Goal: Browse casually

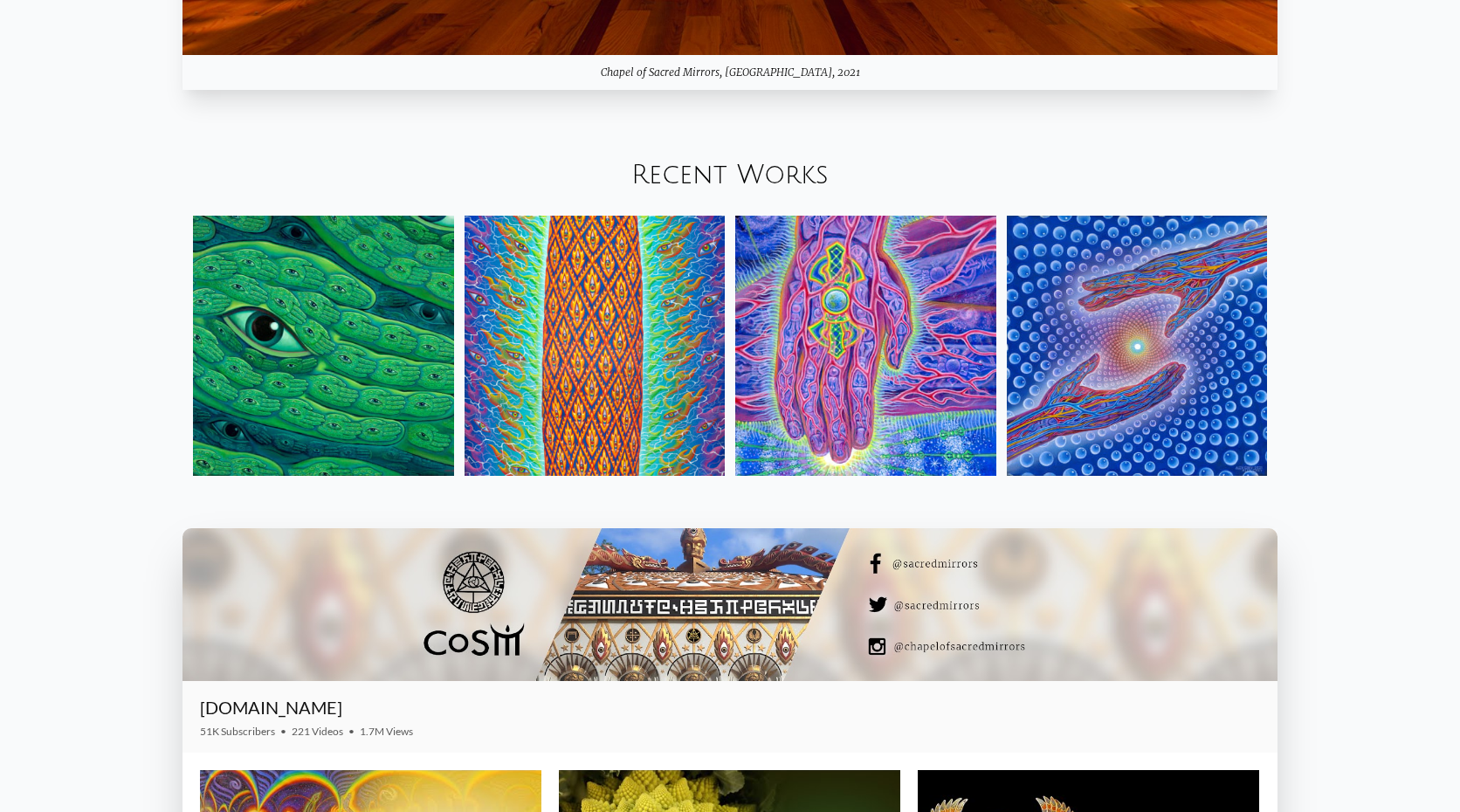
scroll to position [2342, 0]
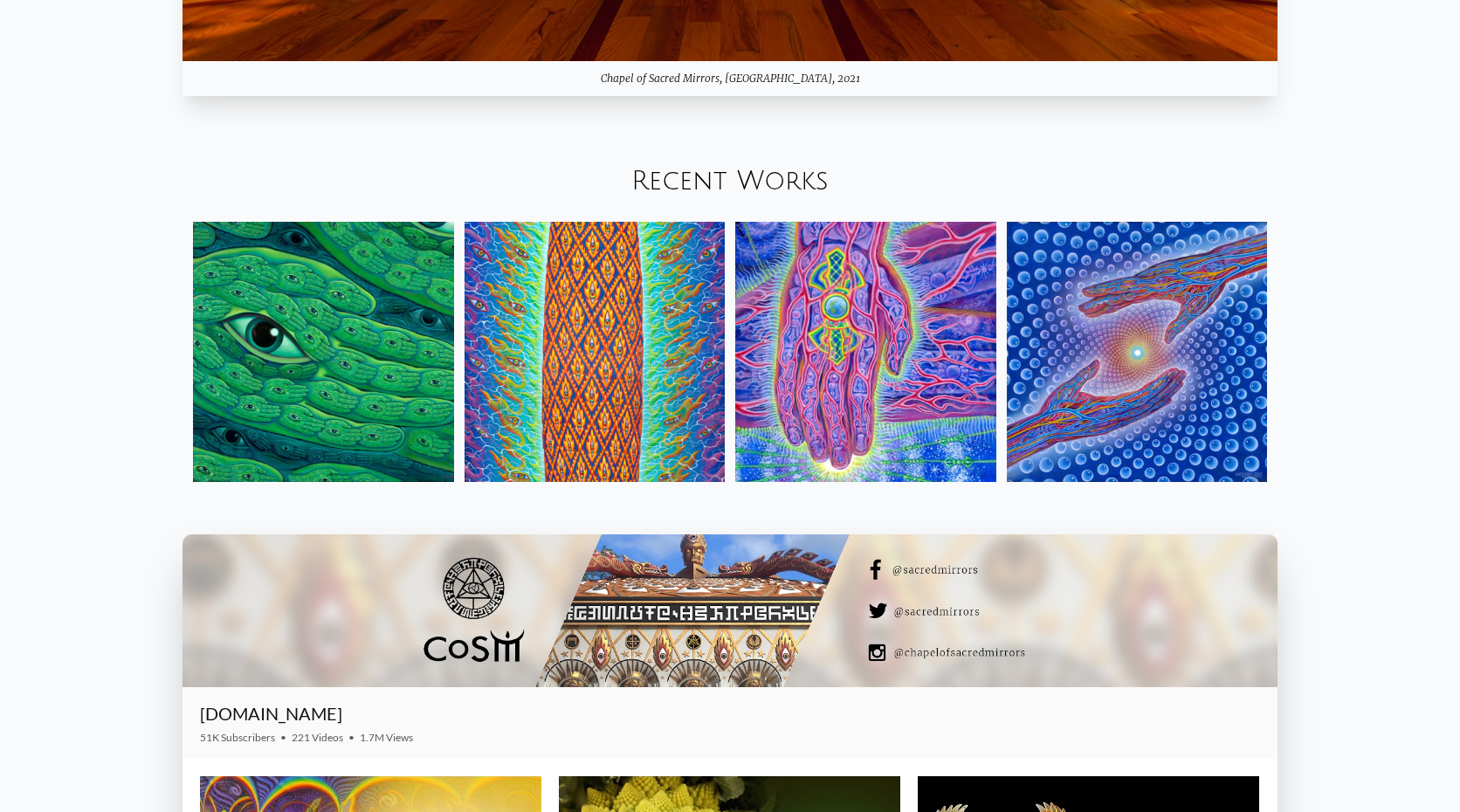
click at [1249, 351] on img at bounding box center [1137, 352] width 261 height 261
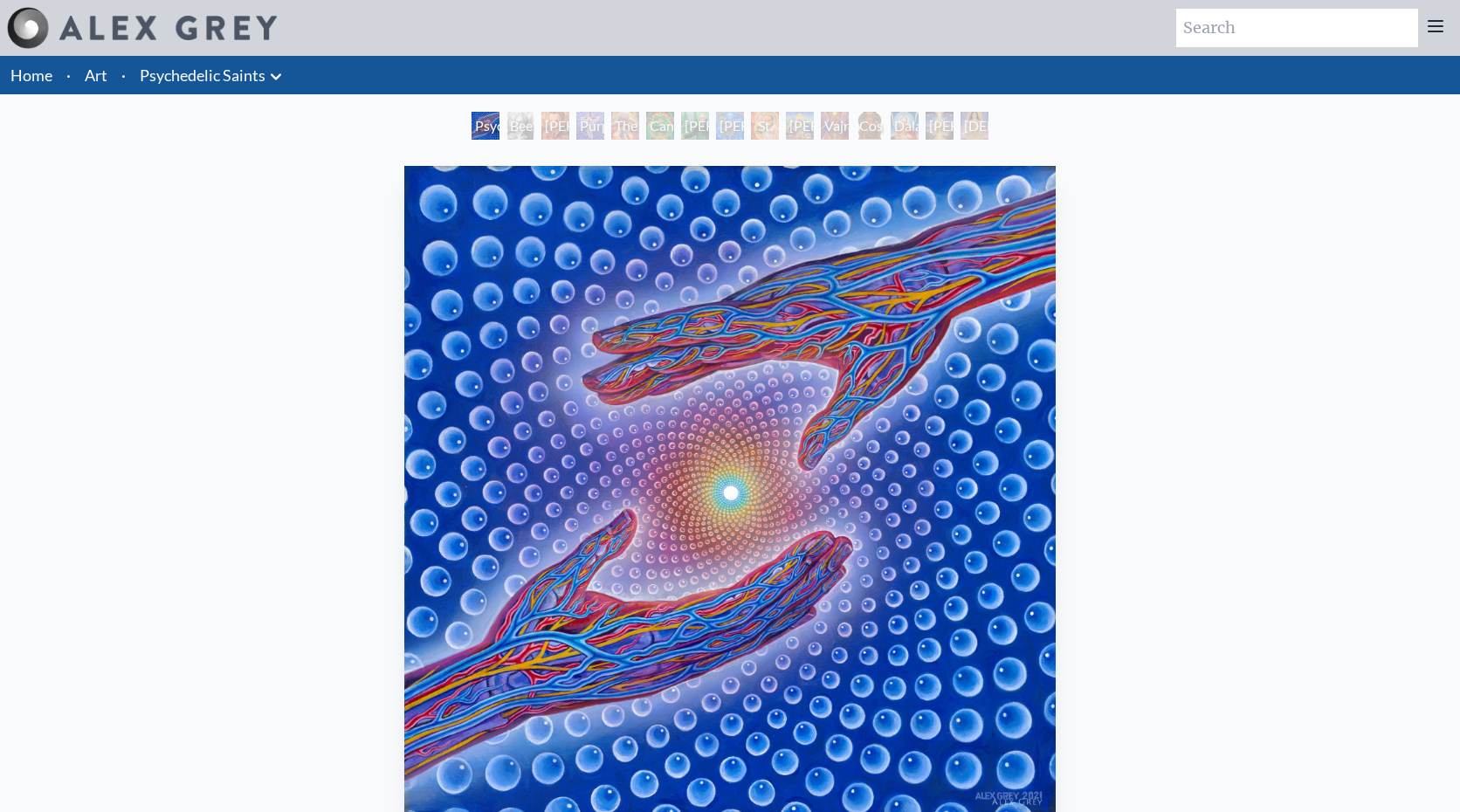
click at [642, 357] on img "1 / 15" at bounding box center [730, 490] width 652 height 649
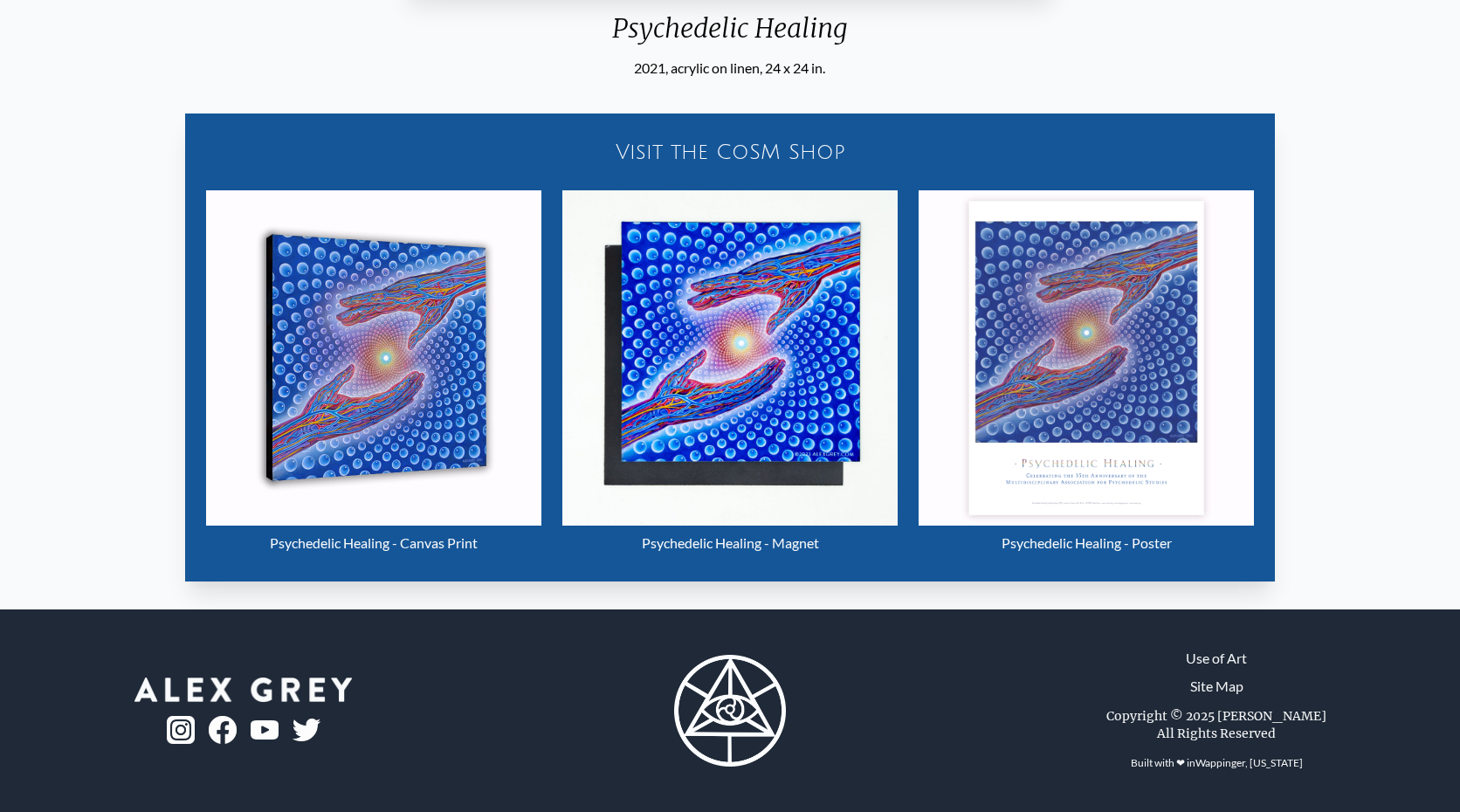
scroll to position [823, 0]
click at [1352, 345] on div "Visit the CoSM Shop Psychedelic Healing - Canvas Print Psychedelic Healing - Ma…" at bounding box center [730, 337] width 1432 height 516
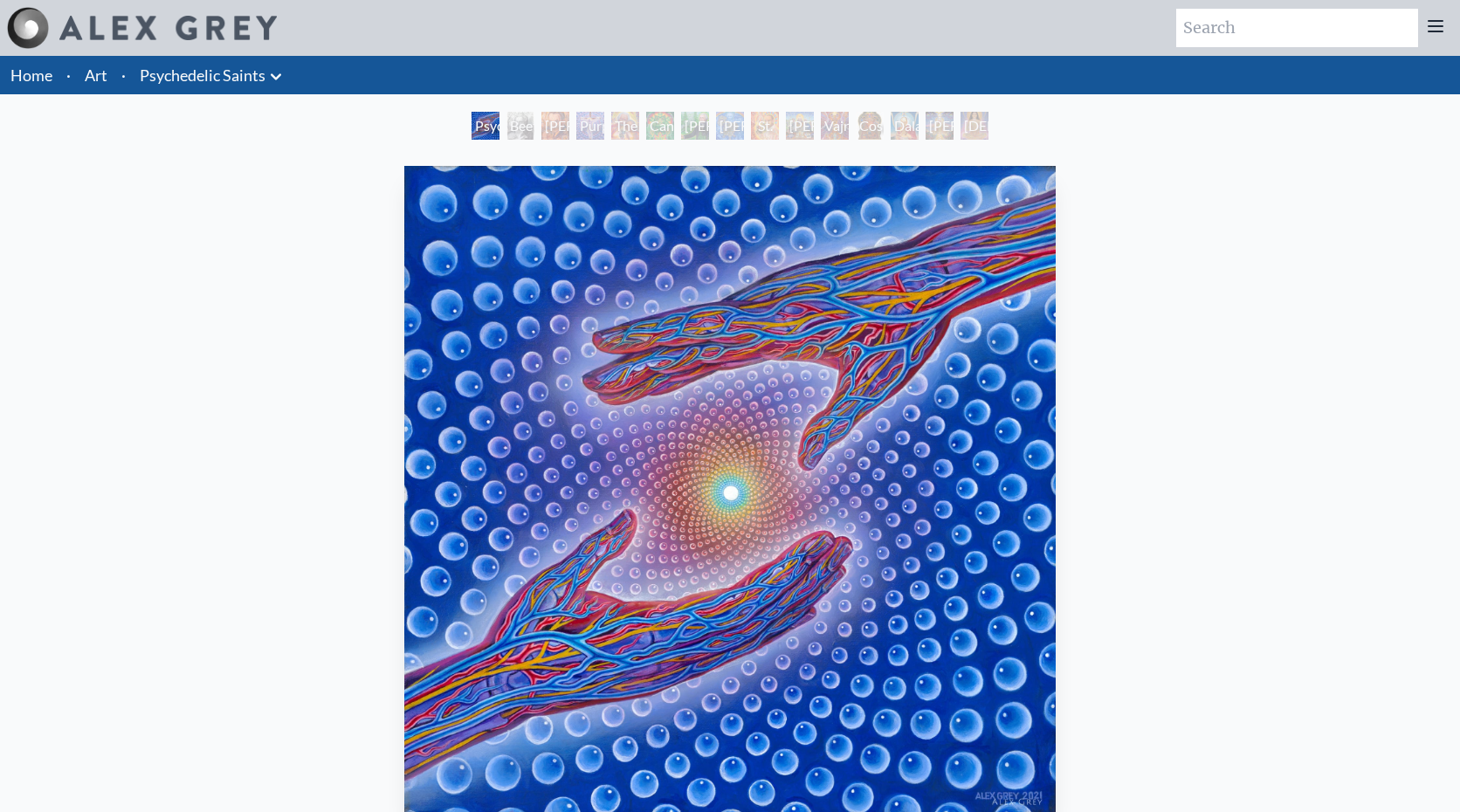
scroll to position [0, 0]
click at [94, 77] on link "Art" at bounding box center [95, 75] width 22 height 24
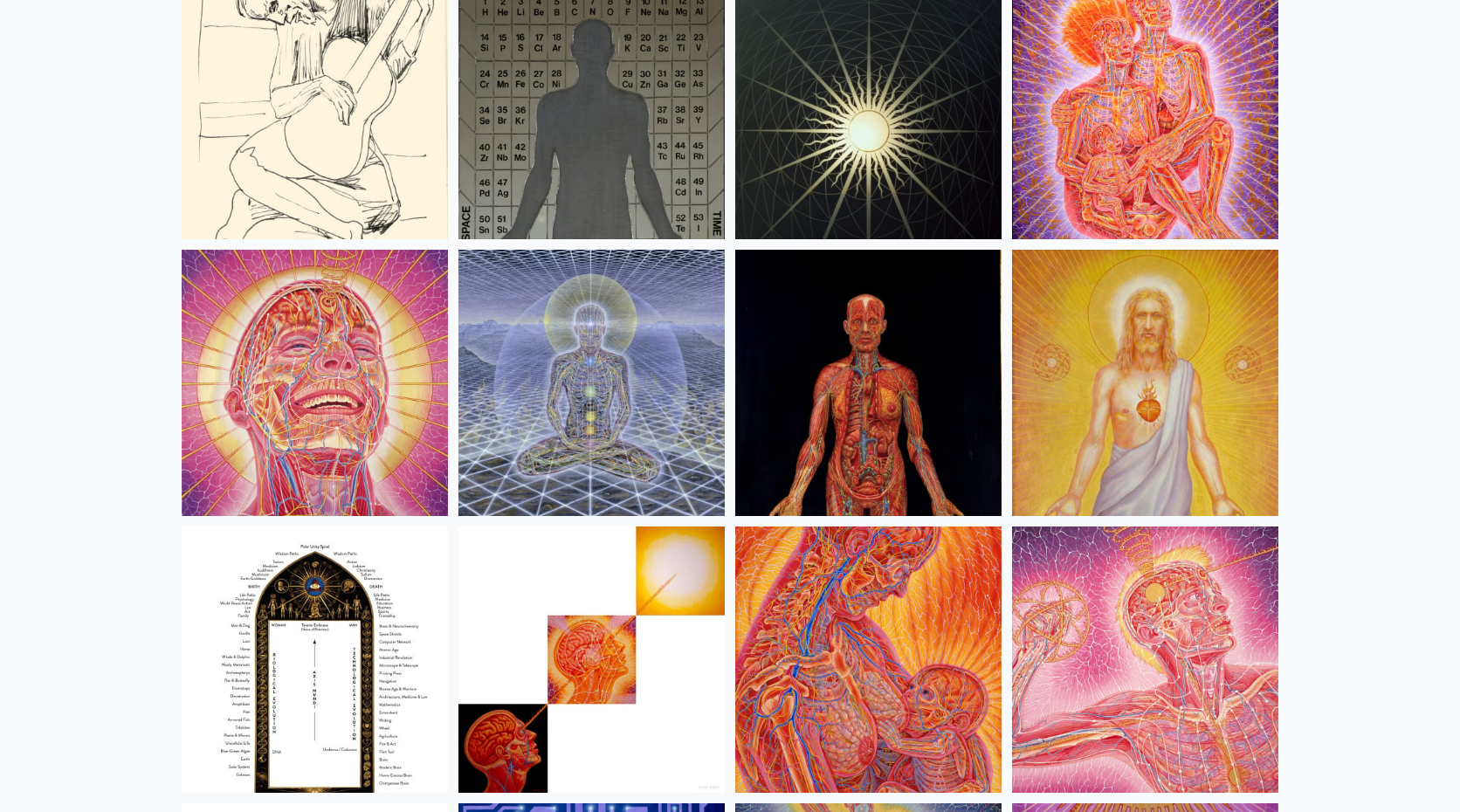
scroll to position [18202, 0]
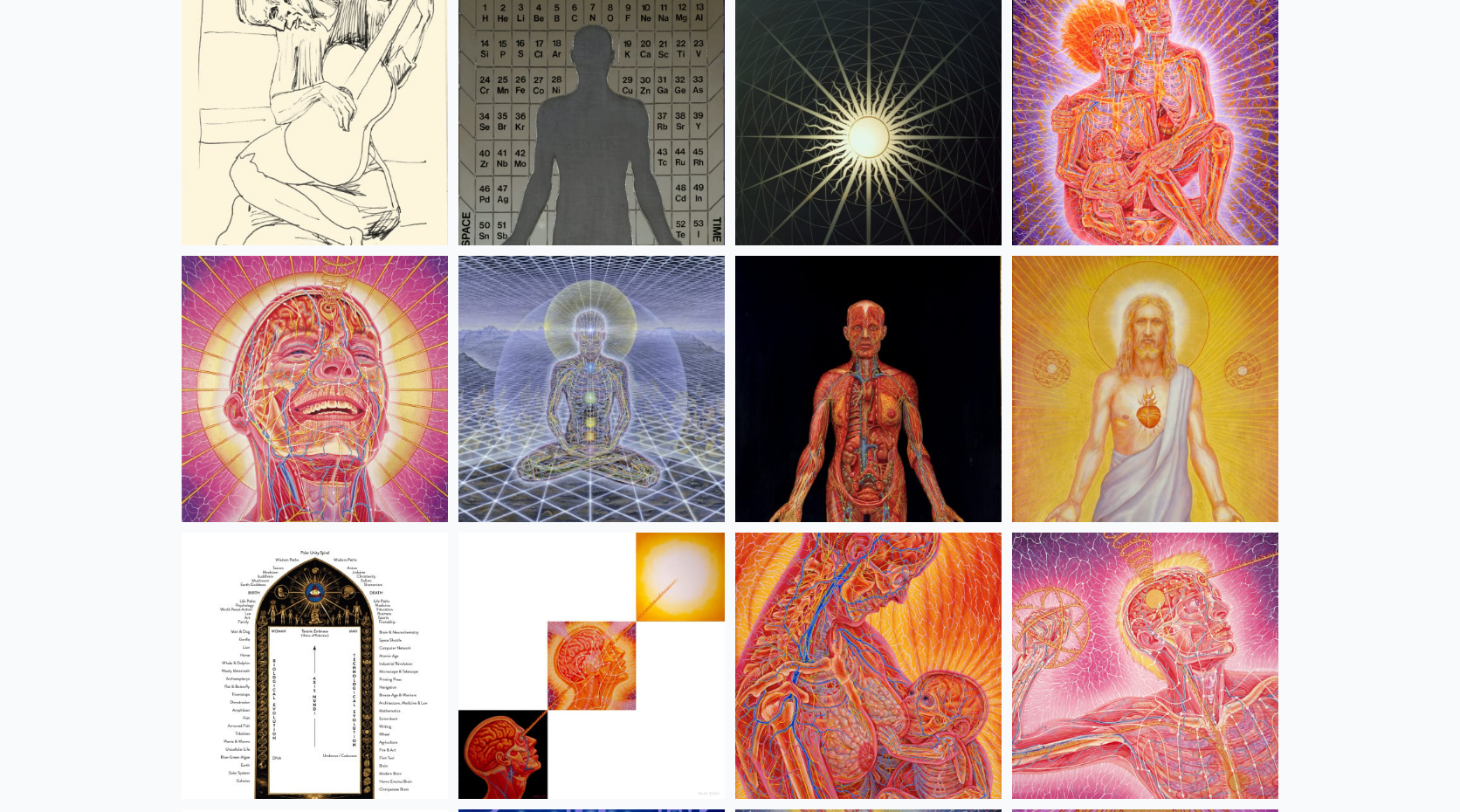
click at [640, 429] on img at bounding box center [591, 388] width 266 height 266
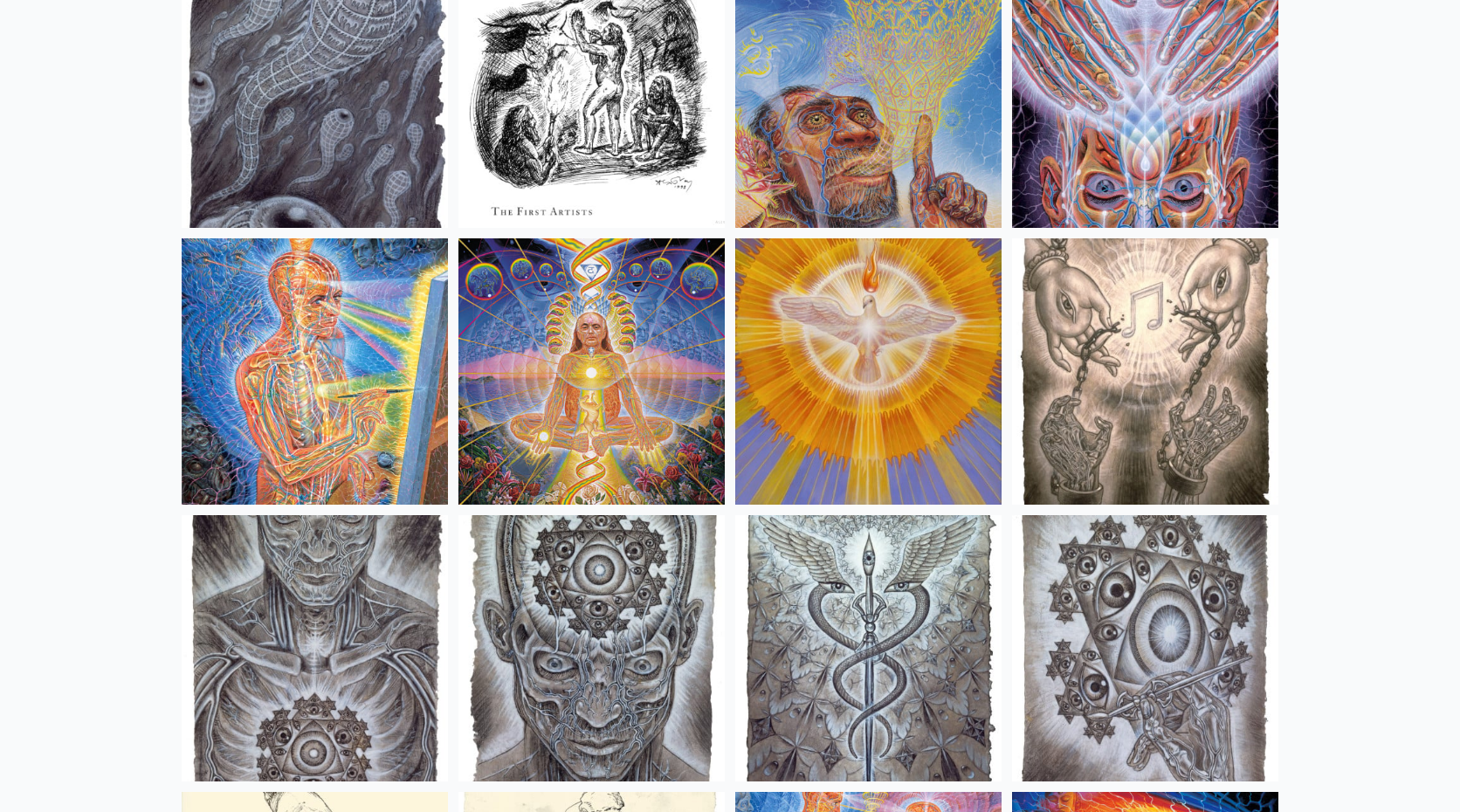
scroll to position [12683, 0]
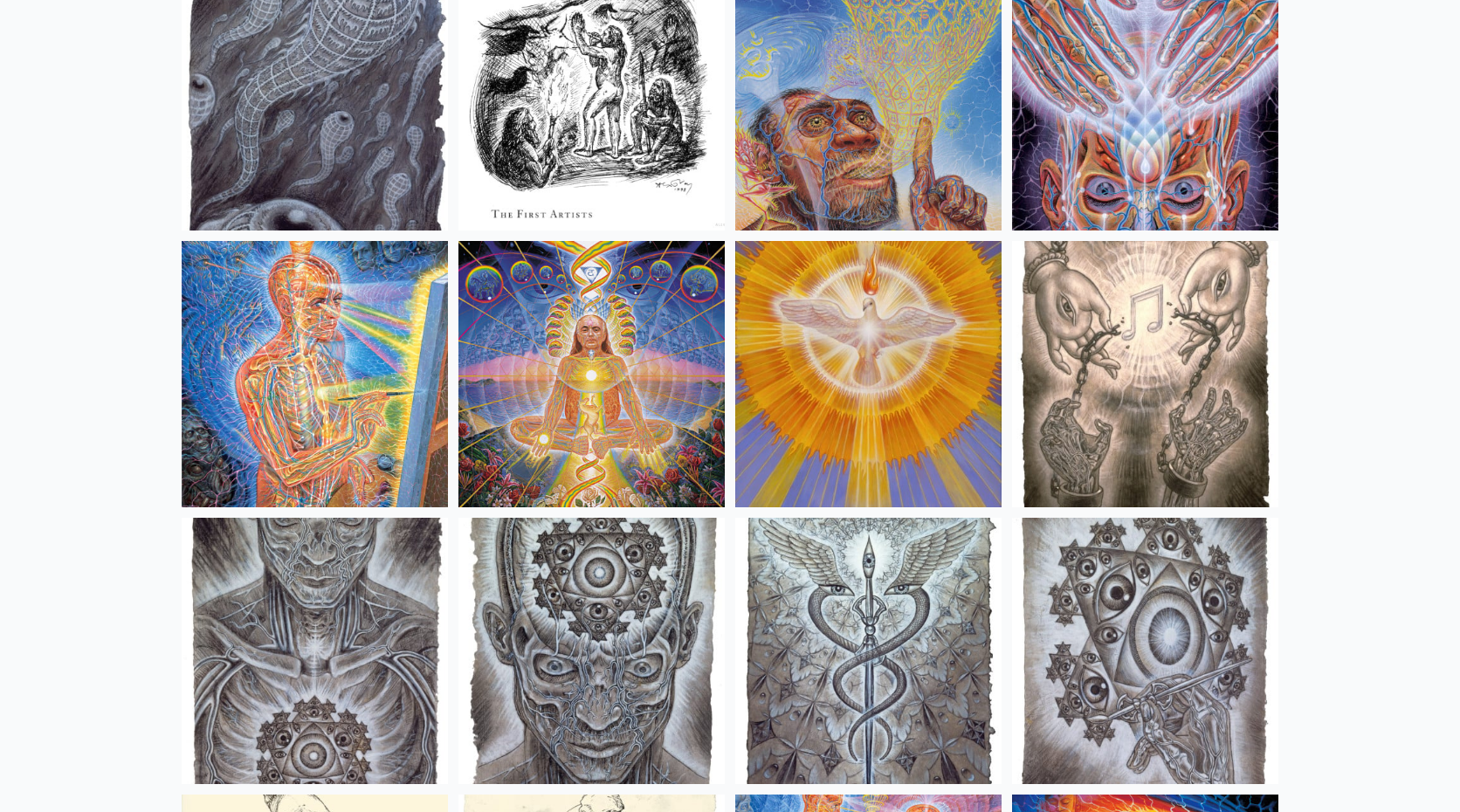
click at [899, 344] on img at bounding box center [869, 374] width 266 height 266
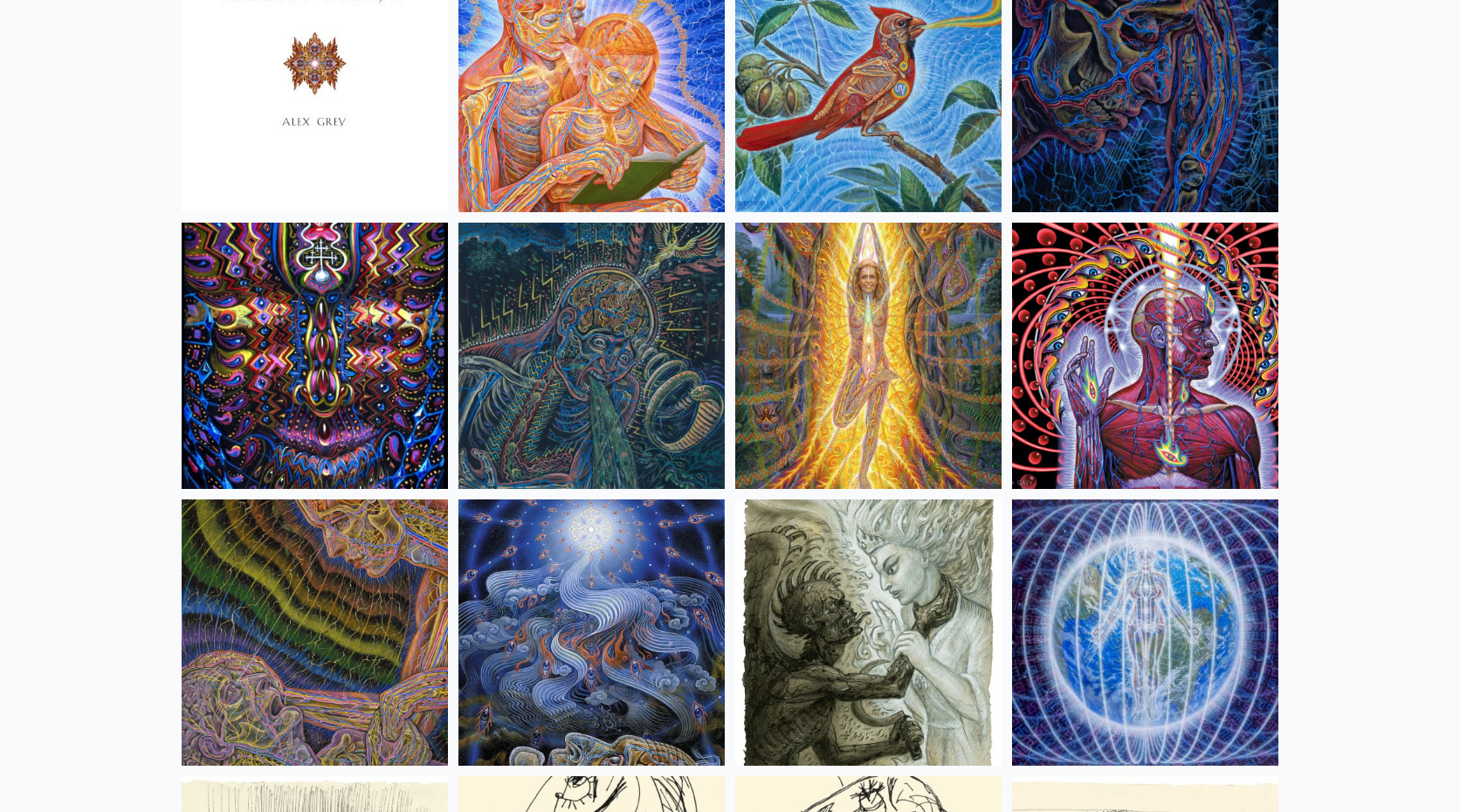
scroll to position [10763, 0]
click at [875, 351] on img at bounding box center [869, 356] width 266 height 266
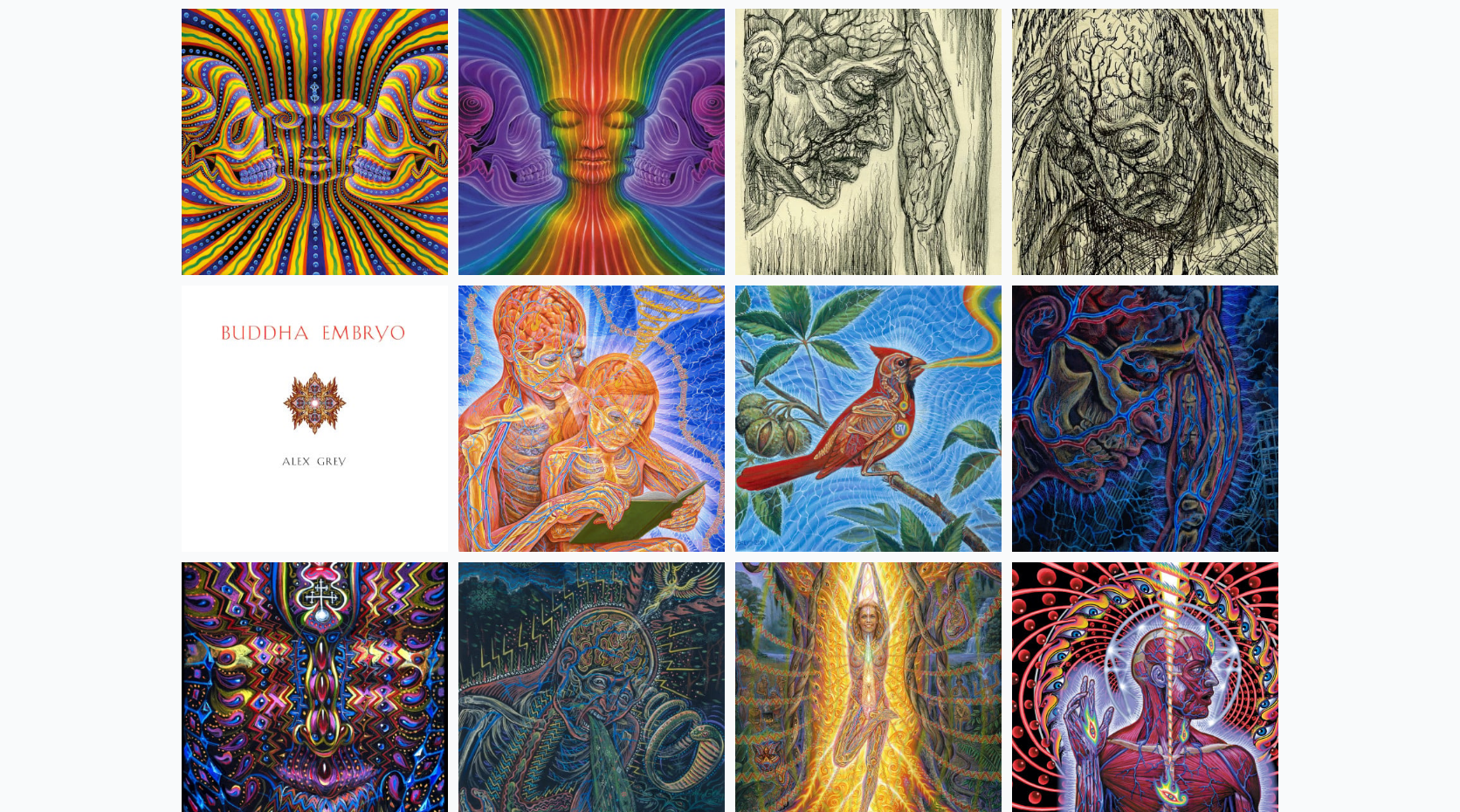
scroll to position [10423, 0]
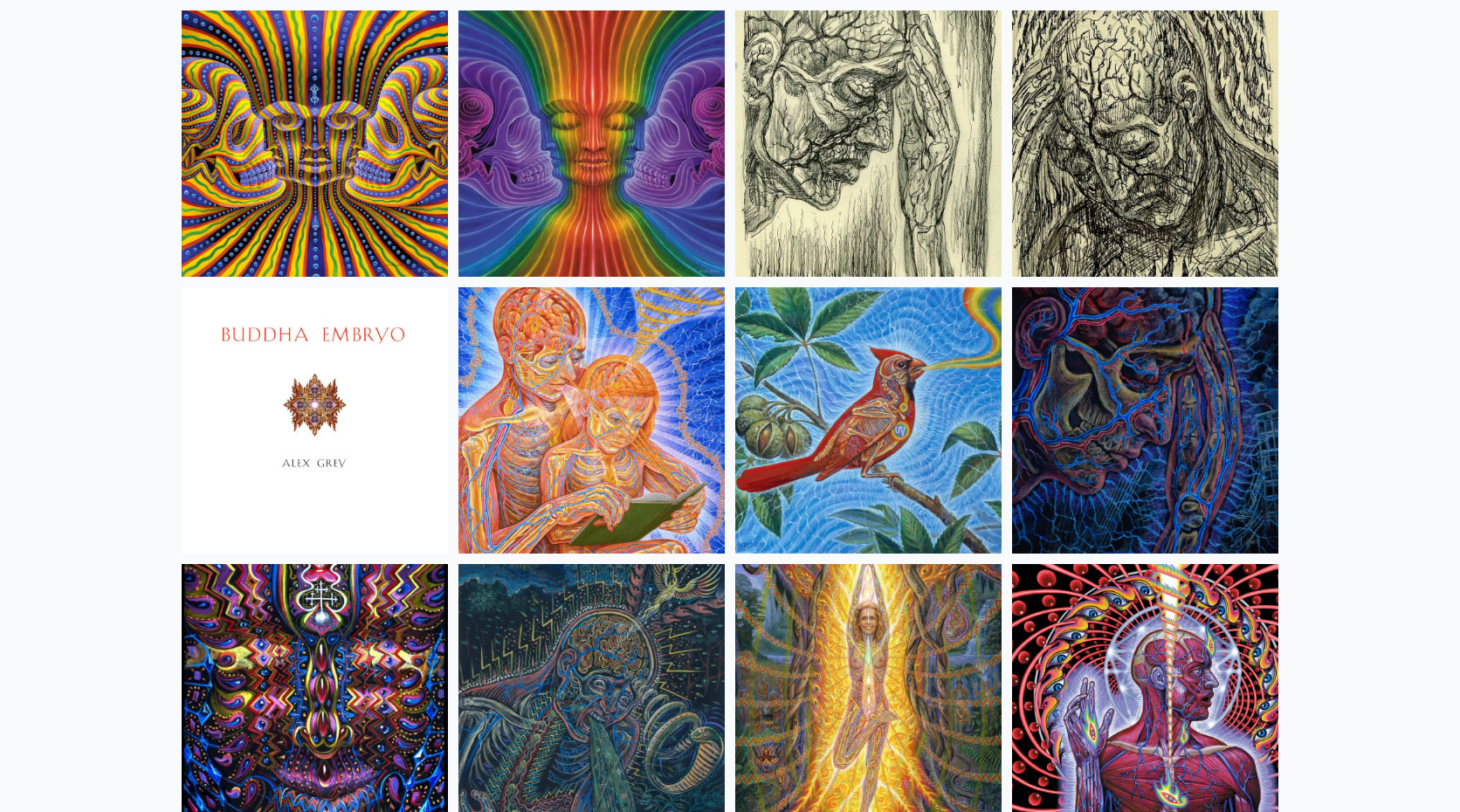
click at [884, 432] on img at bounding box center [869, 420] width 266 height 266
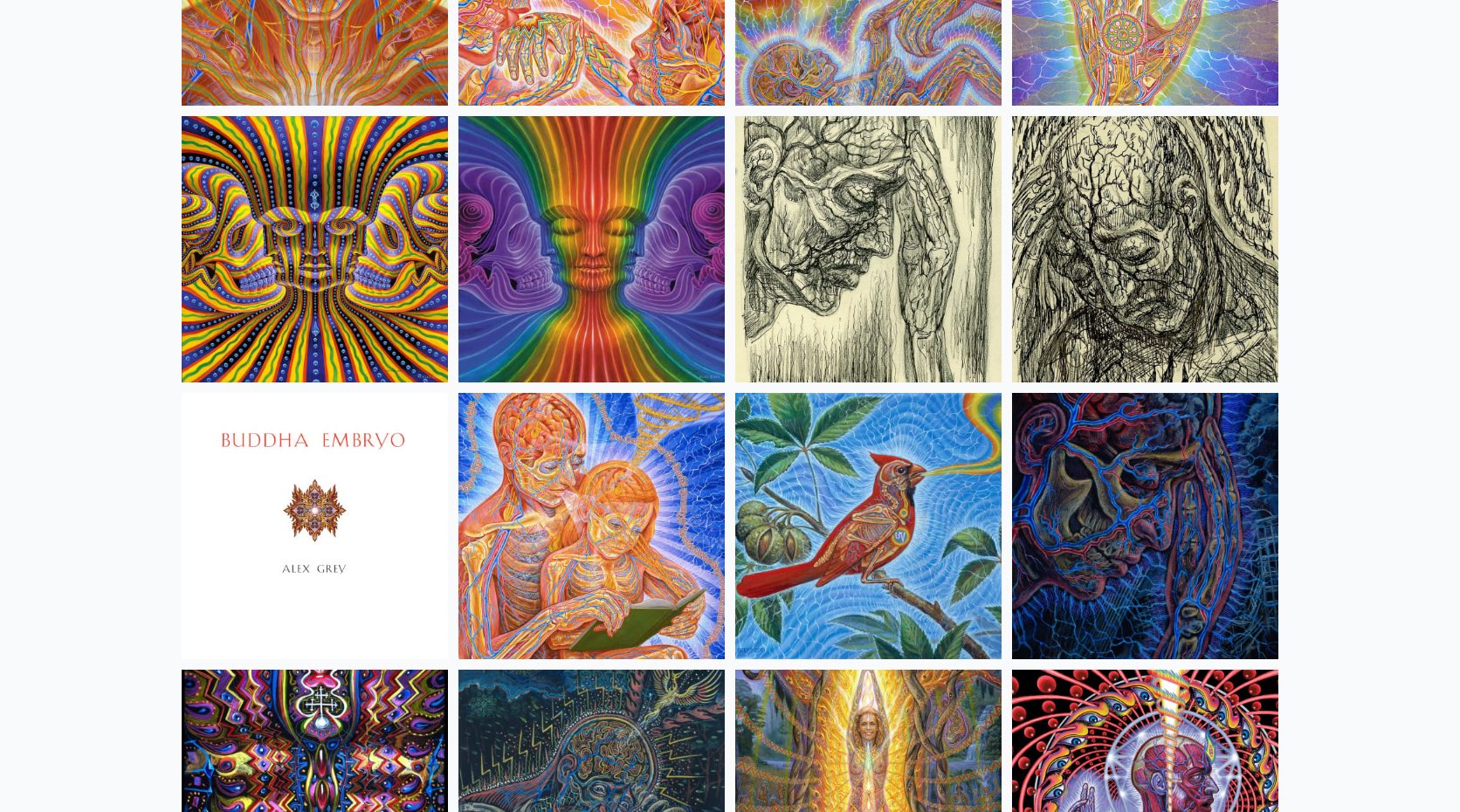
scroll to position [10314, 0]
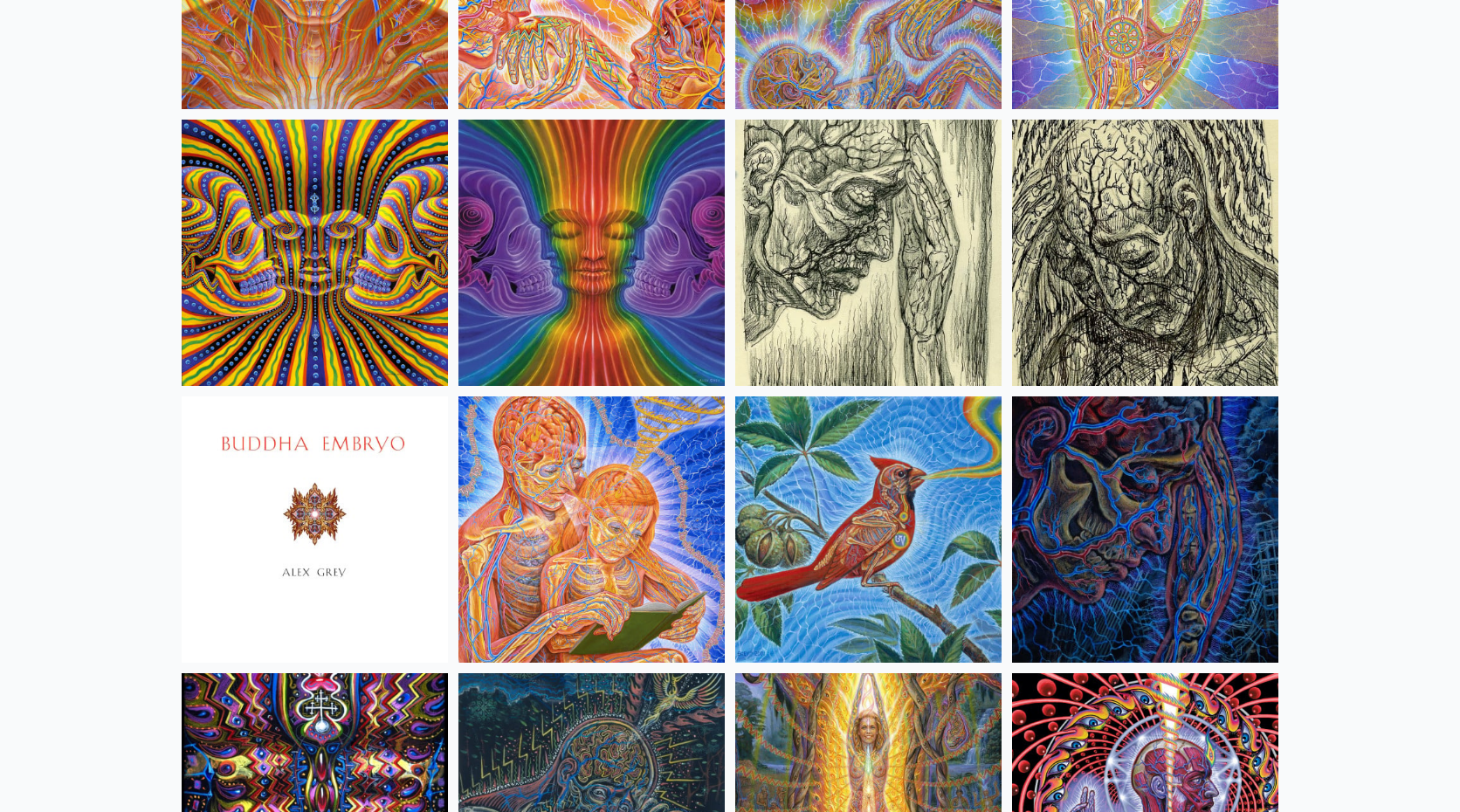
click at [596, 530] on img at bounding box center [591, 529] width 266 height 266
click at [314, 519] on img at bounding box center [314, 529] width 266 height 266
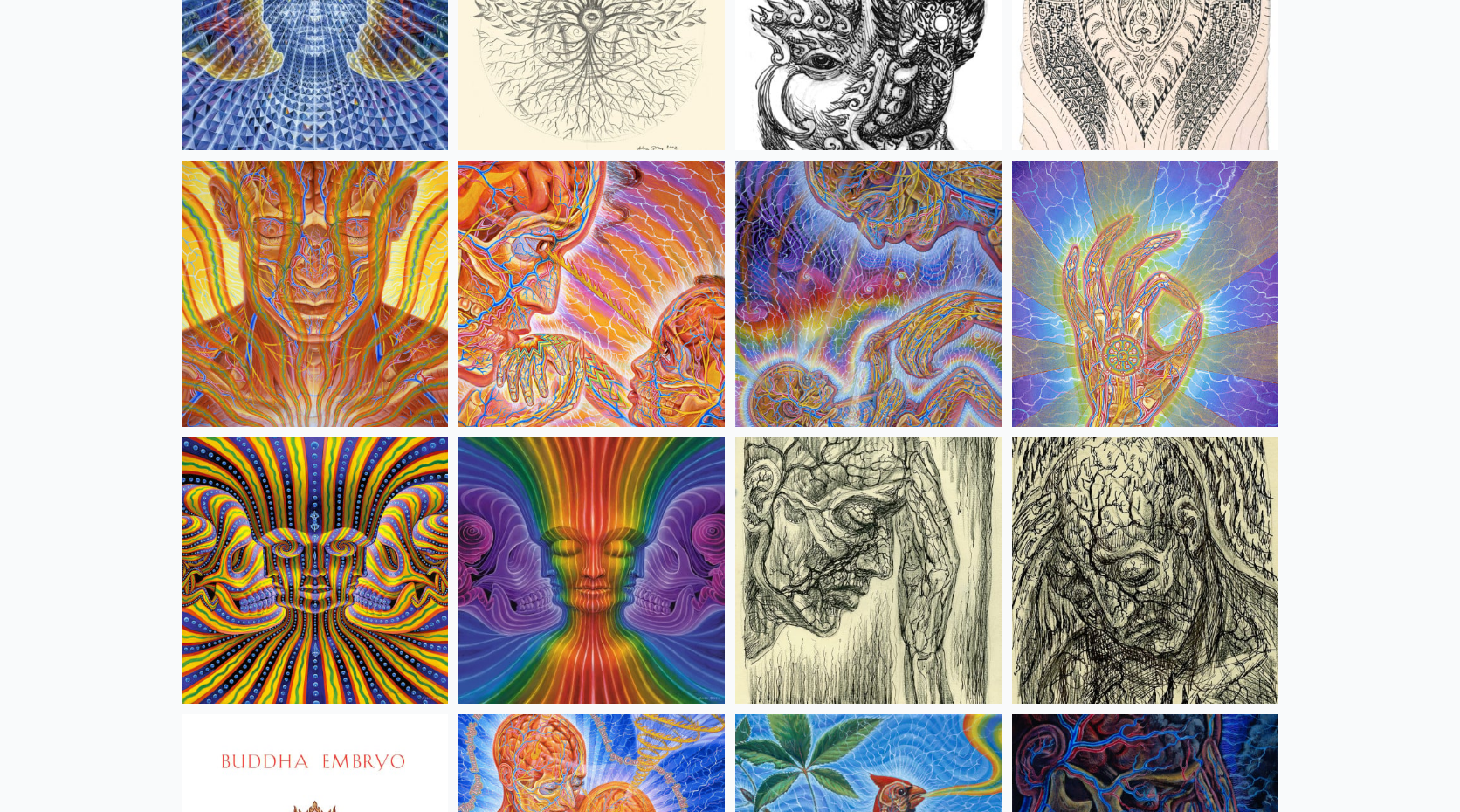
scroll to position [9994, 0]
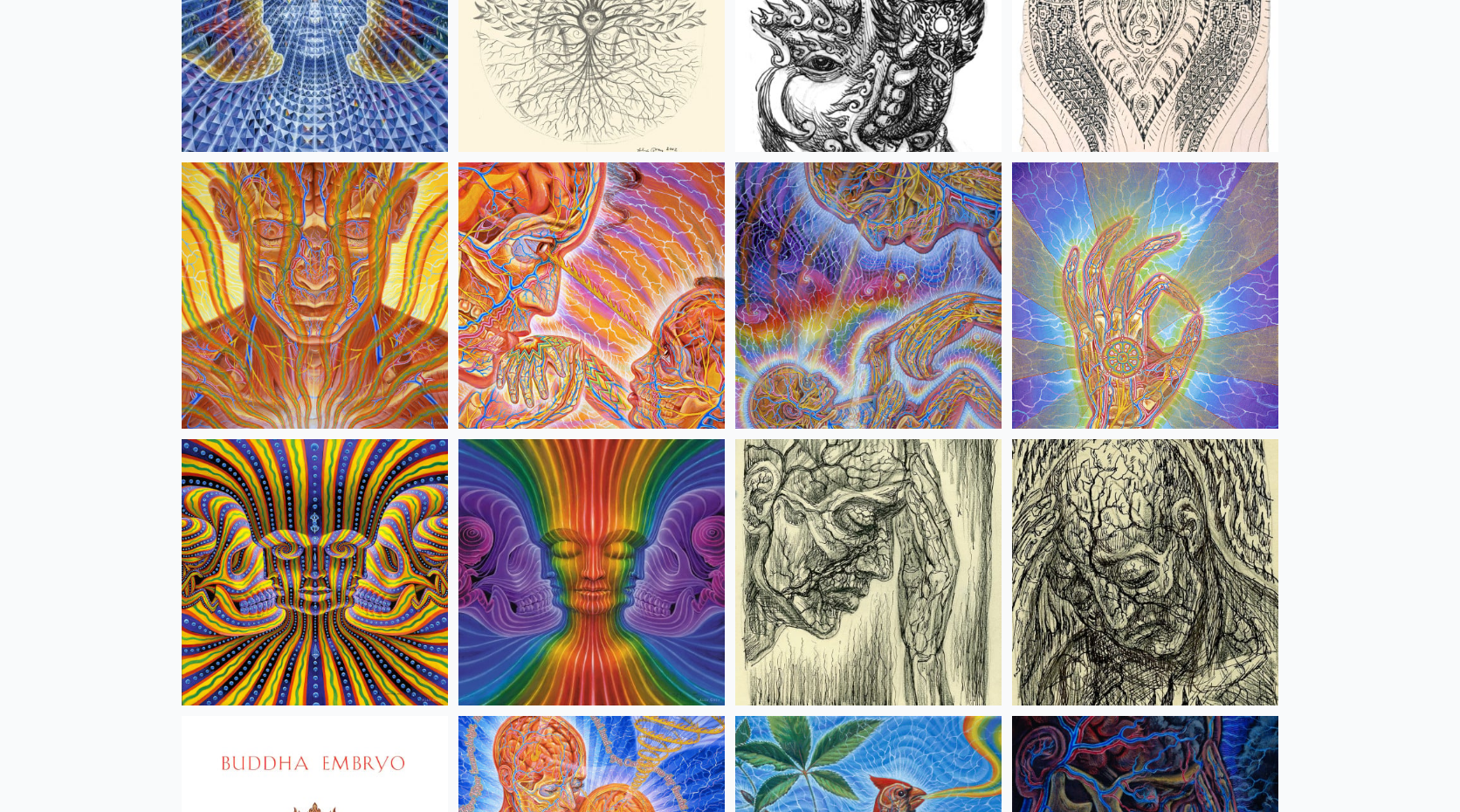
click at [1159, 305] on img at bounding box center [1145, 295] width 266 height 266
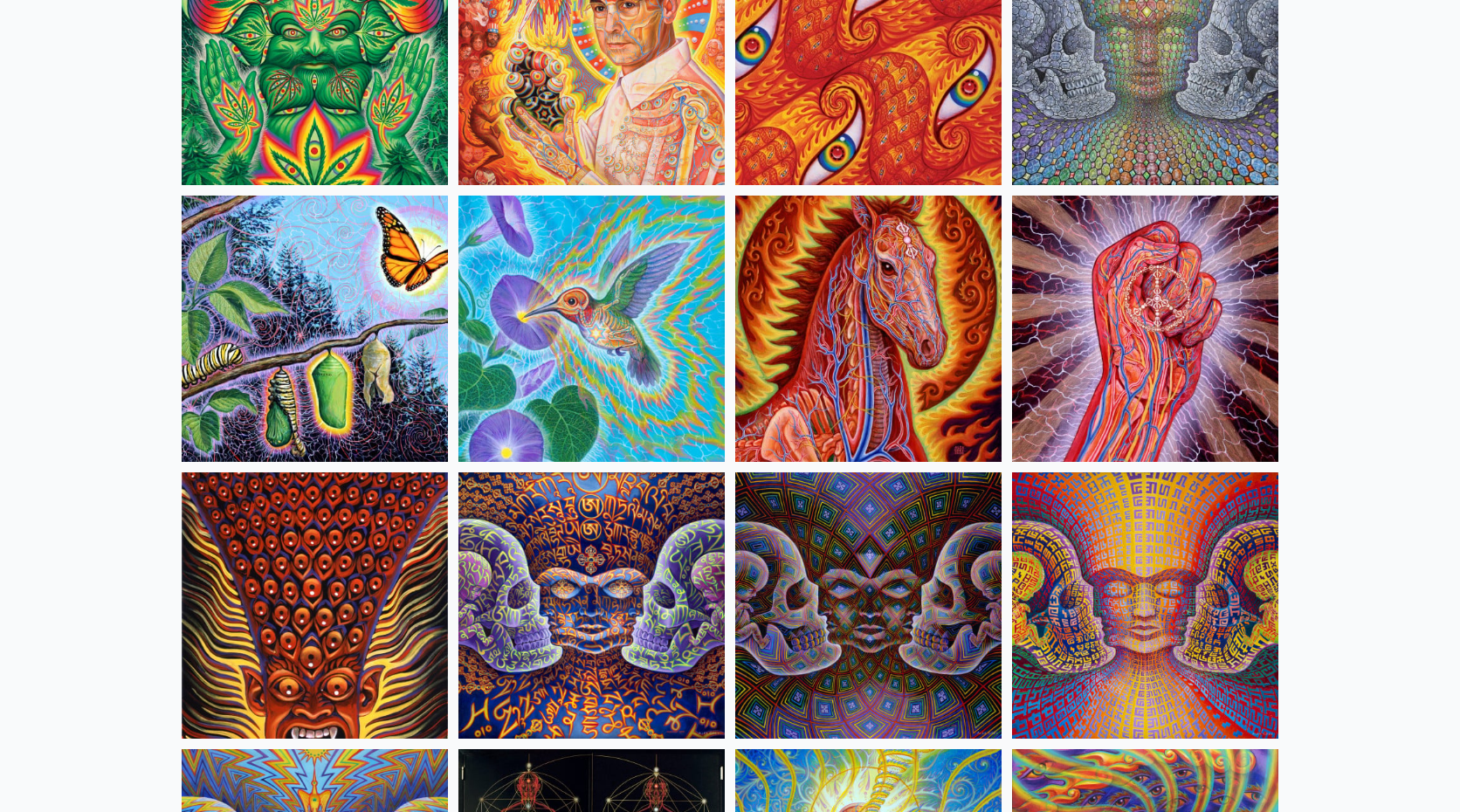
scroll to position [8577, 0]
click at [293, 281] on img at bounding box center [314, 329] width 266 height 266
click at [584, 321] on img at bounding box center [591, 329] width 266 height 266
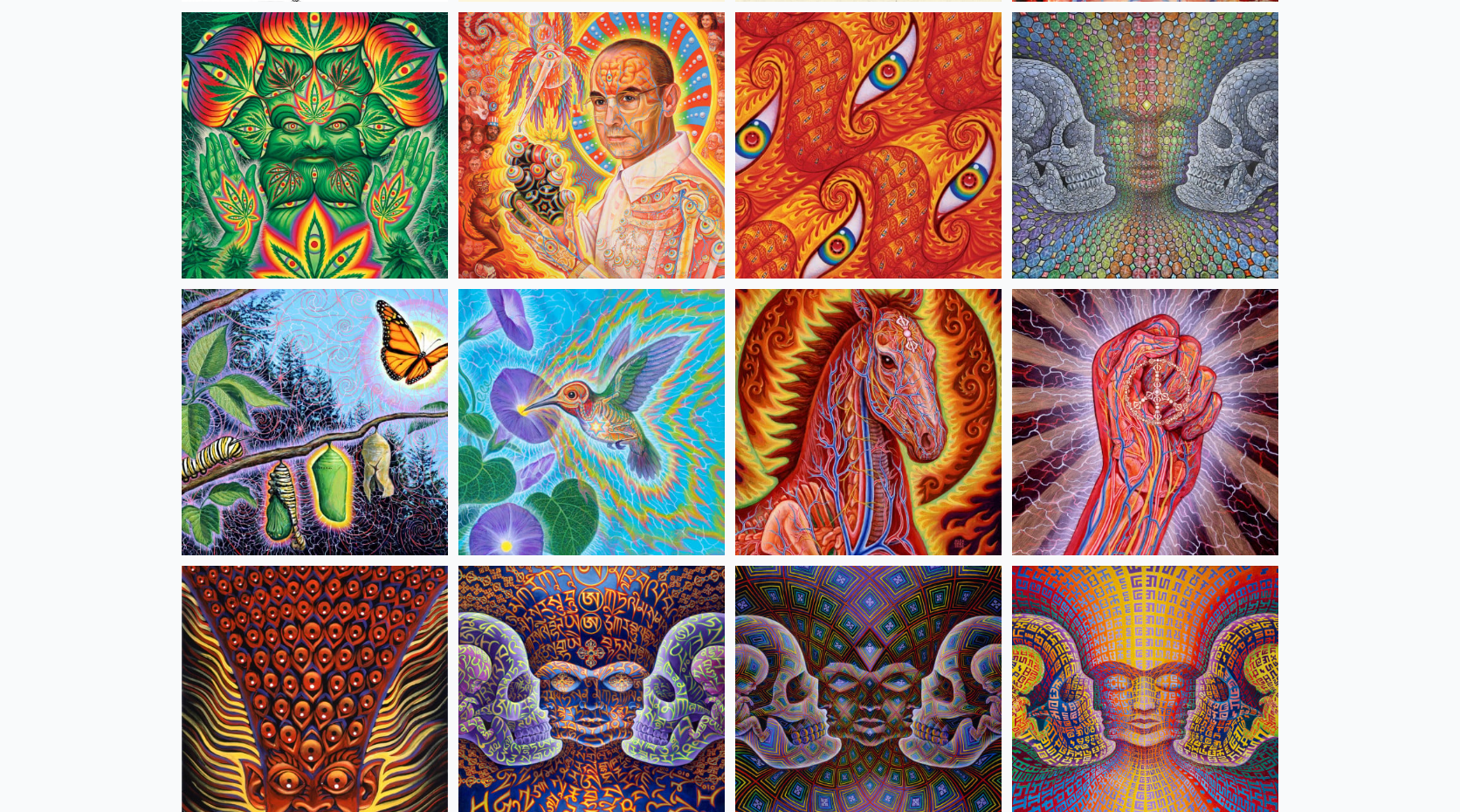
scroll to position [8483, 0]
click at [852, 426] on img at bounding box center [869, 423] width 266 height 266
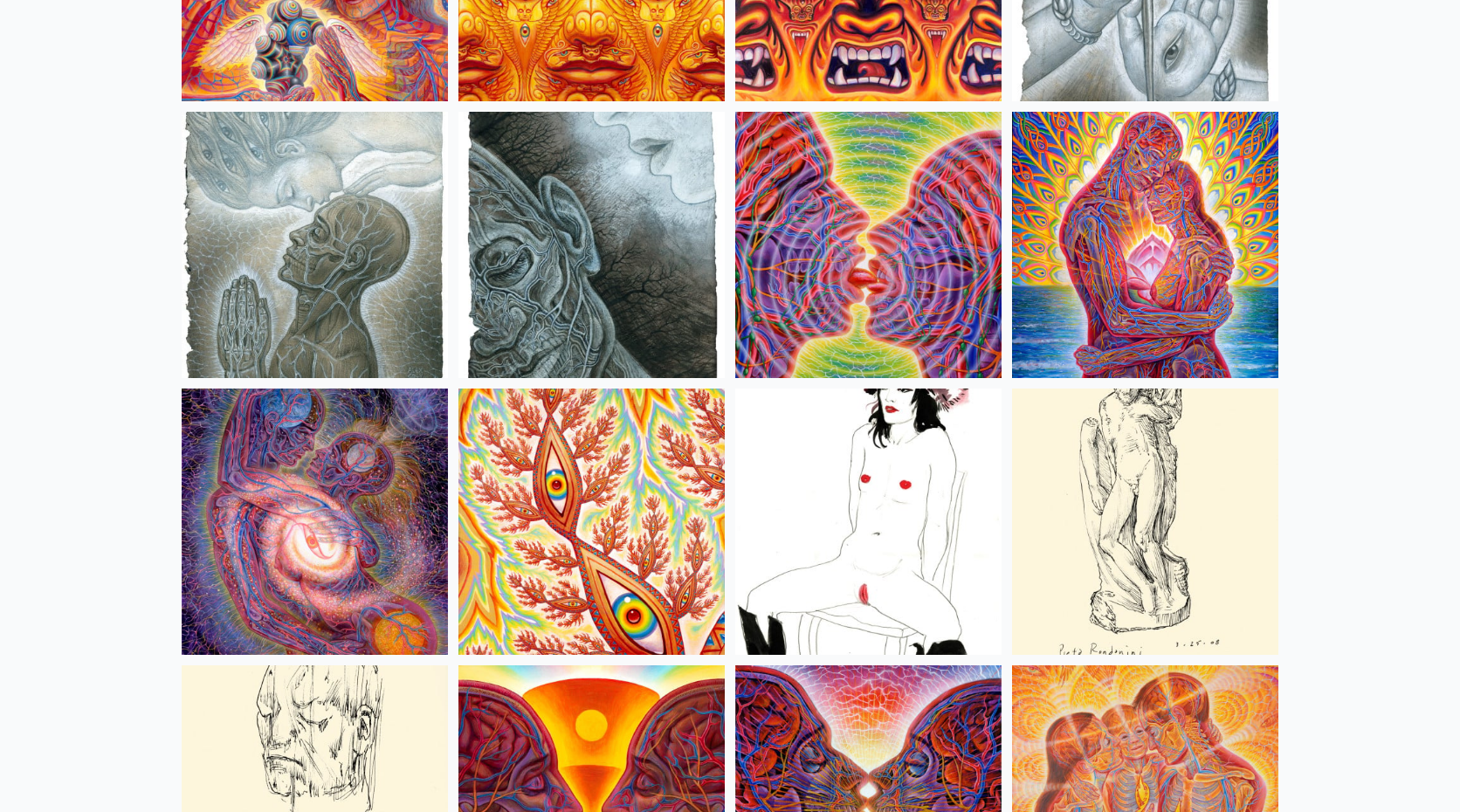
scroll to position [5615, 0]
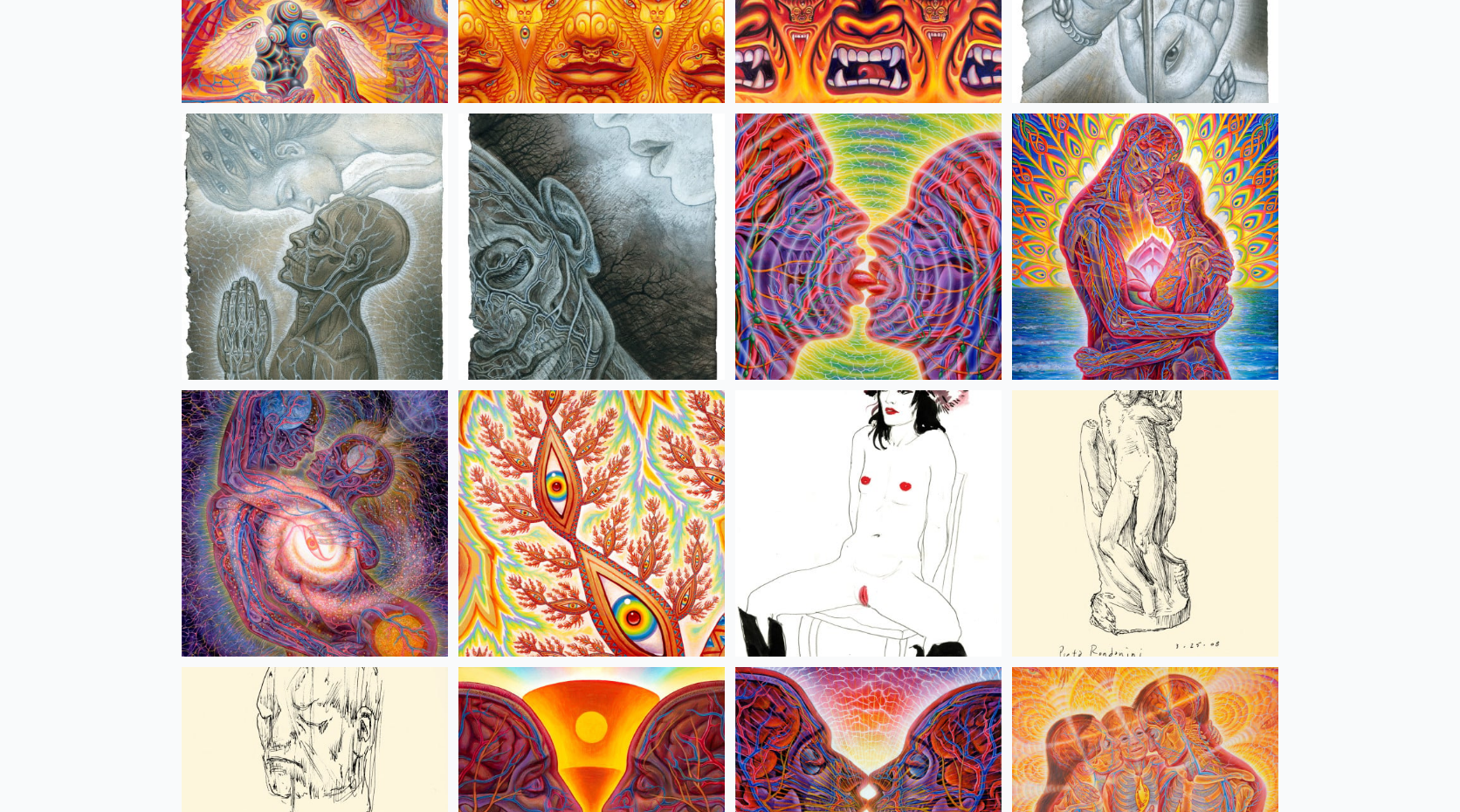
click at [283, 506] on img at bounding box center [314, 523] width 266 height 266
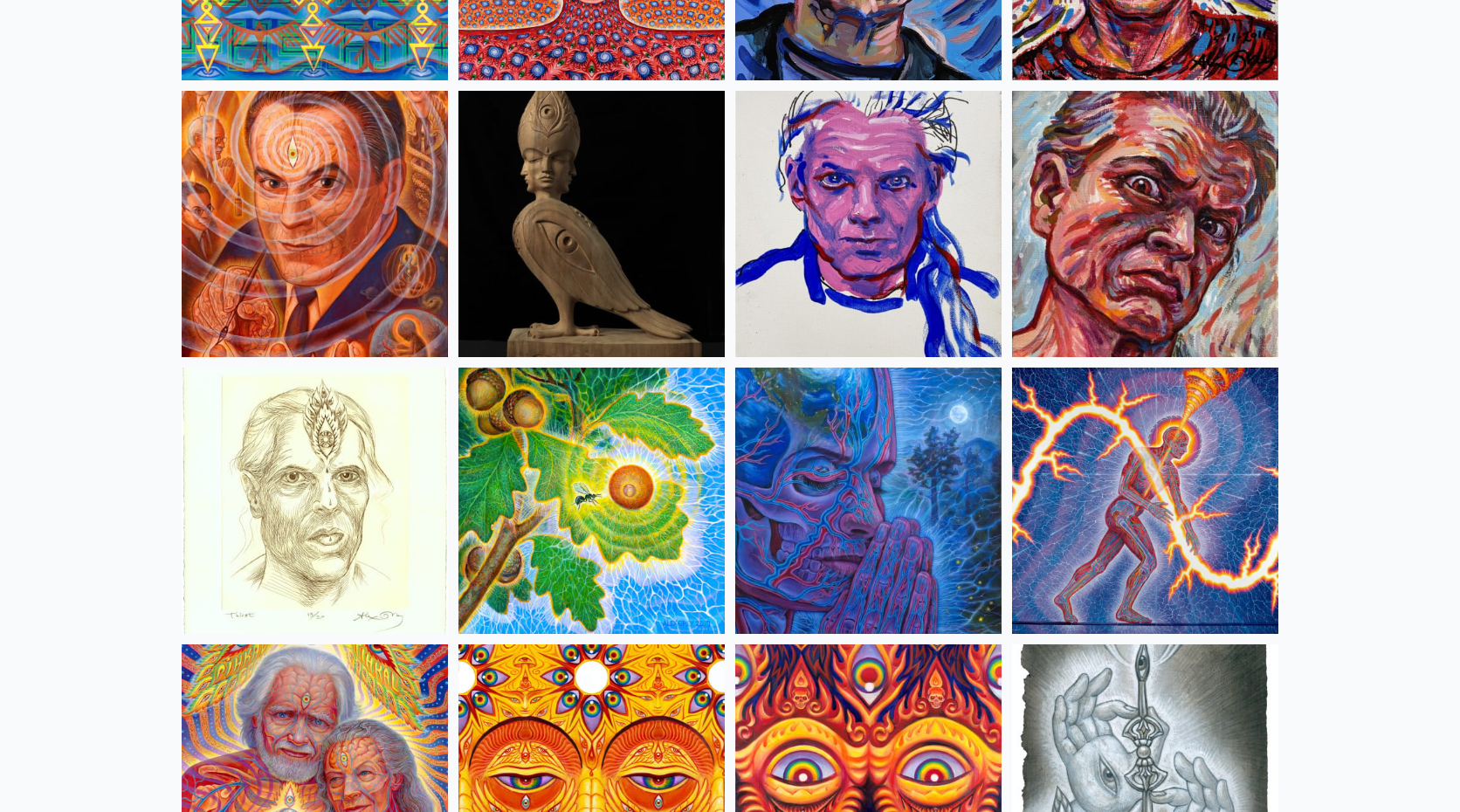
scroll to position [4806, 0]
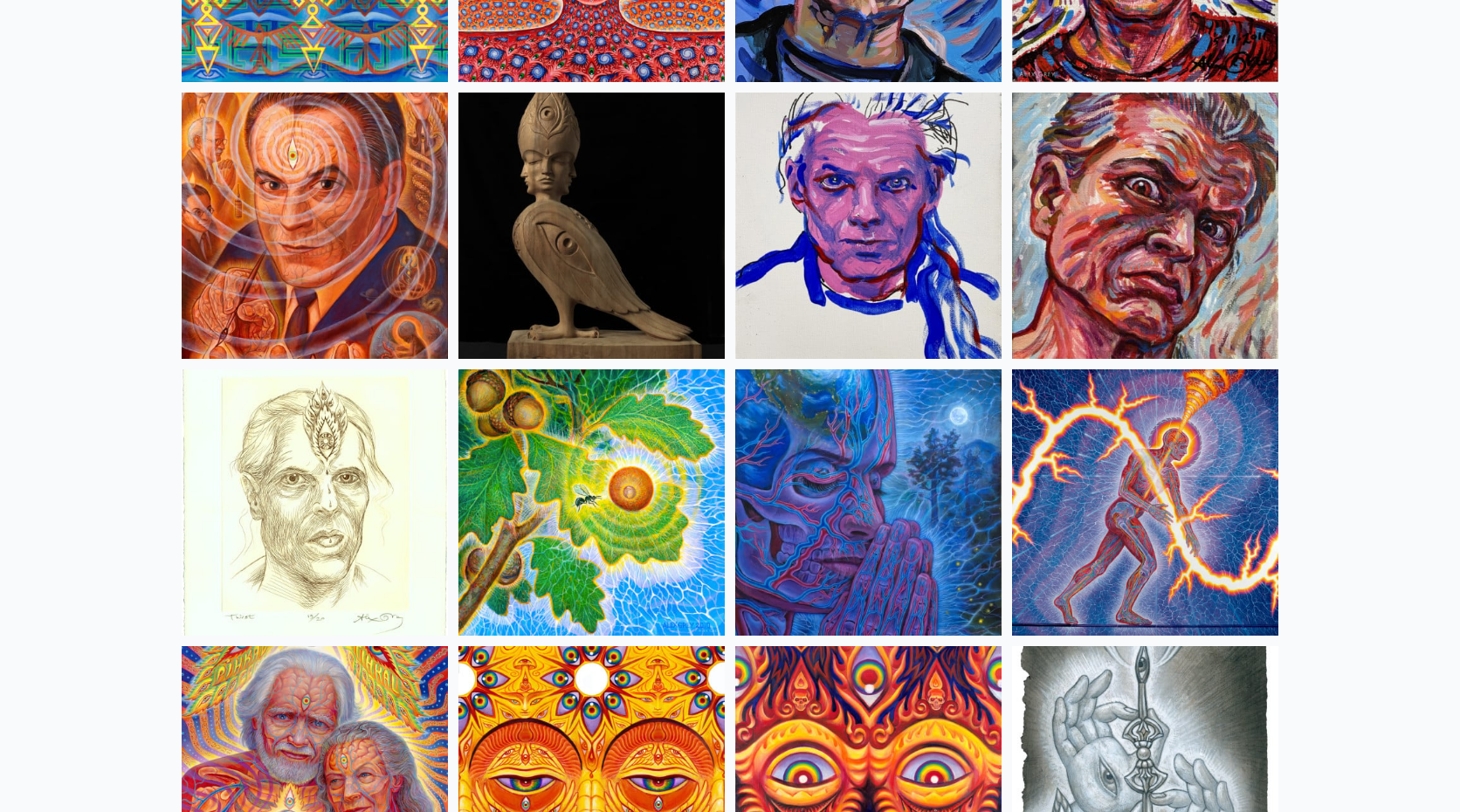
click at [579, 510] on img at bounding box center [591, 502] width 266 height 266
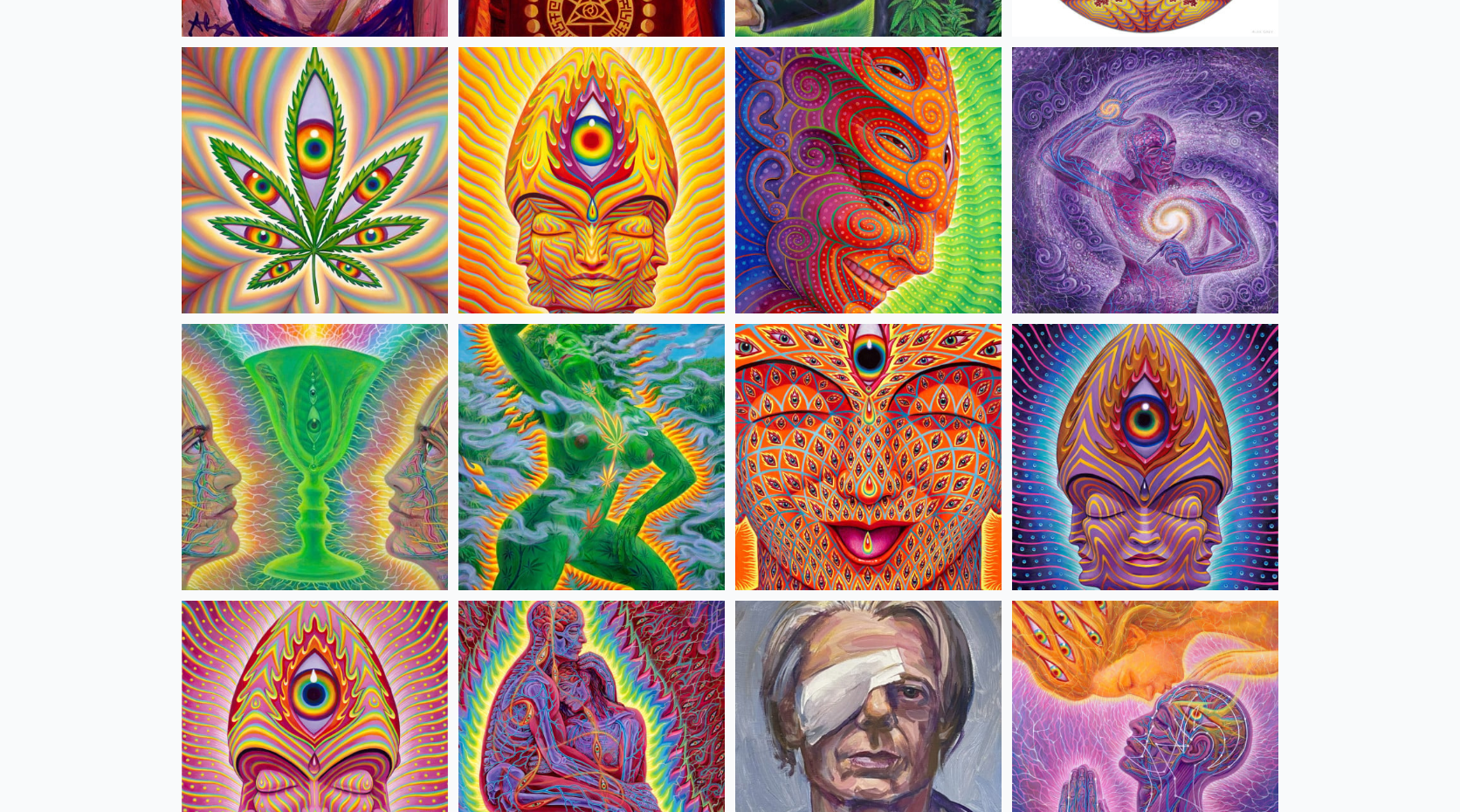
scroll to position [3186, 0]
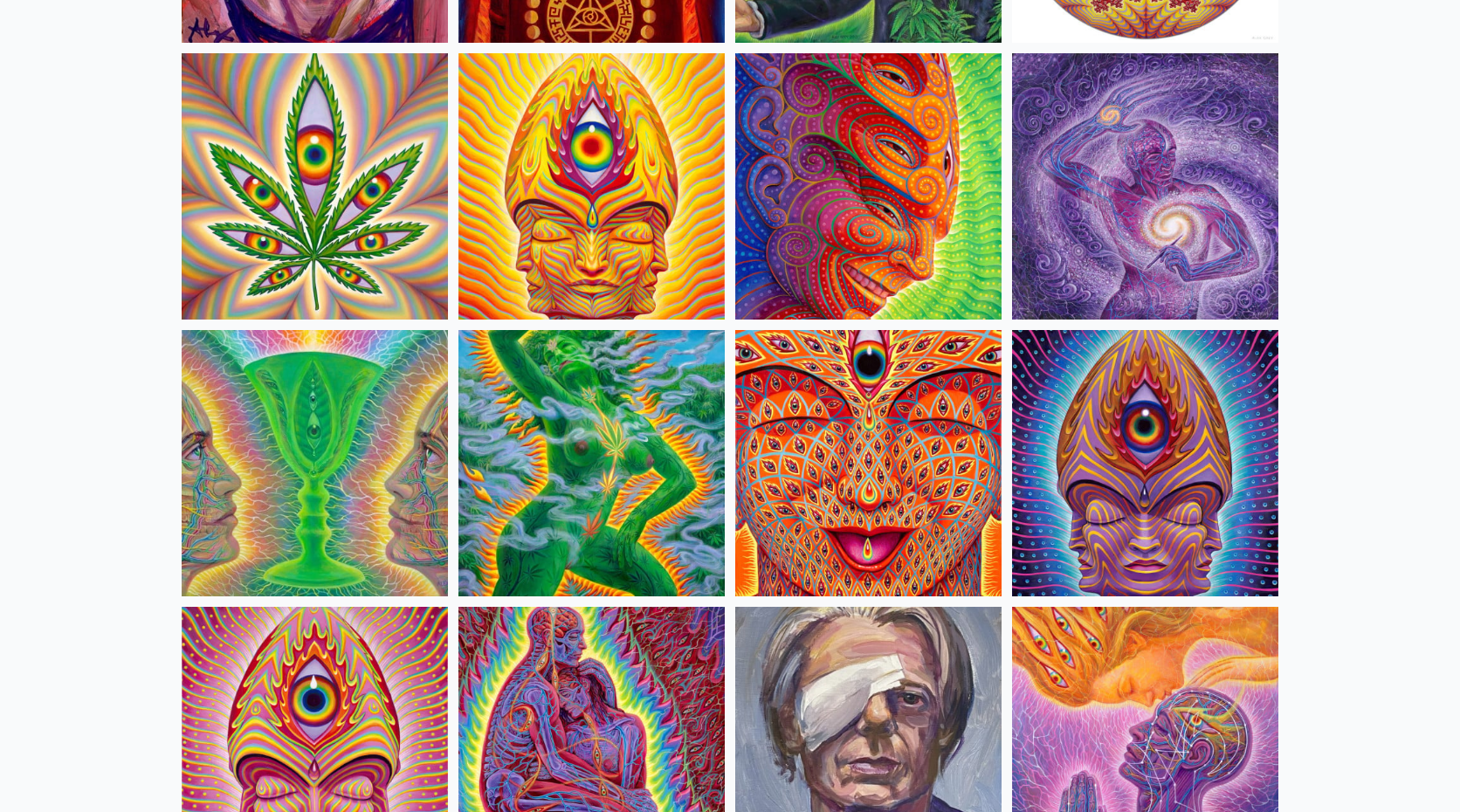
click at [1142, 176] on img at bounding box center [1145, 186] width 266 height 266
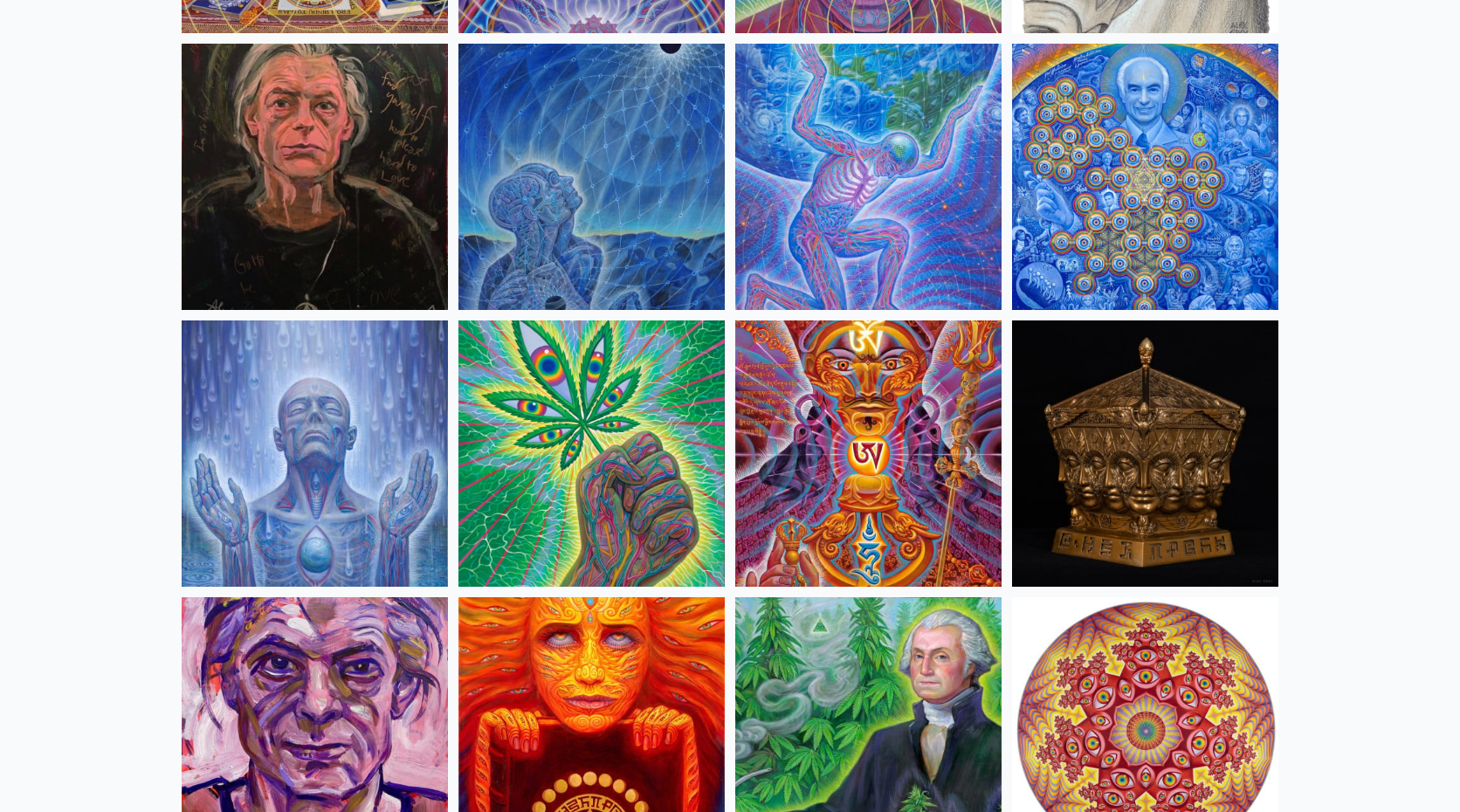
scroll to position [2362, 0]
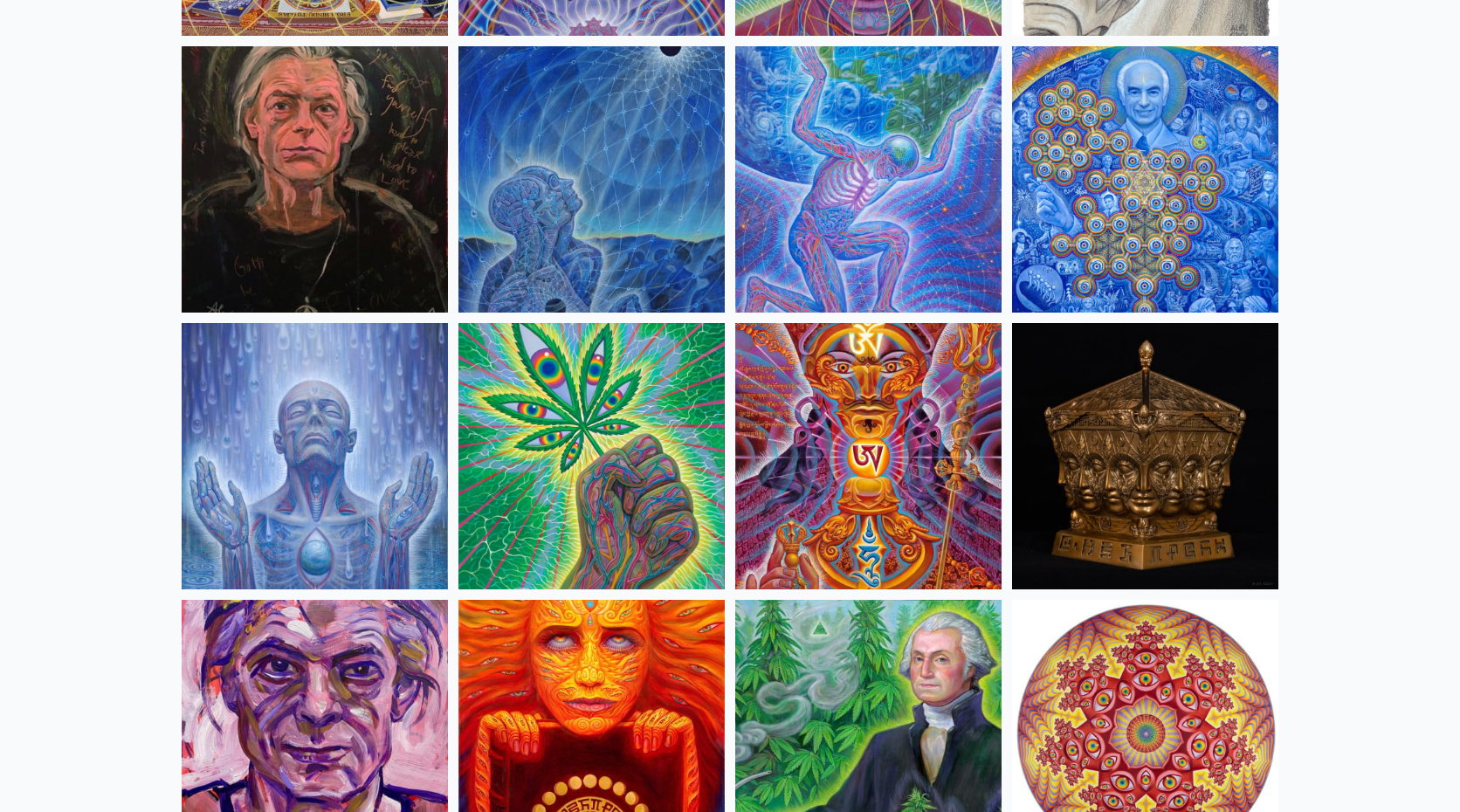
click at [581, 210] on img at bounding box center [591, 179] width 266 height 266
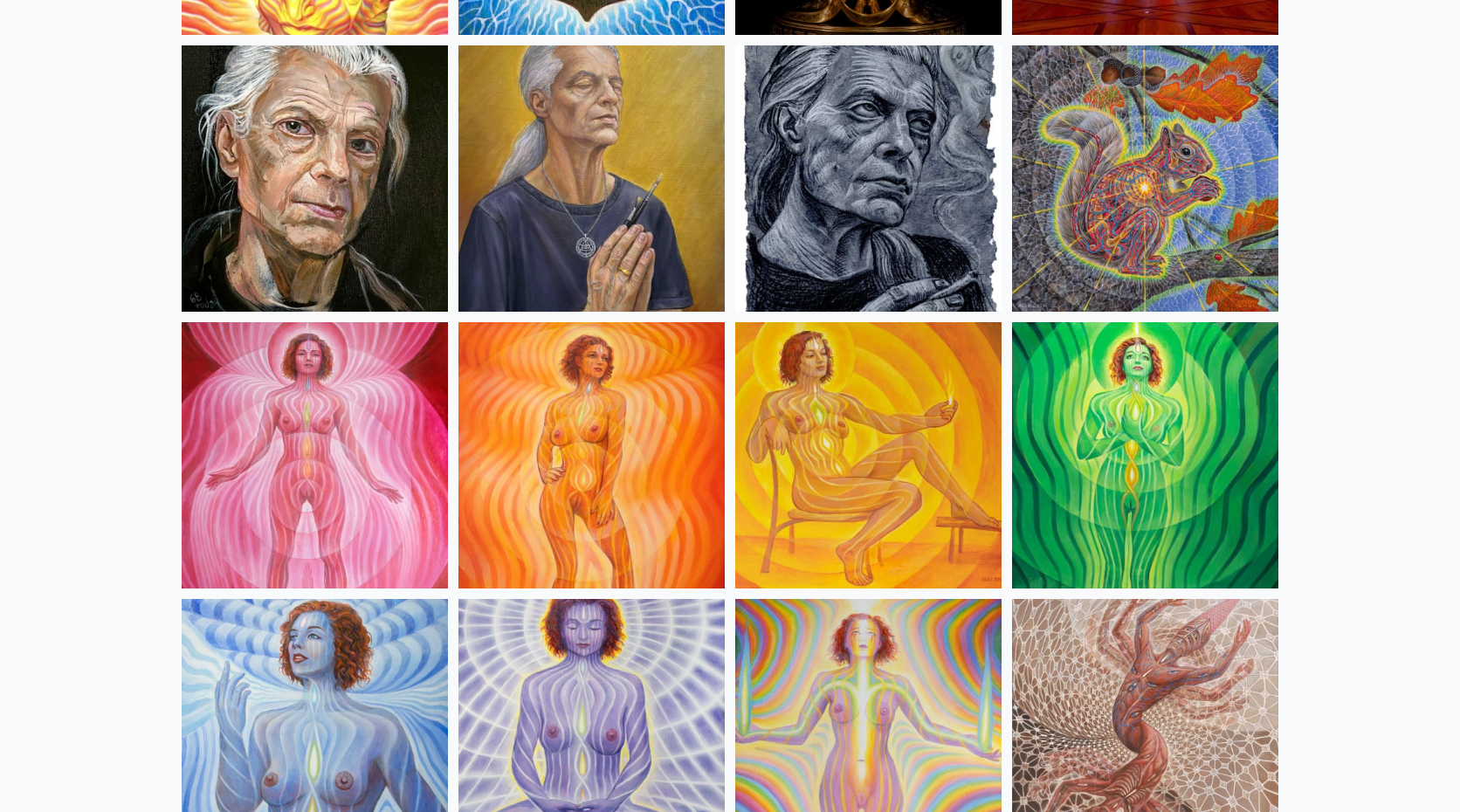
scroll to position [978, 0]
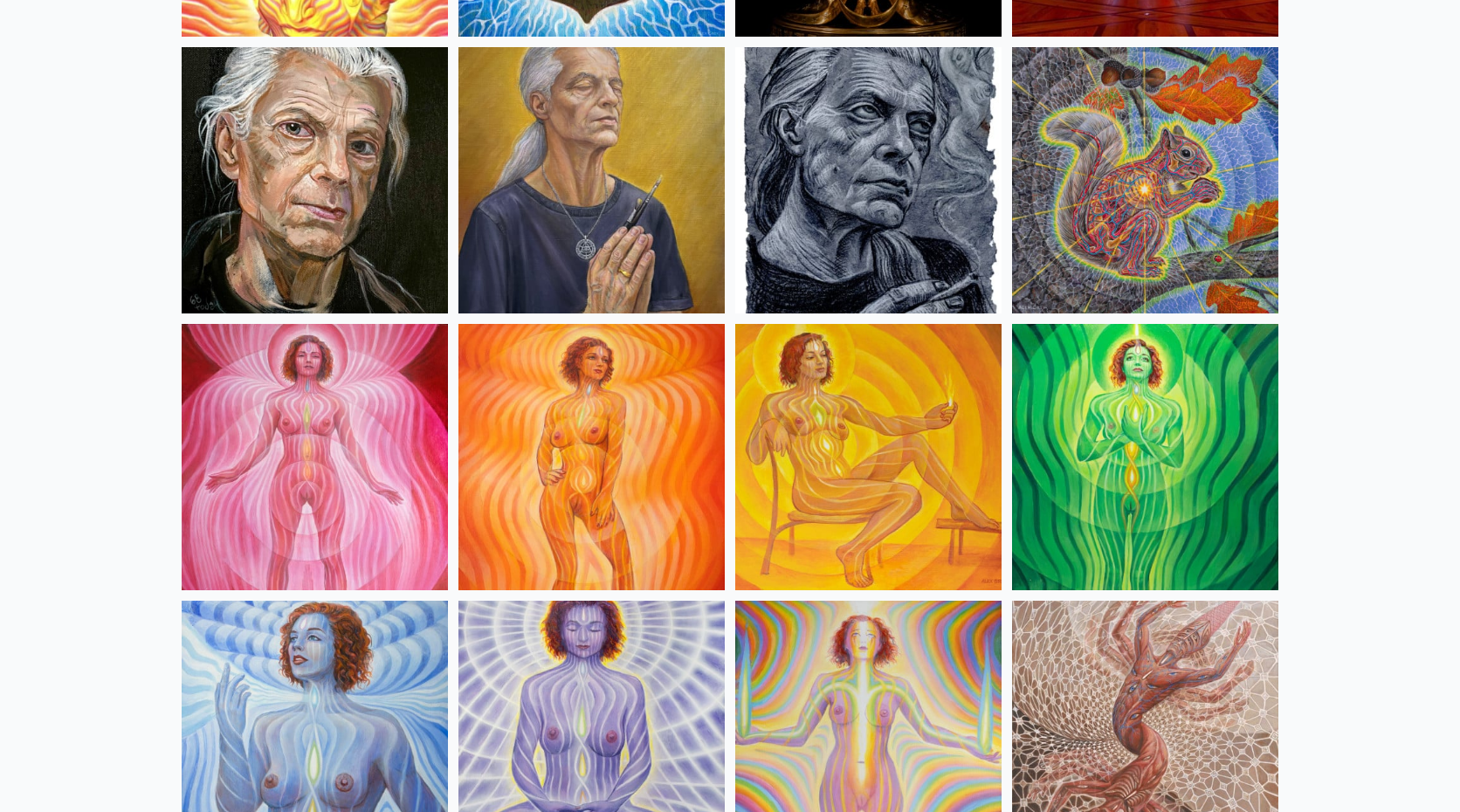
click at [1116, 195] on img at bounding box center [1145, 180] width 266 height 266
click at [627, 252] on img at bounding box center [591, 180] width 266 height 266
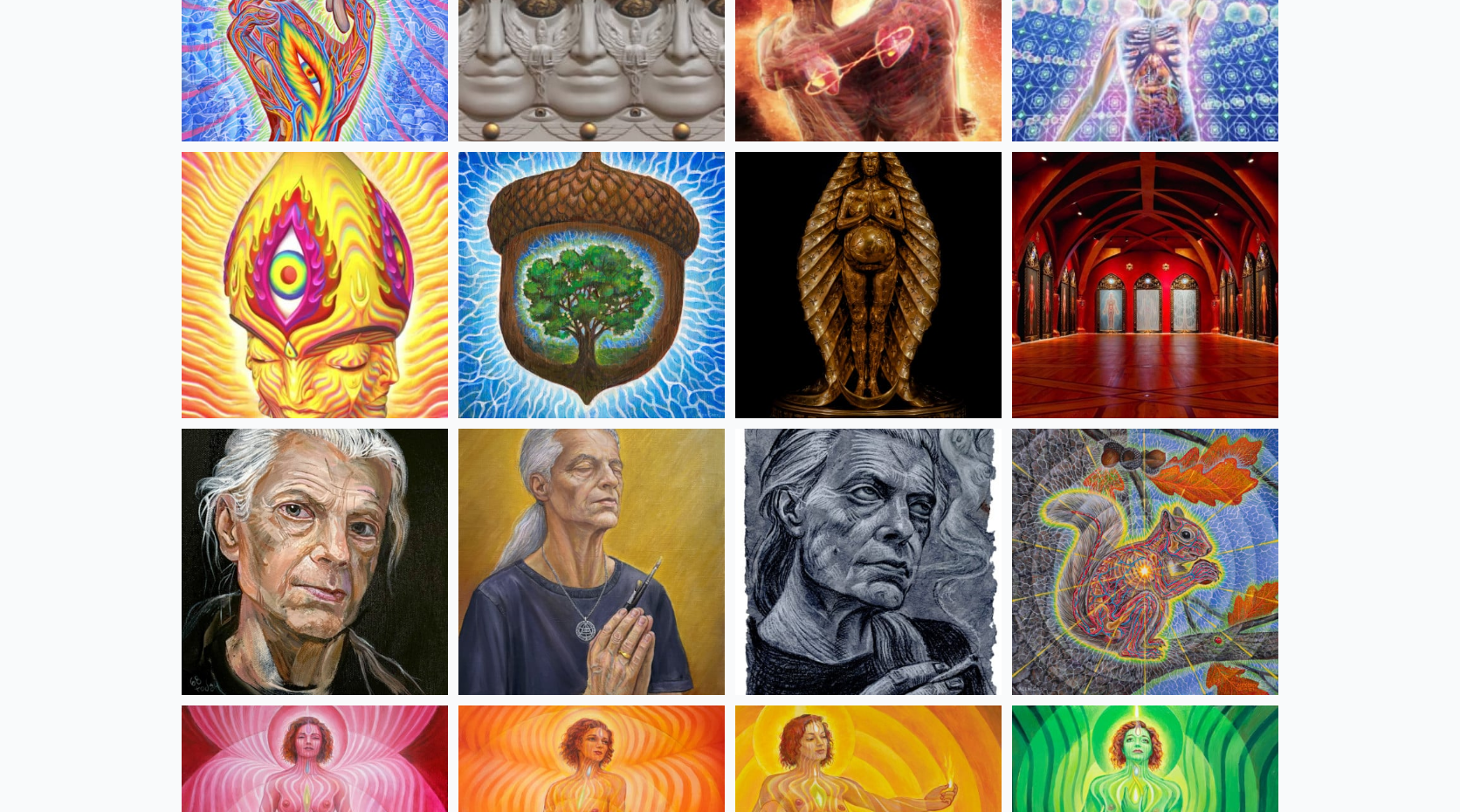
scroll to position [594, 0]
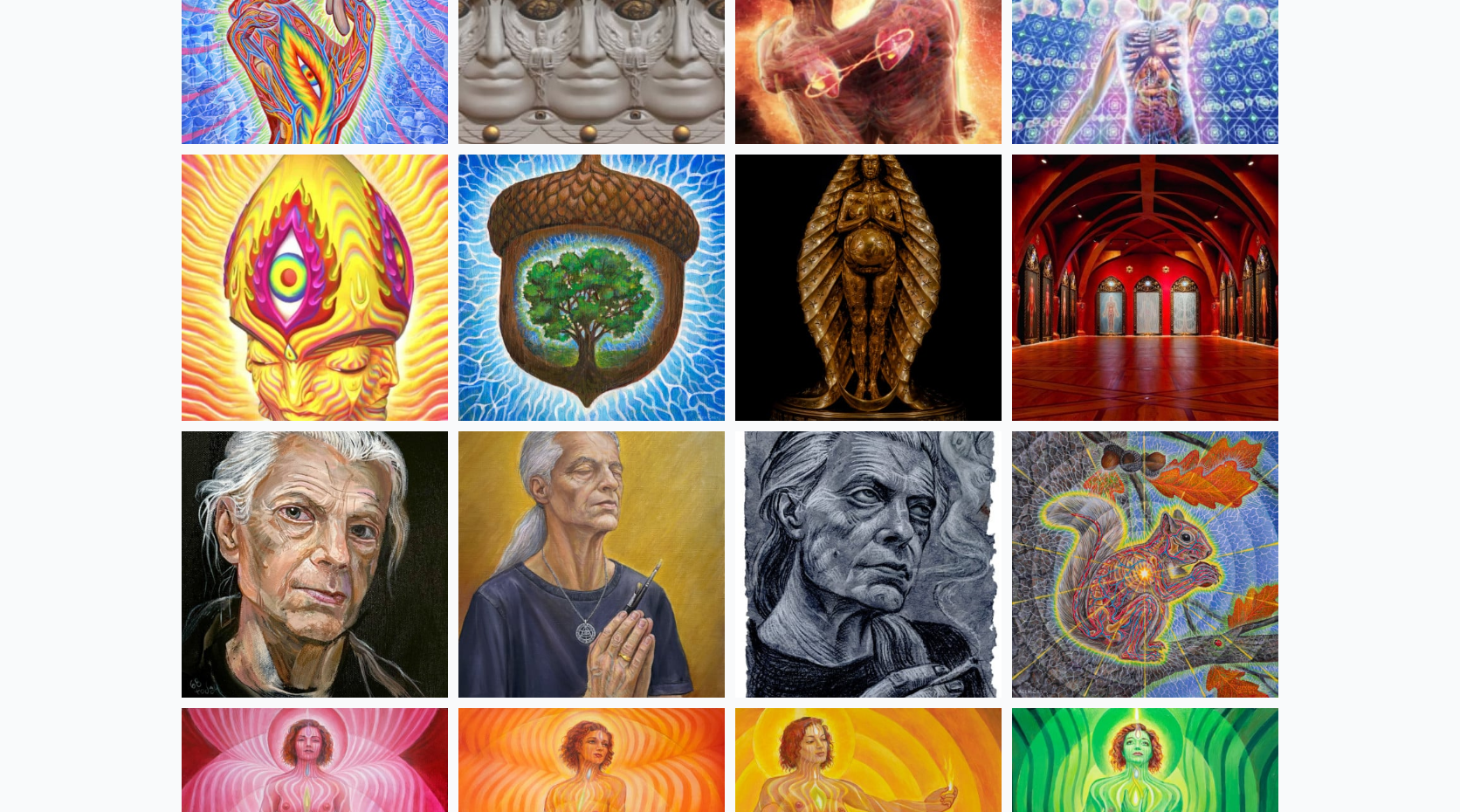
click at [567, 294] on img at bounding box center [591, 288] width 266 height 266
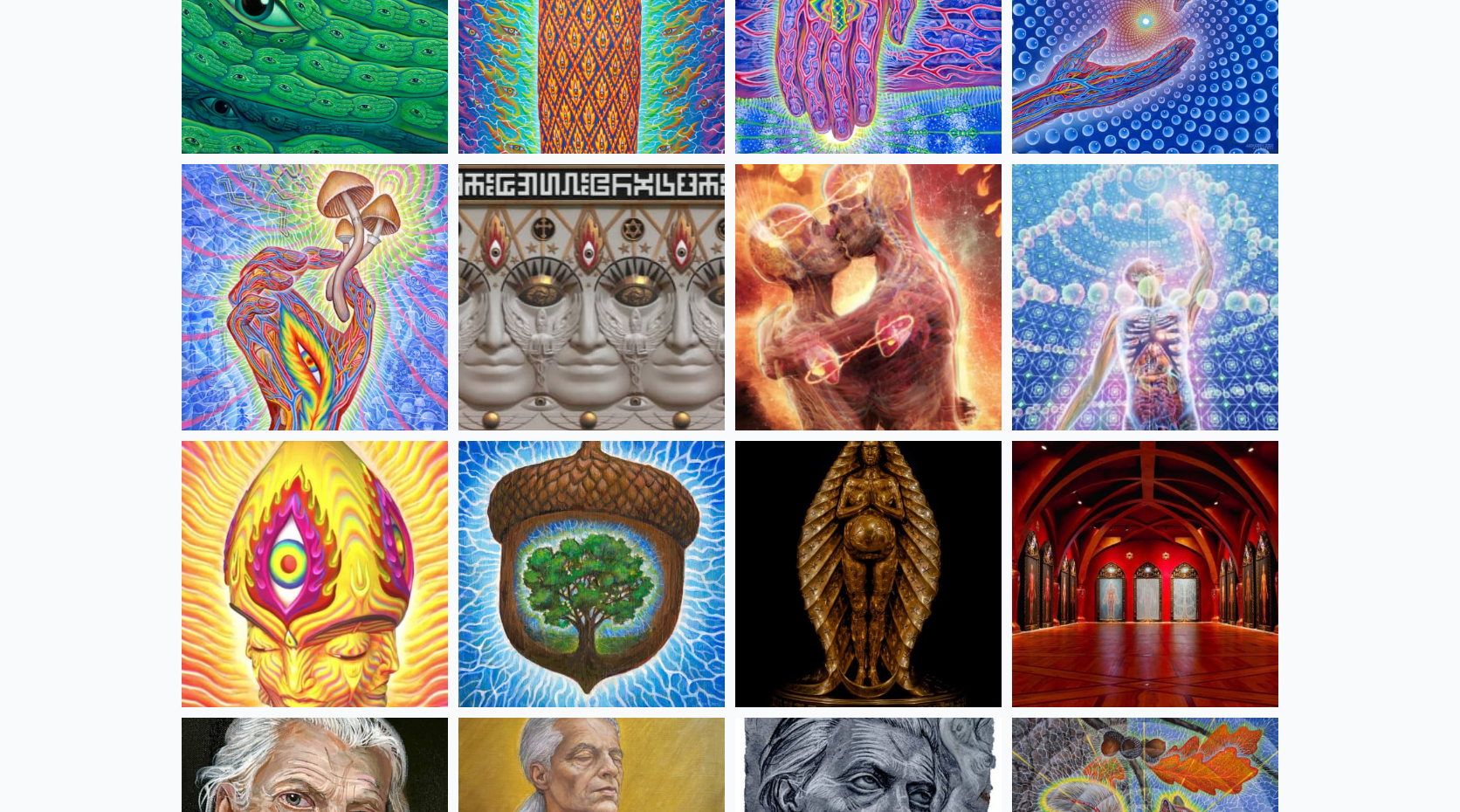
scroll to position [305, 0]
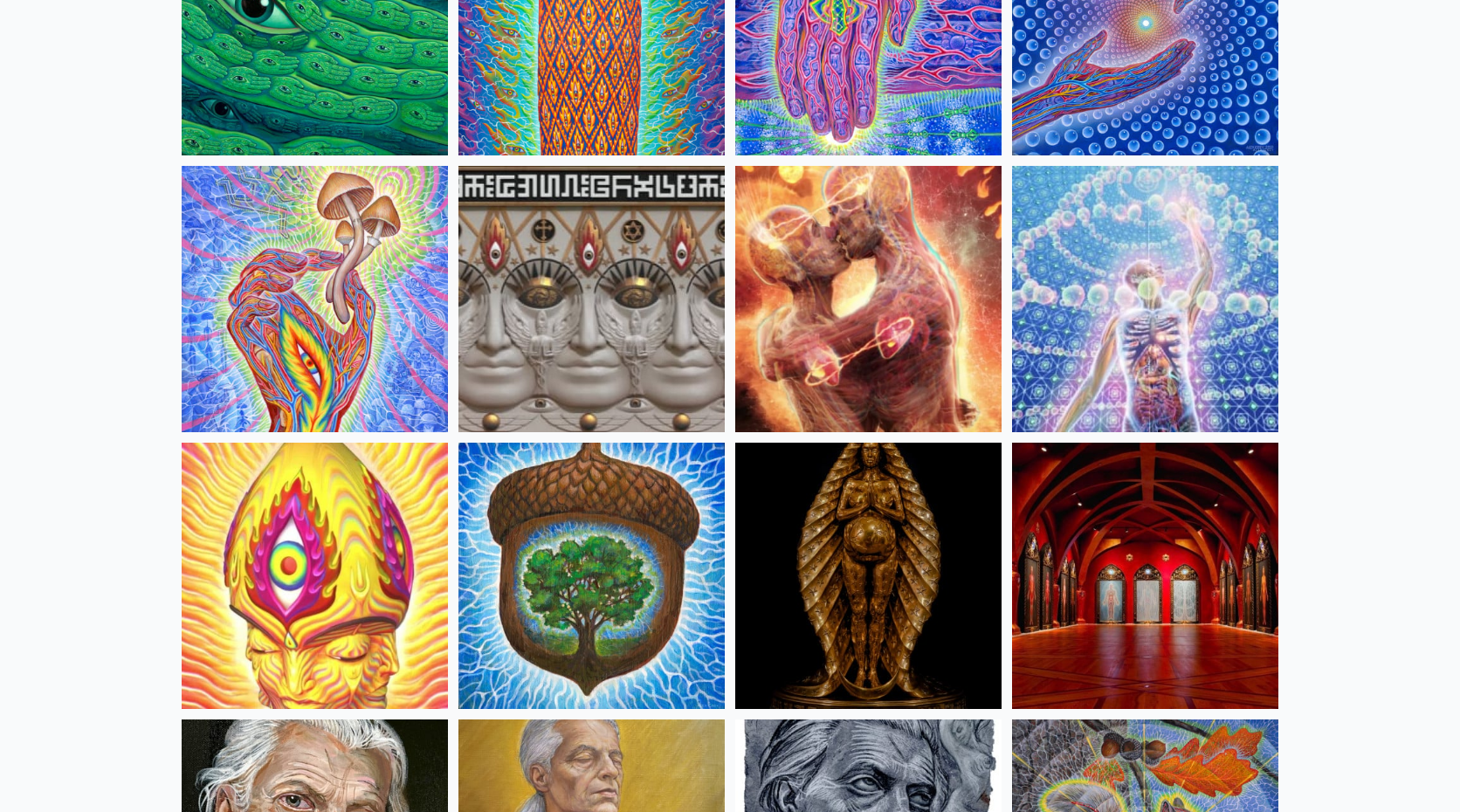
click at [1126, 253] on img at bounding box center [1145, 298] width 266 height 266
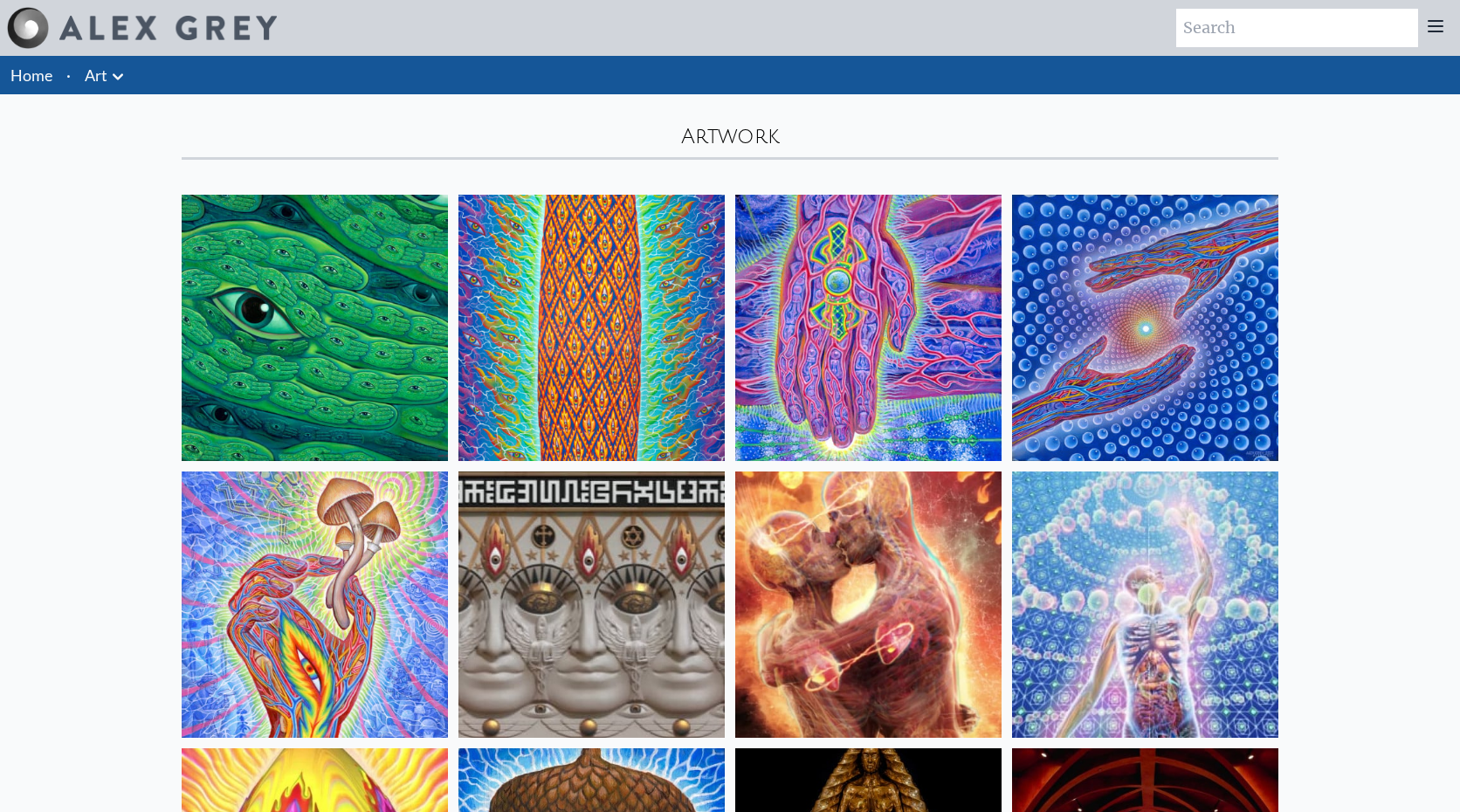
scroll to position [0, 0]
click at [29, 72] on link "Home" at bounding box center [31, 76] width 42 height 20
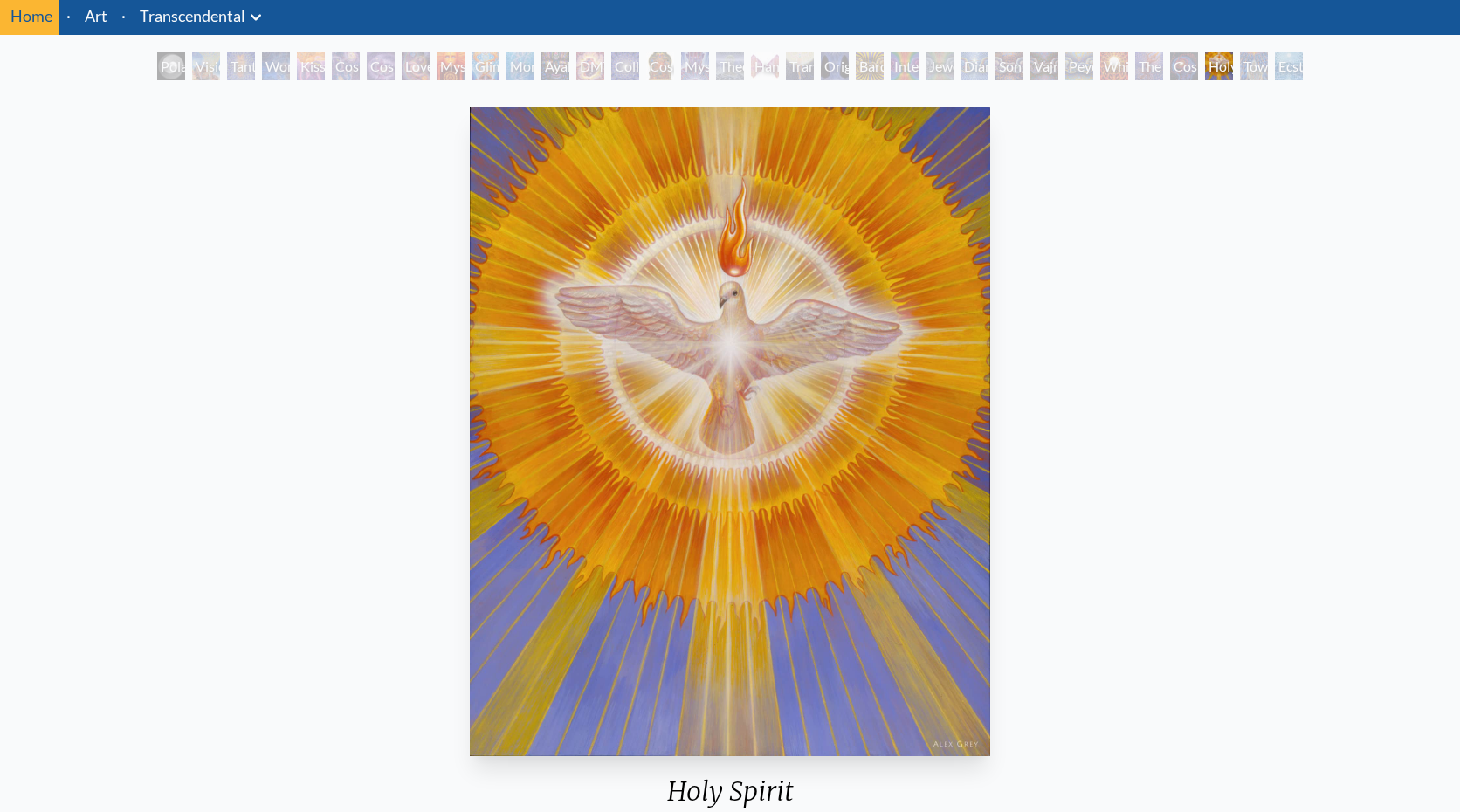
scroll to position [44, 0]
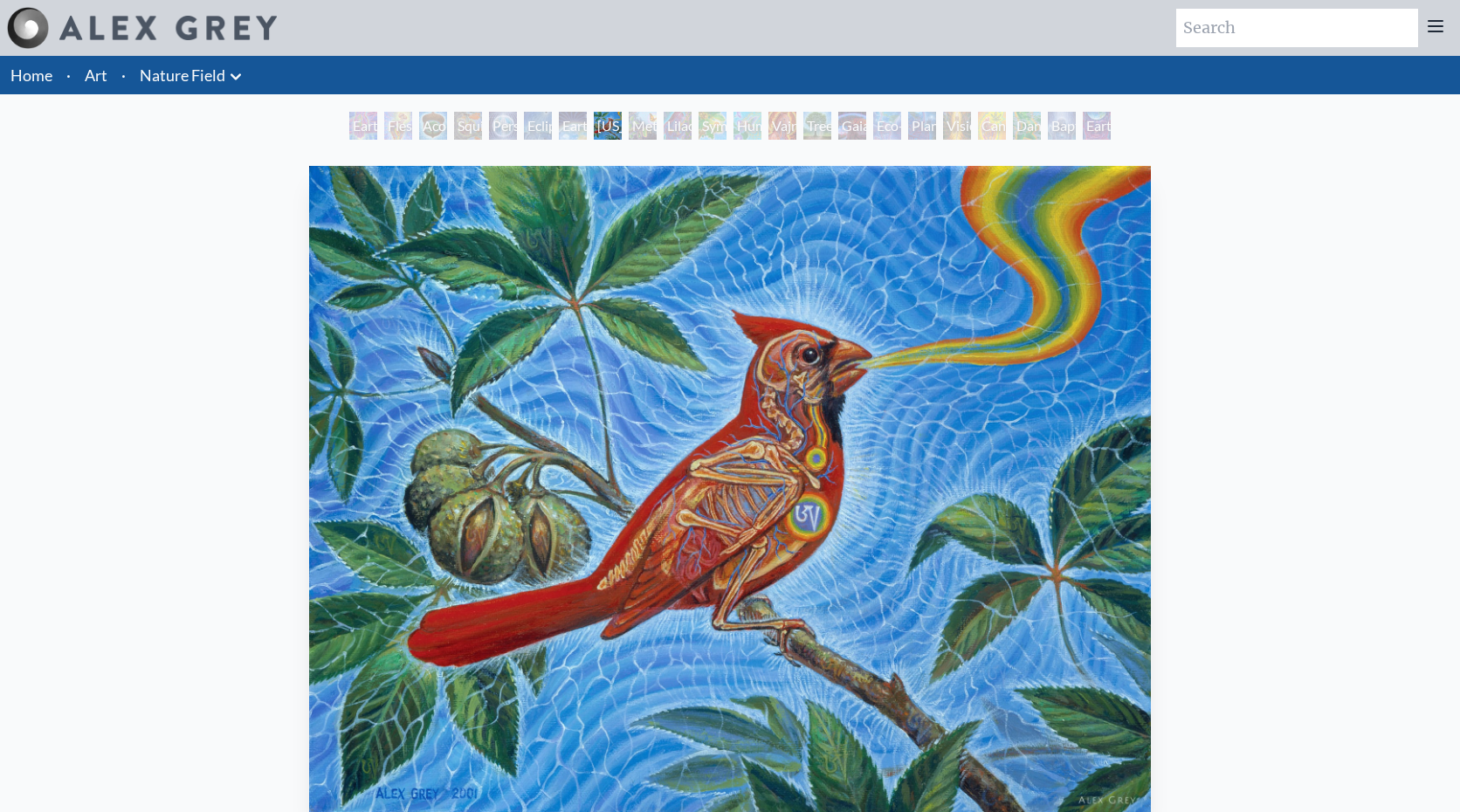
click at [584, 407] on img "8 / 22" at bounding box center [730, 490] width 842 height 649
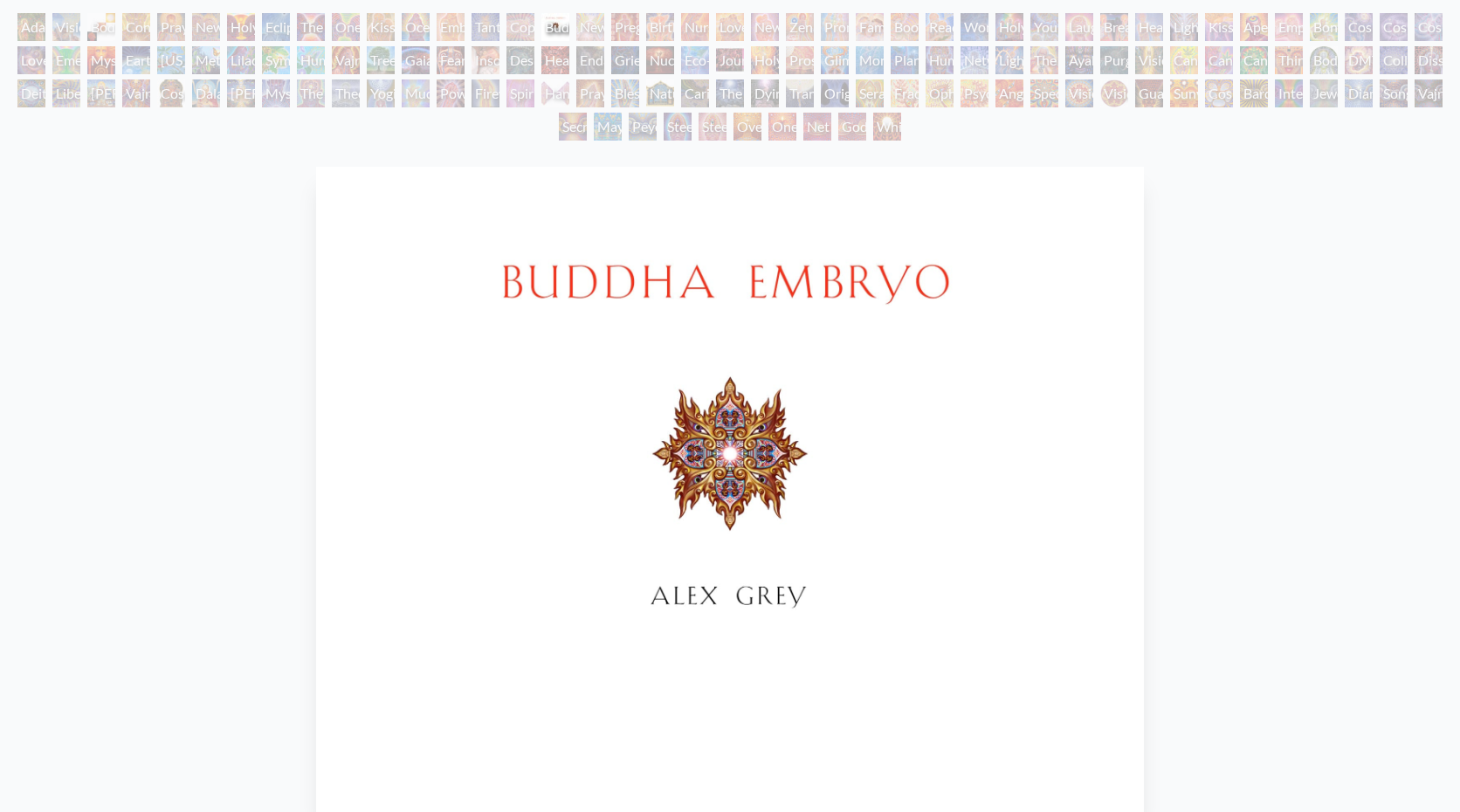
scroll to position [134, 0]
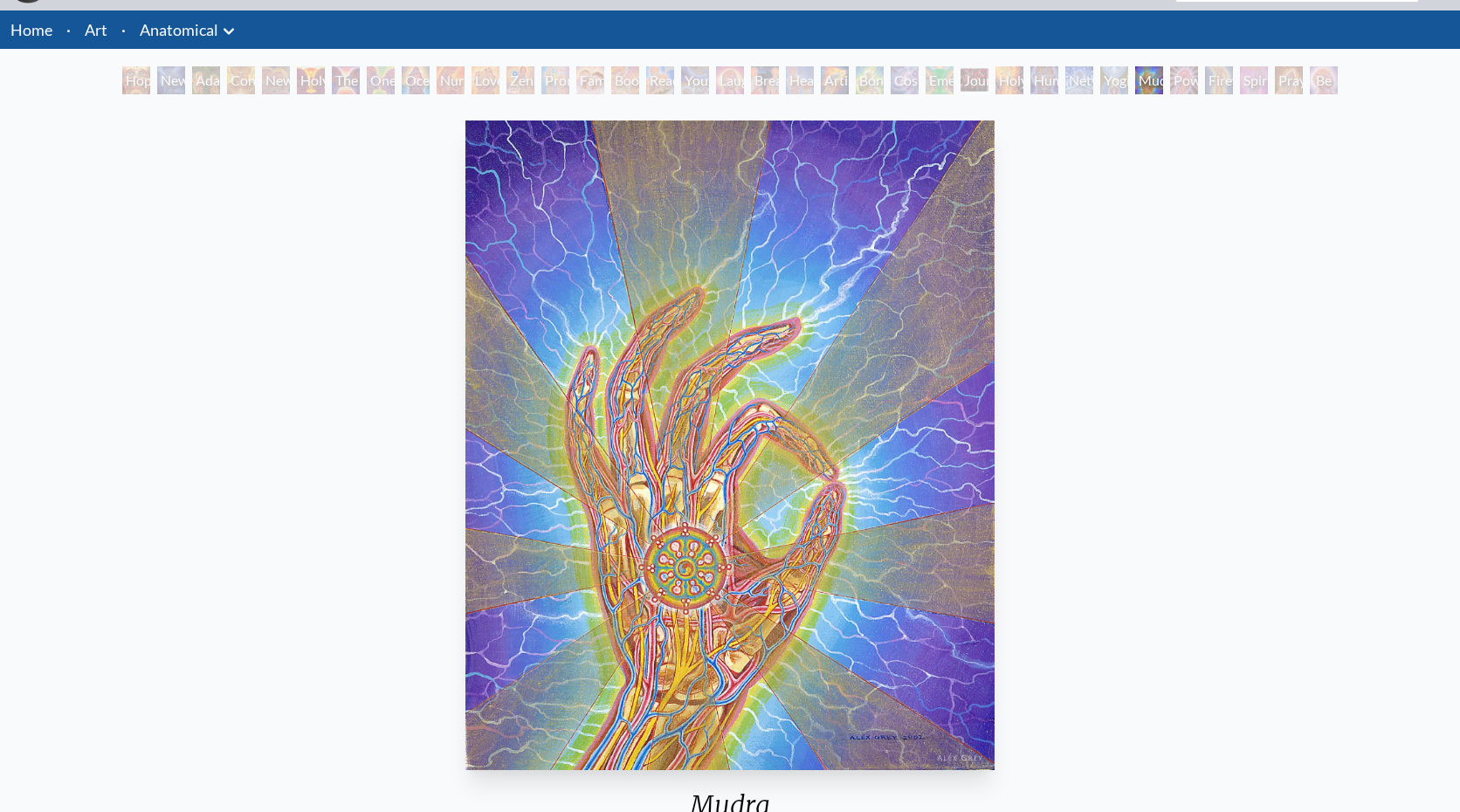
scroll to position [45, 0]
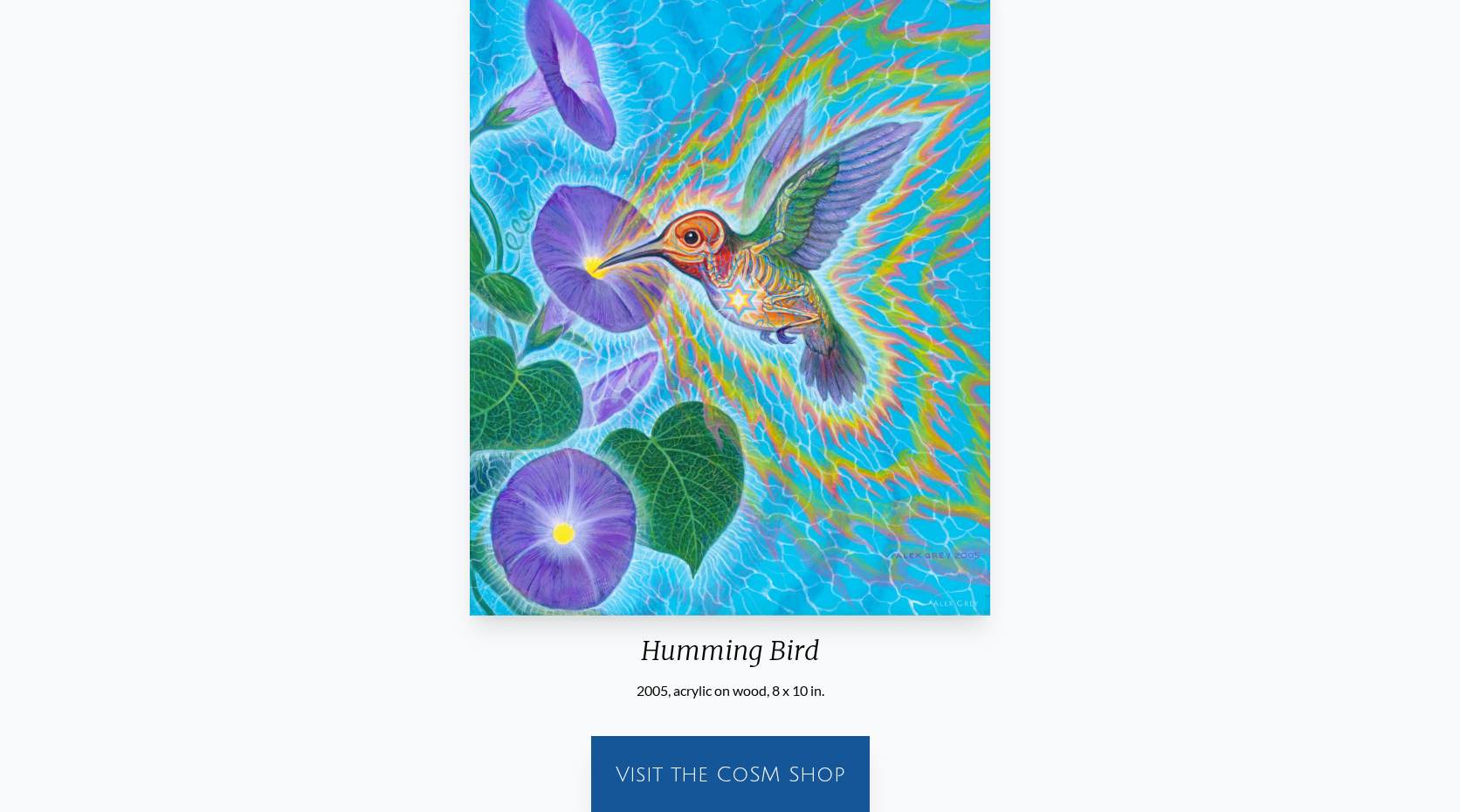
scroll to position [207, 0]
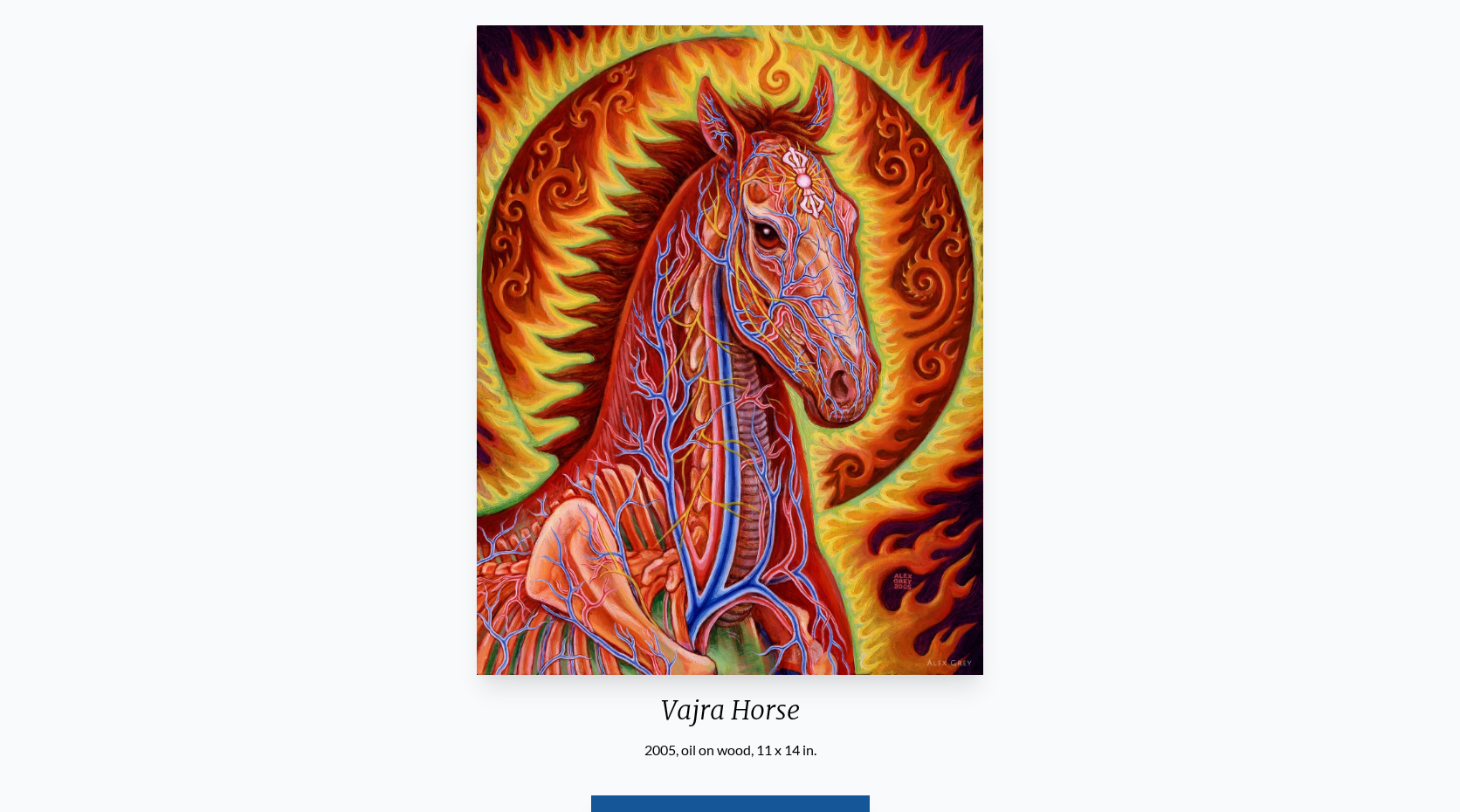
scroll to position [138, 0]
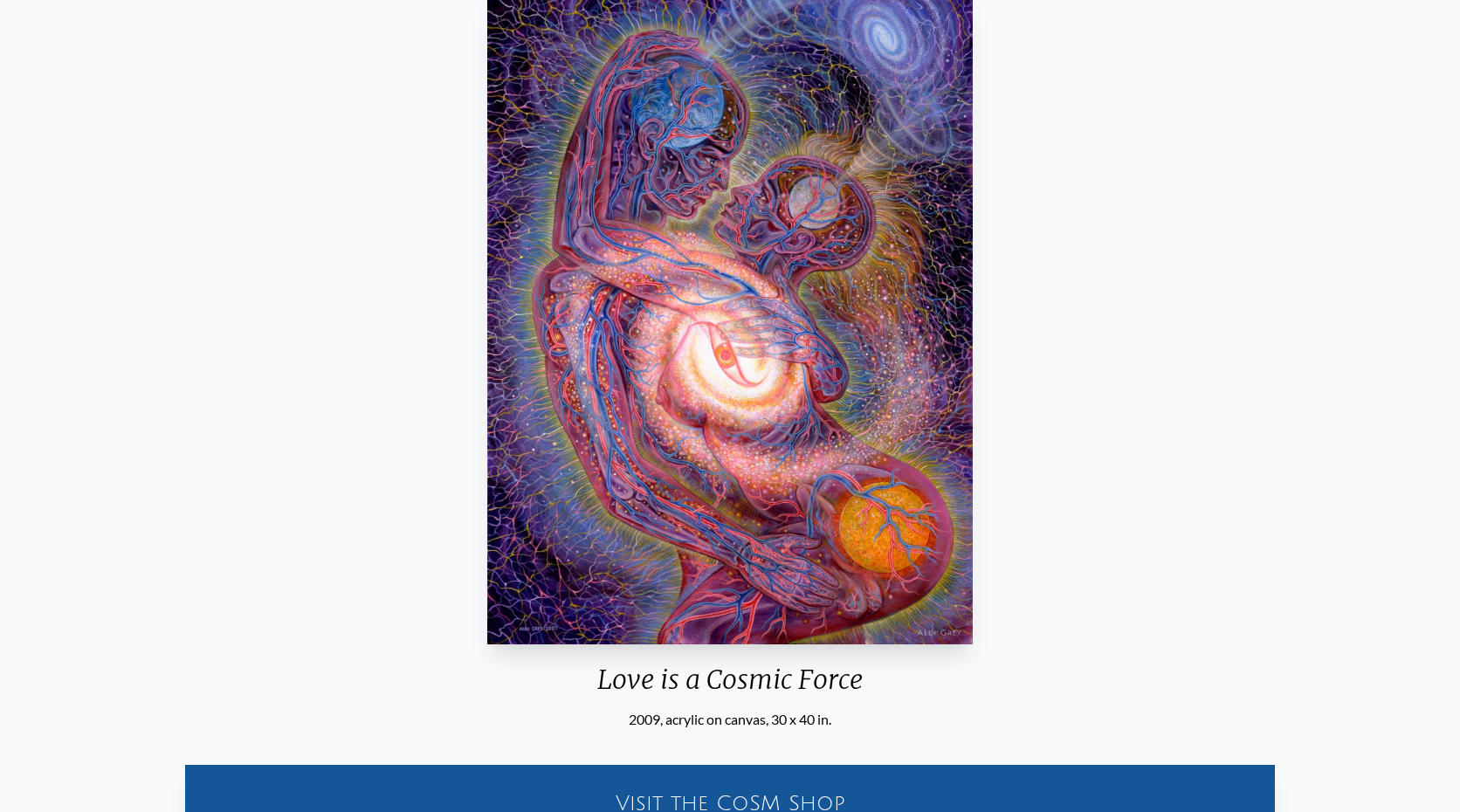
scroll to position [174, 0]
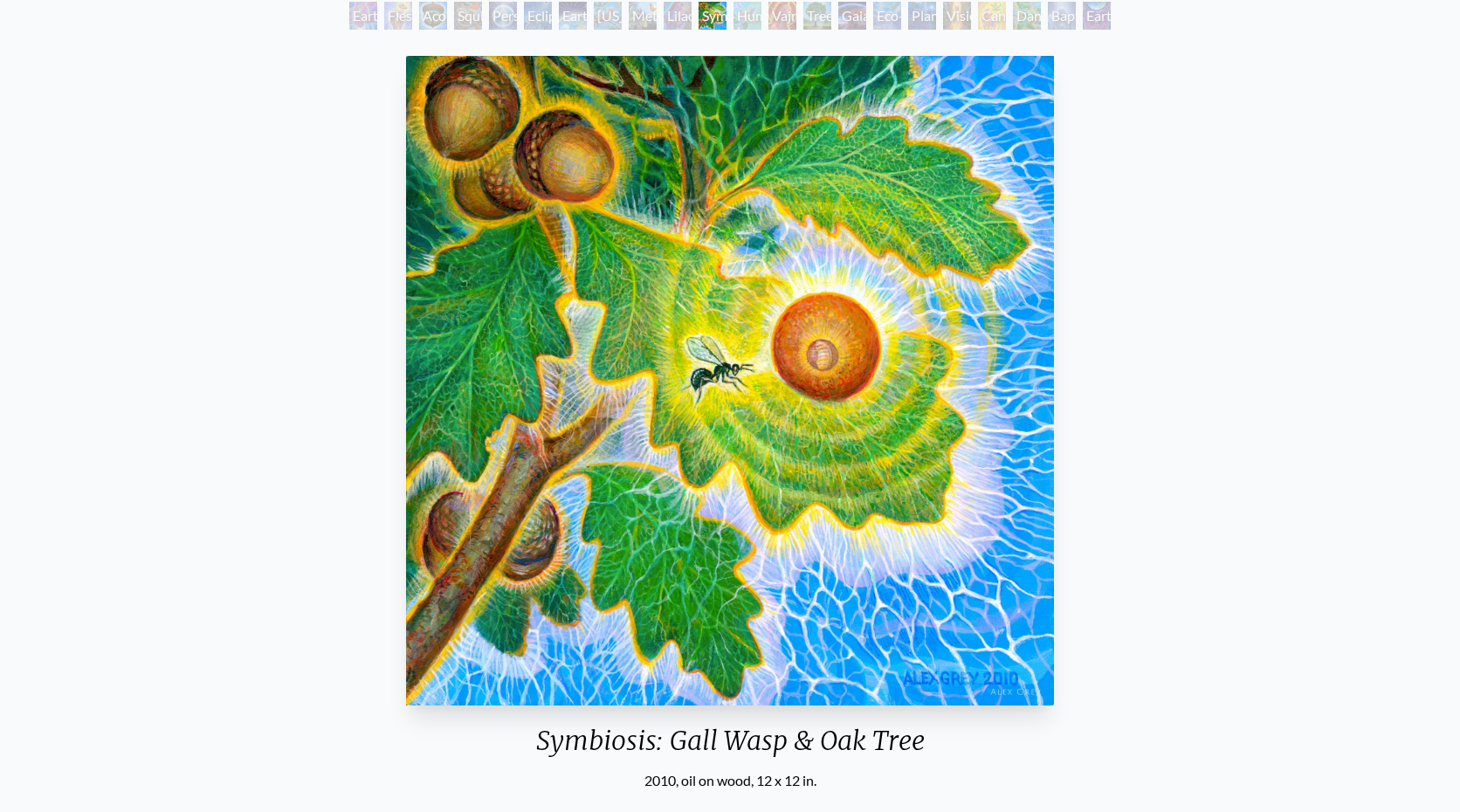
scroll to position [111, 0]
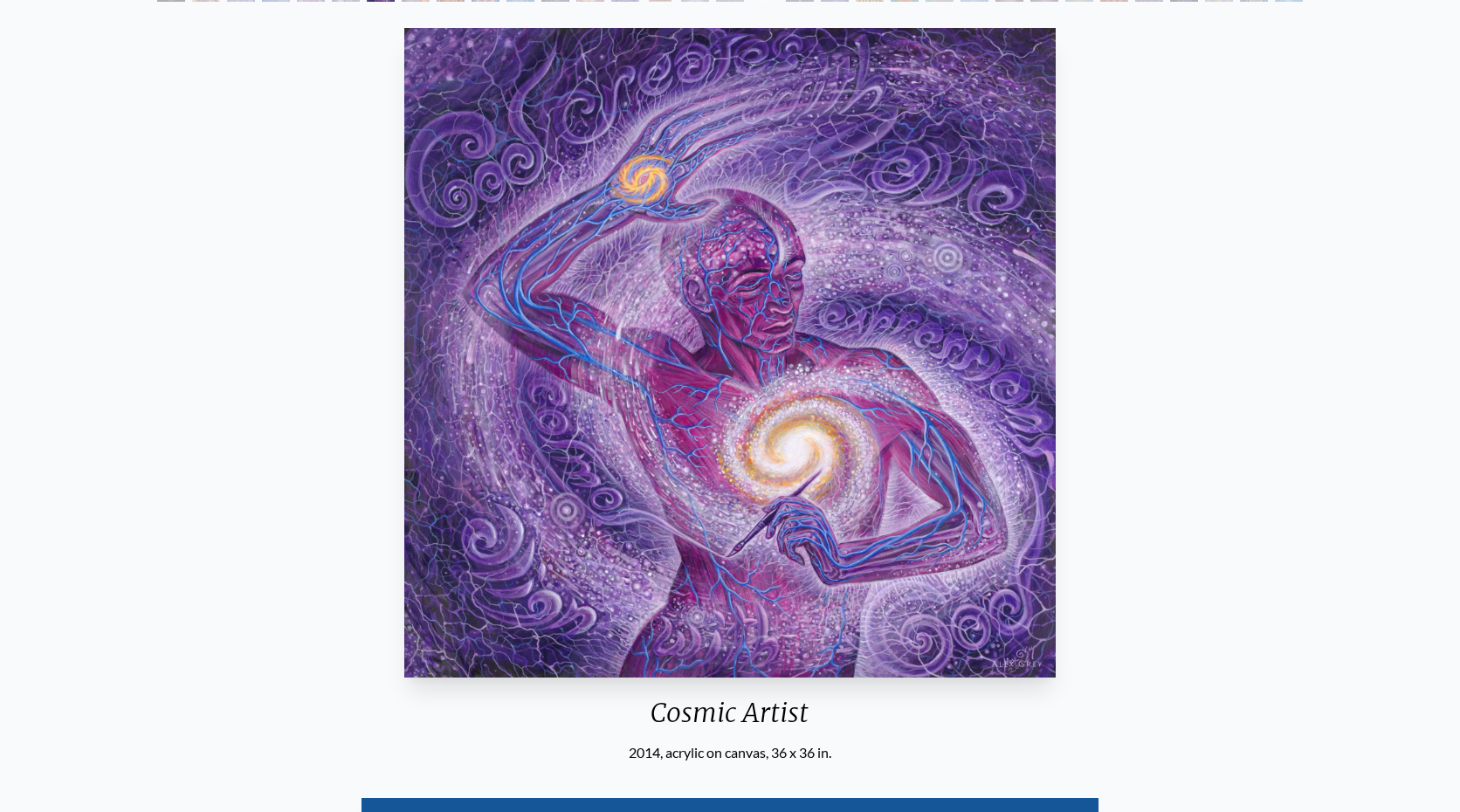
scroll to position [139, 0]
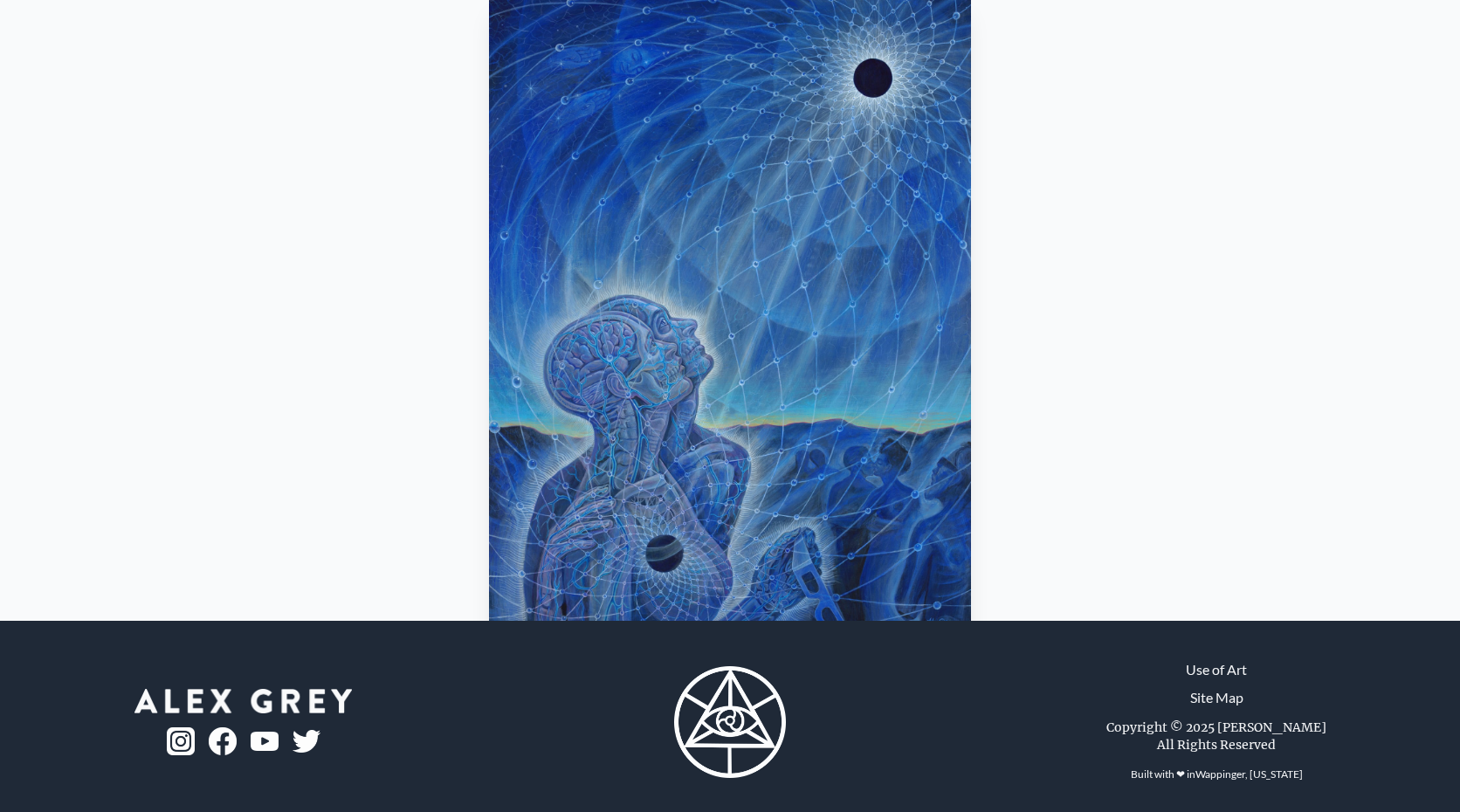
scroll to position [173, 0]
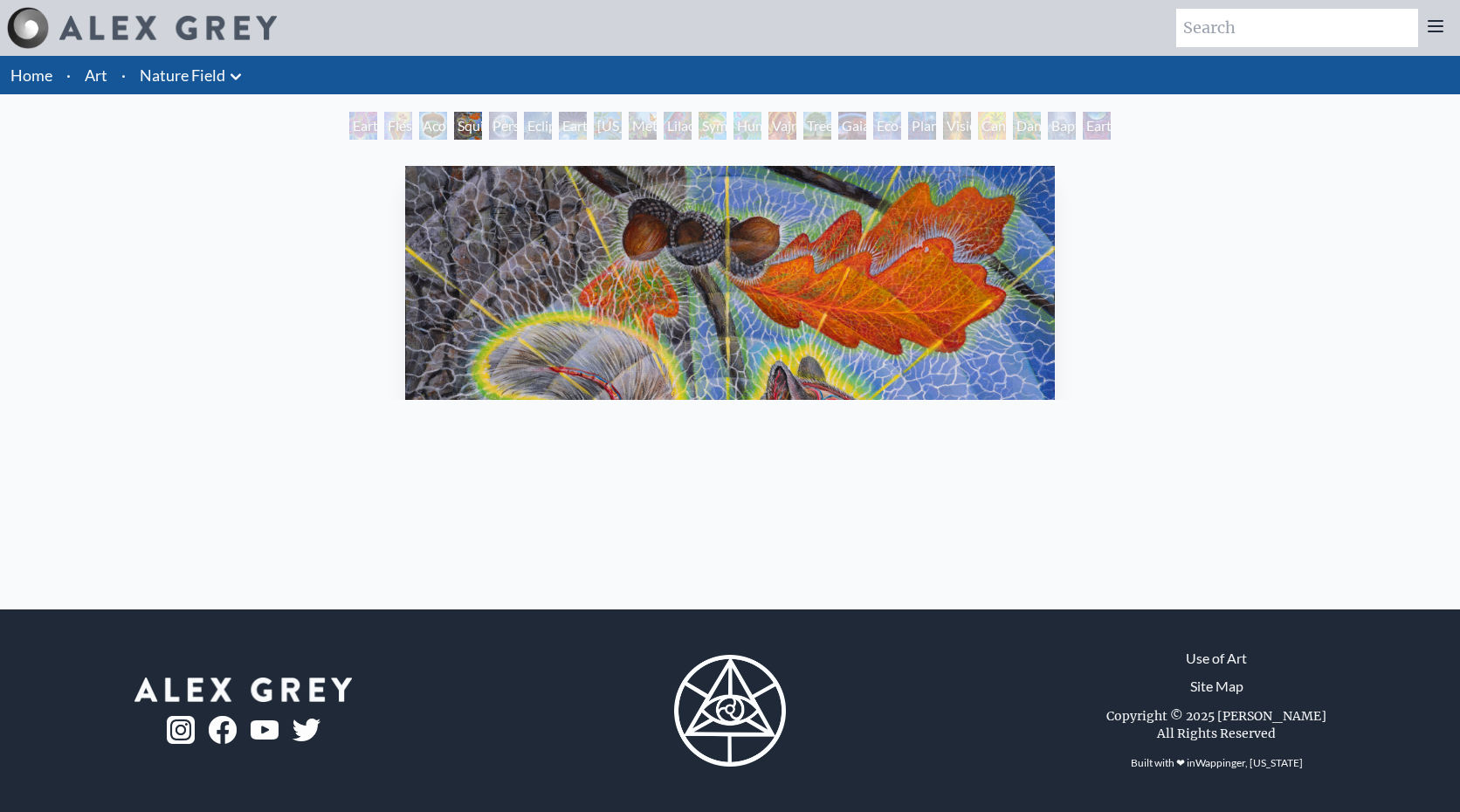
click at [882, 303] on img "4 / 22" at bounding box center [730, 490] width 649 height 649
click at [714, 275] on img "4 / 22" at bounding box center [730, 490] width 649 height 649
click at [465, 129] on div "Squirrel" at bounding box center [468, 125] width 28 height 28
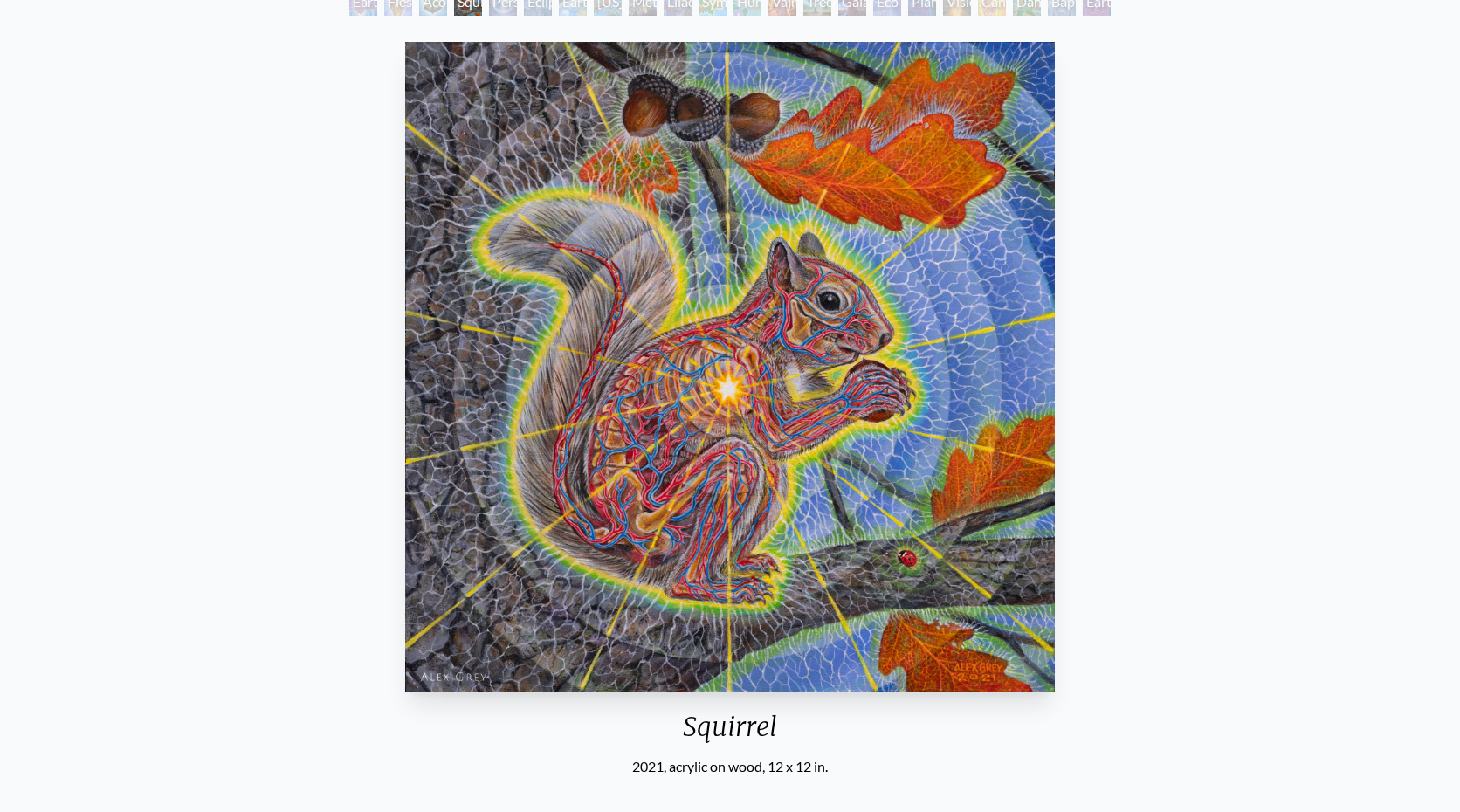
scroll to position [121, 0]
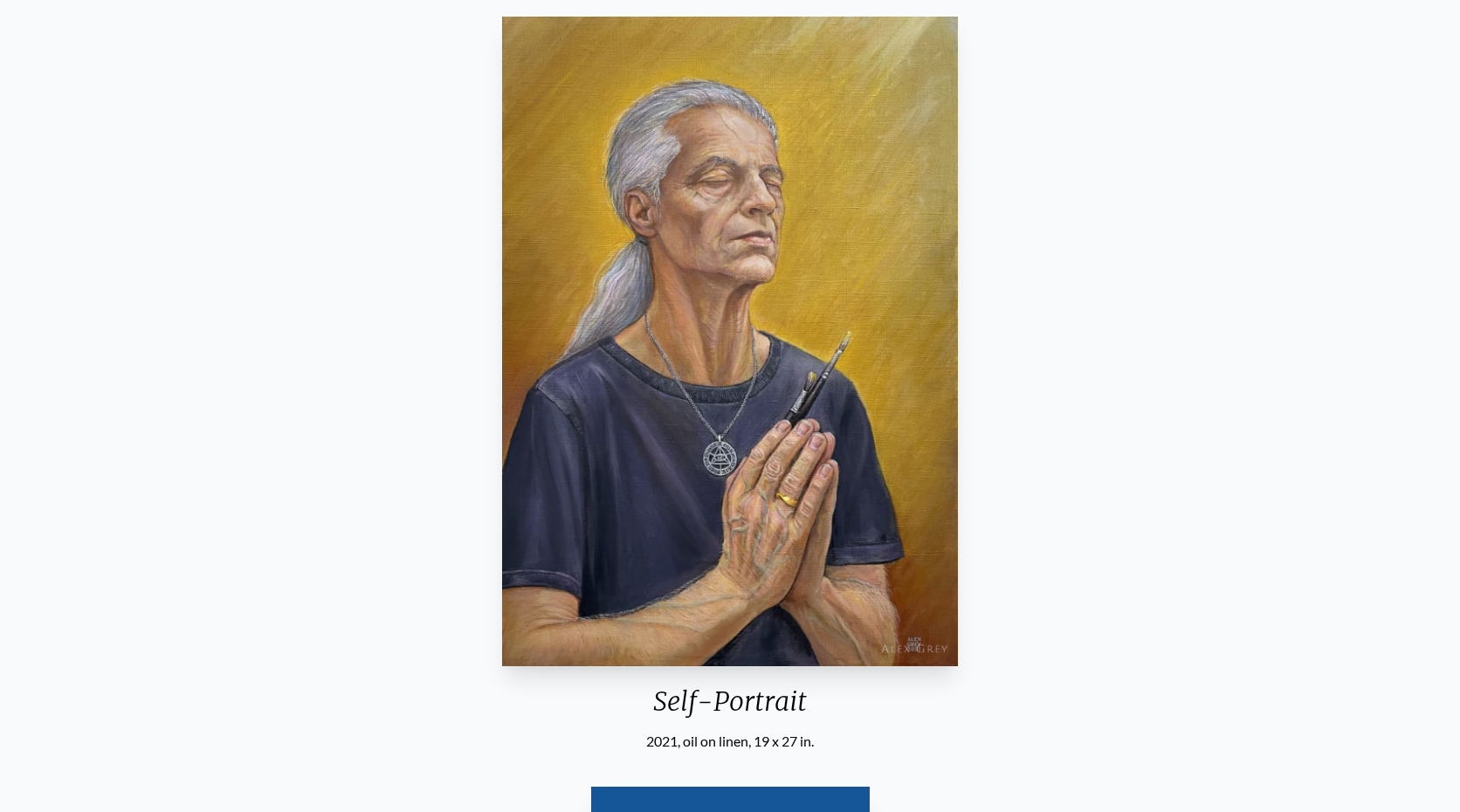
scroll to position [153, 0]
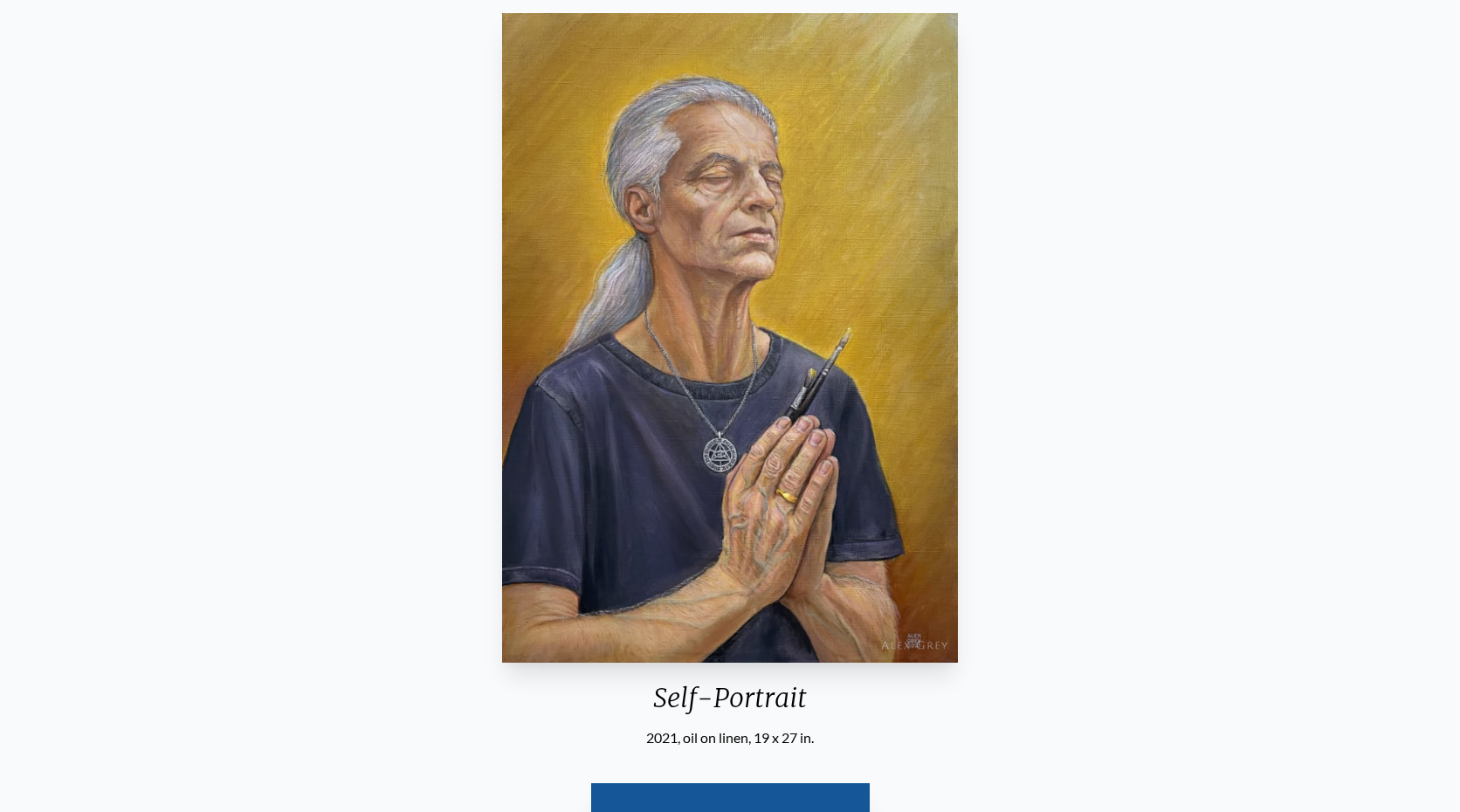
click at [712, 487] on img "2 / 31" at bounding box center [730, 337] width 456 height 649
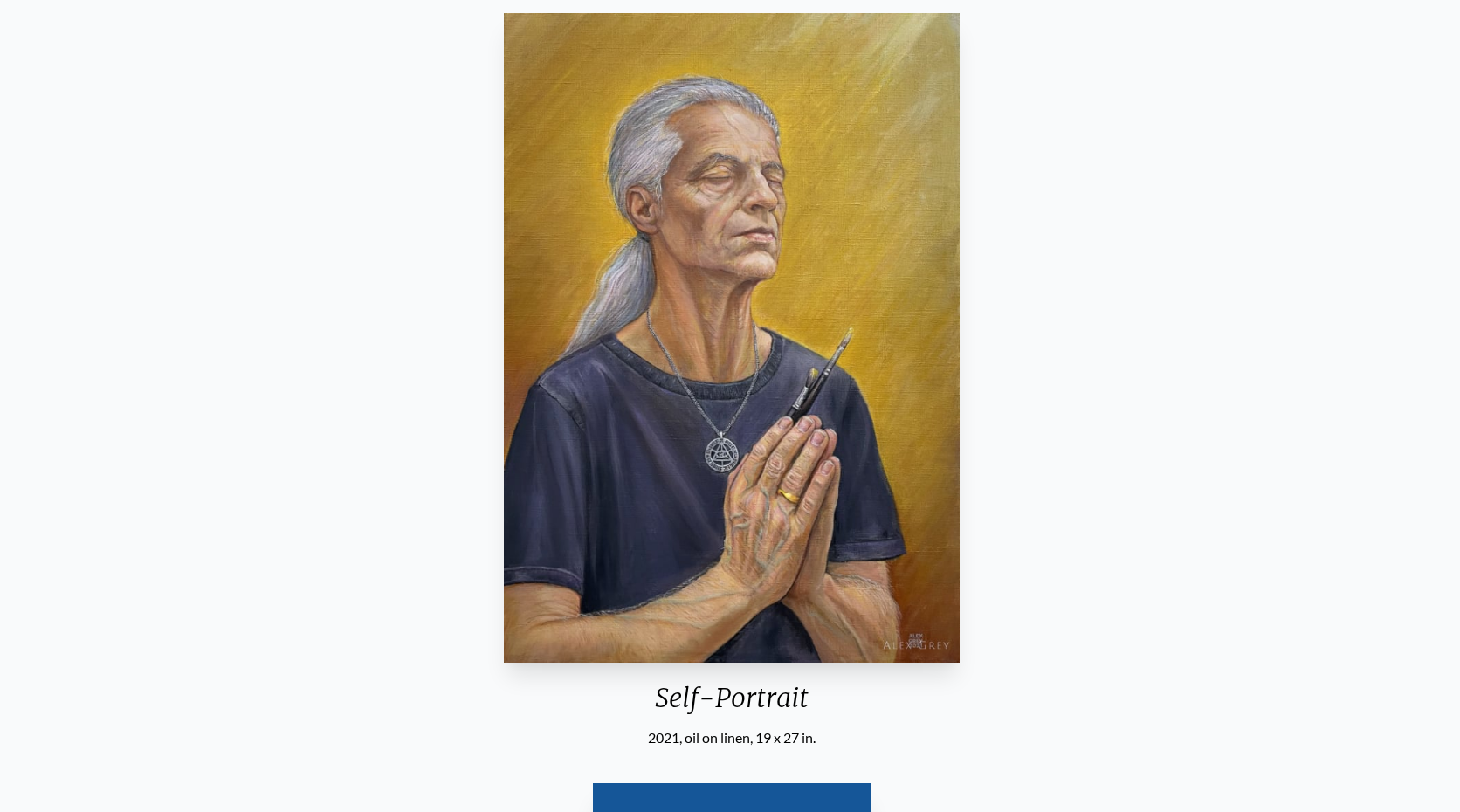
click at [740, 399] on img "2 / 31" at bounding box center [732, 337] width 456 height 649
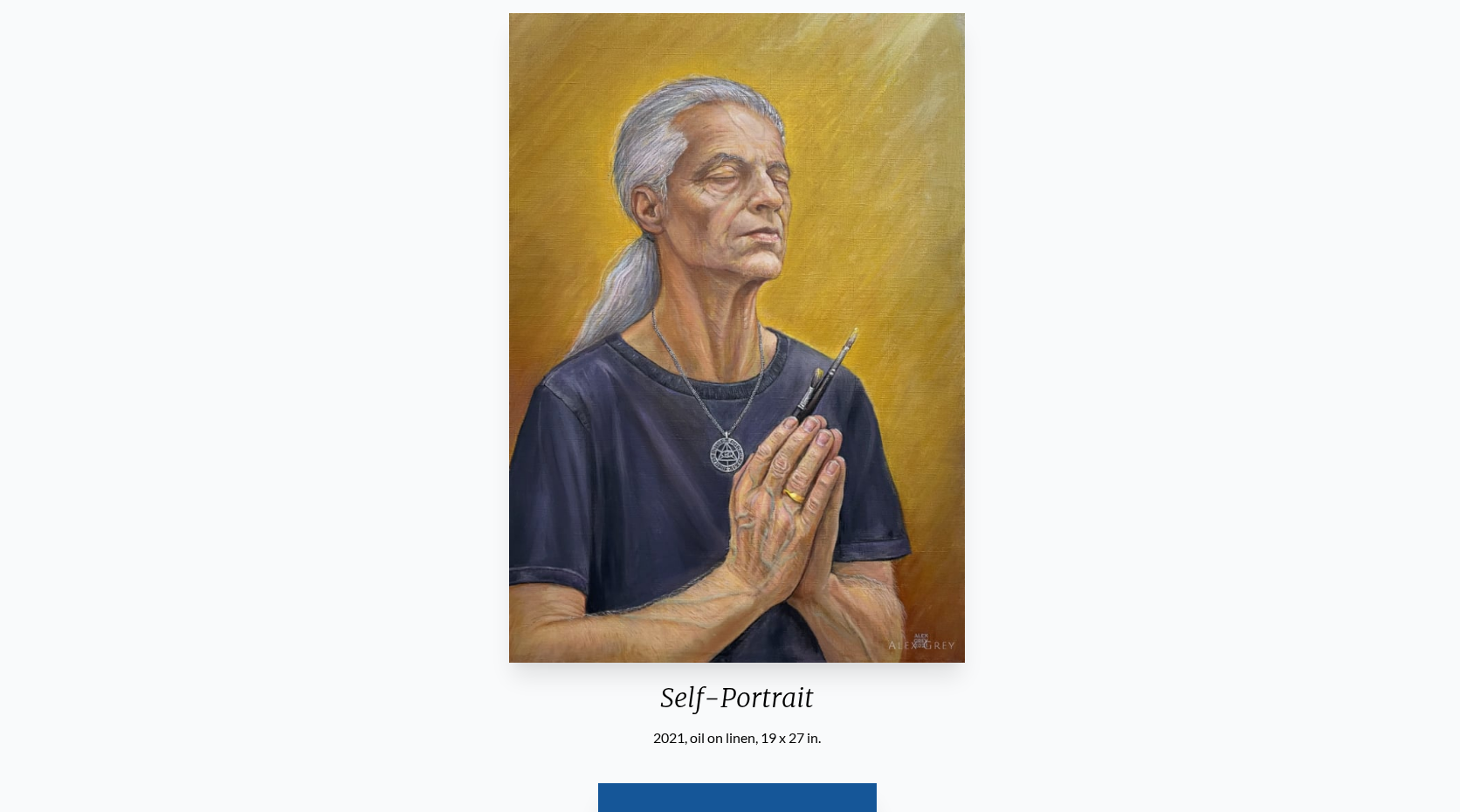
click at [741, 333] on img "2 / 31" at bounding box center [738, 337] width 456 height 649
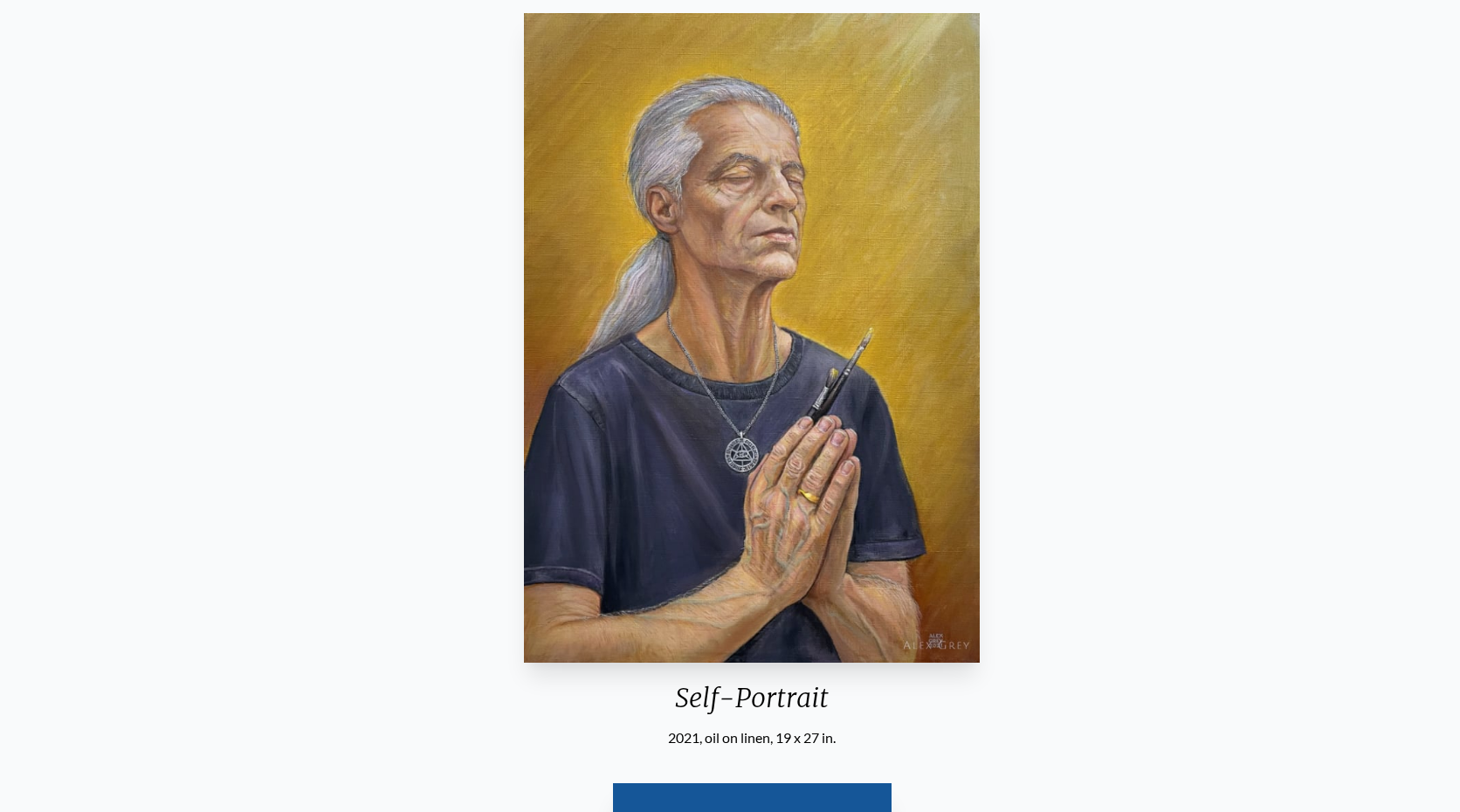
click at [754, 402] on img "2 / 31" at bounding box center [752, 337] width 456 height 649
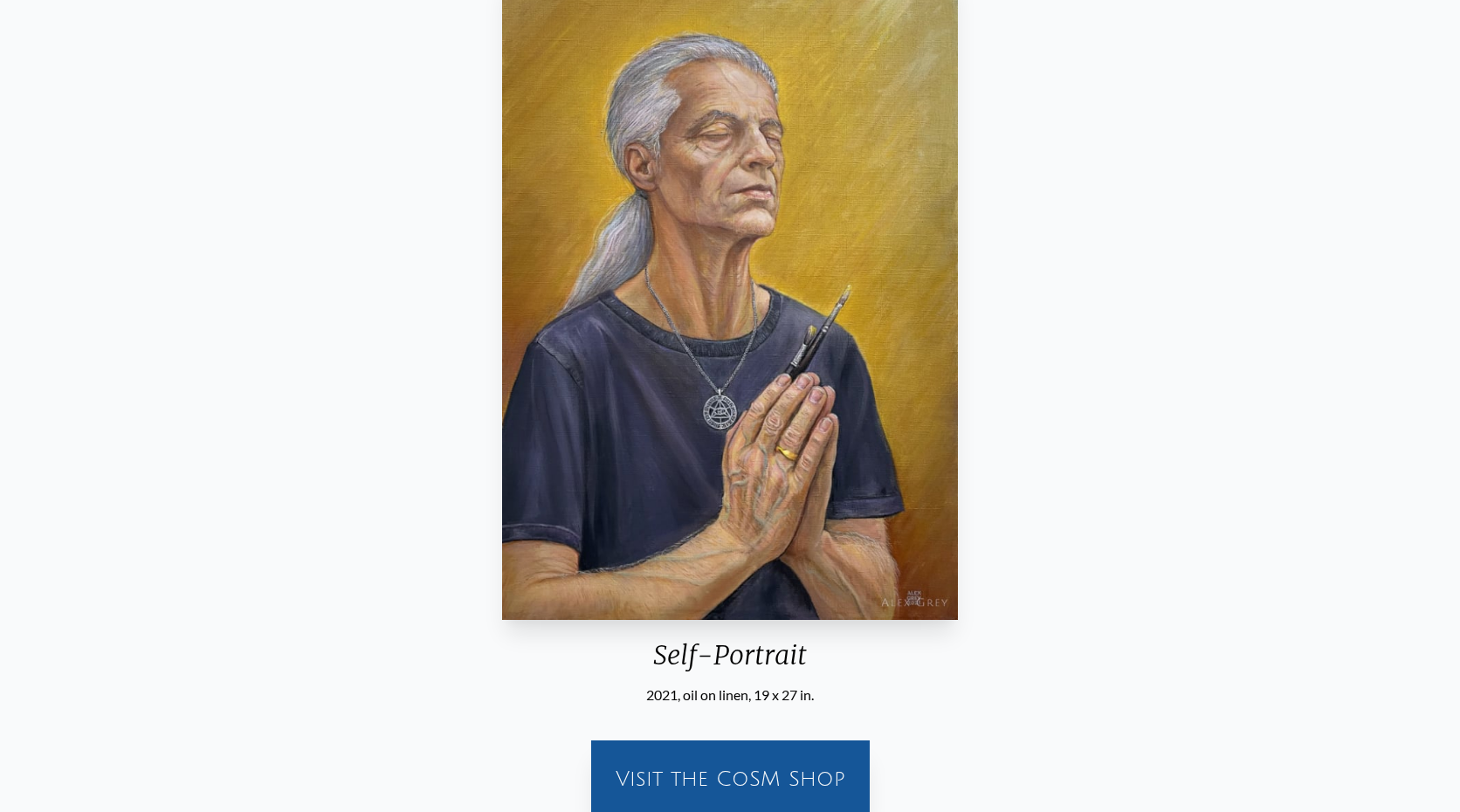
scroll to position [203, 0]
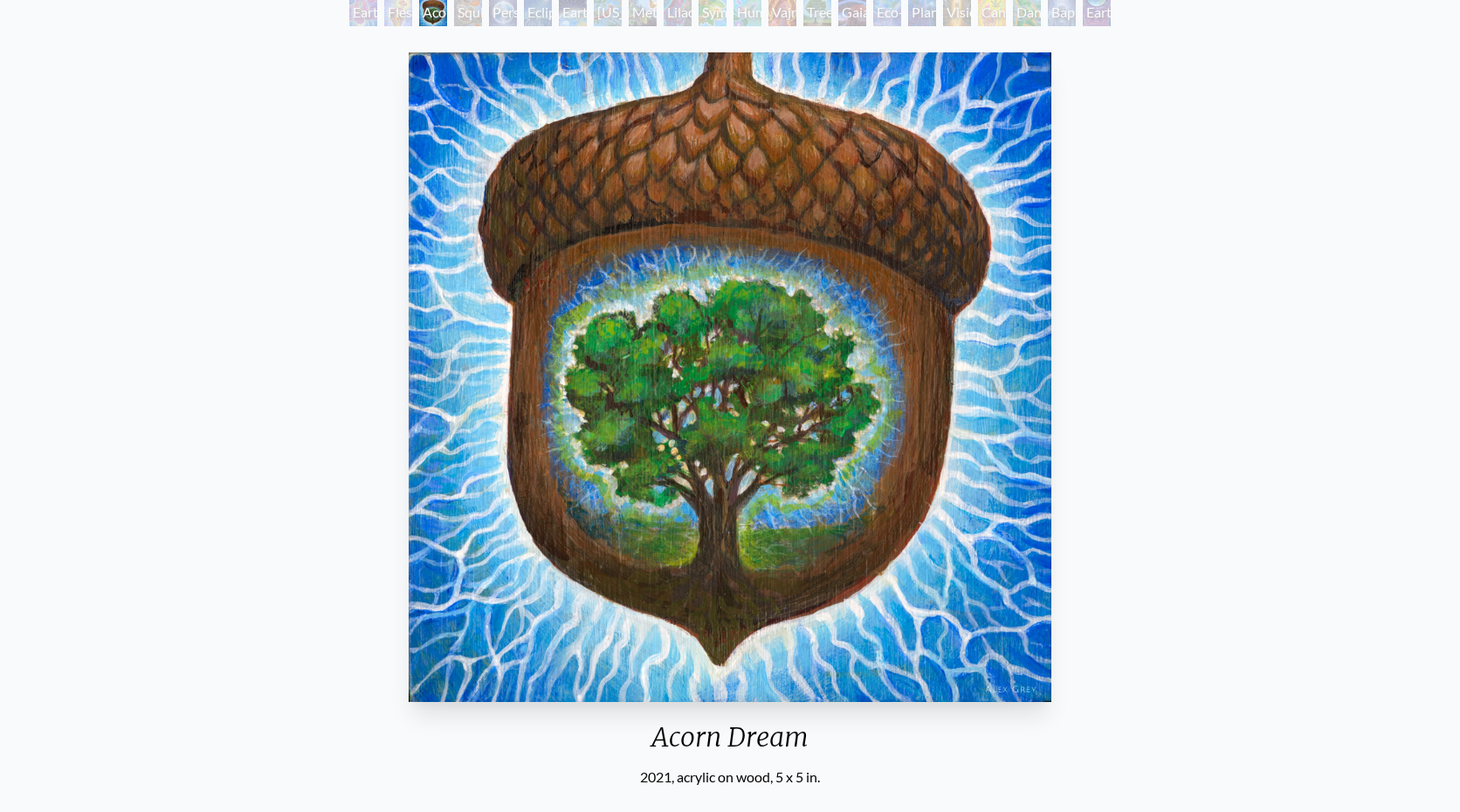
scroll to position [115, 0]
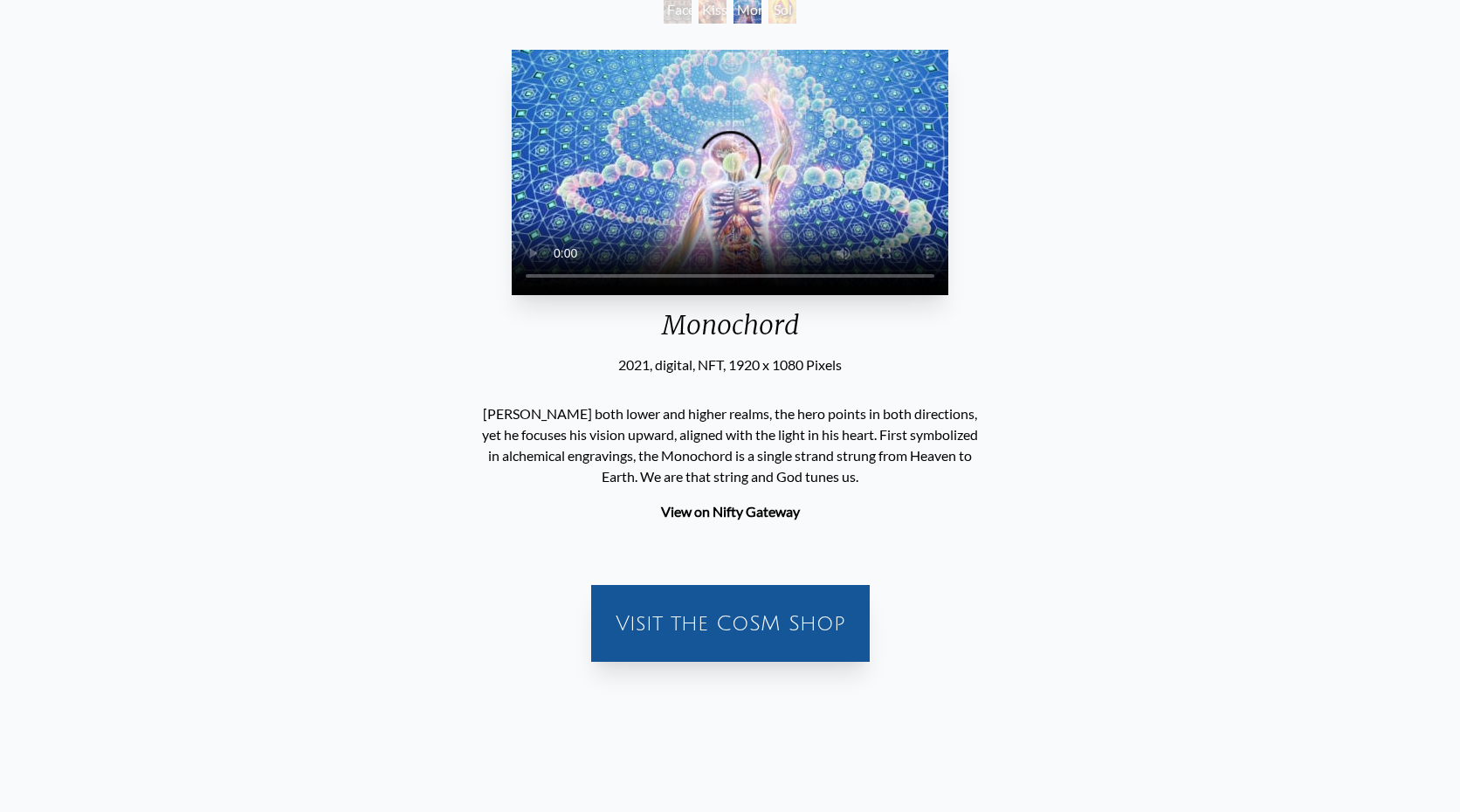
scroll to position [121, 0]
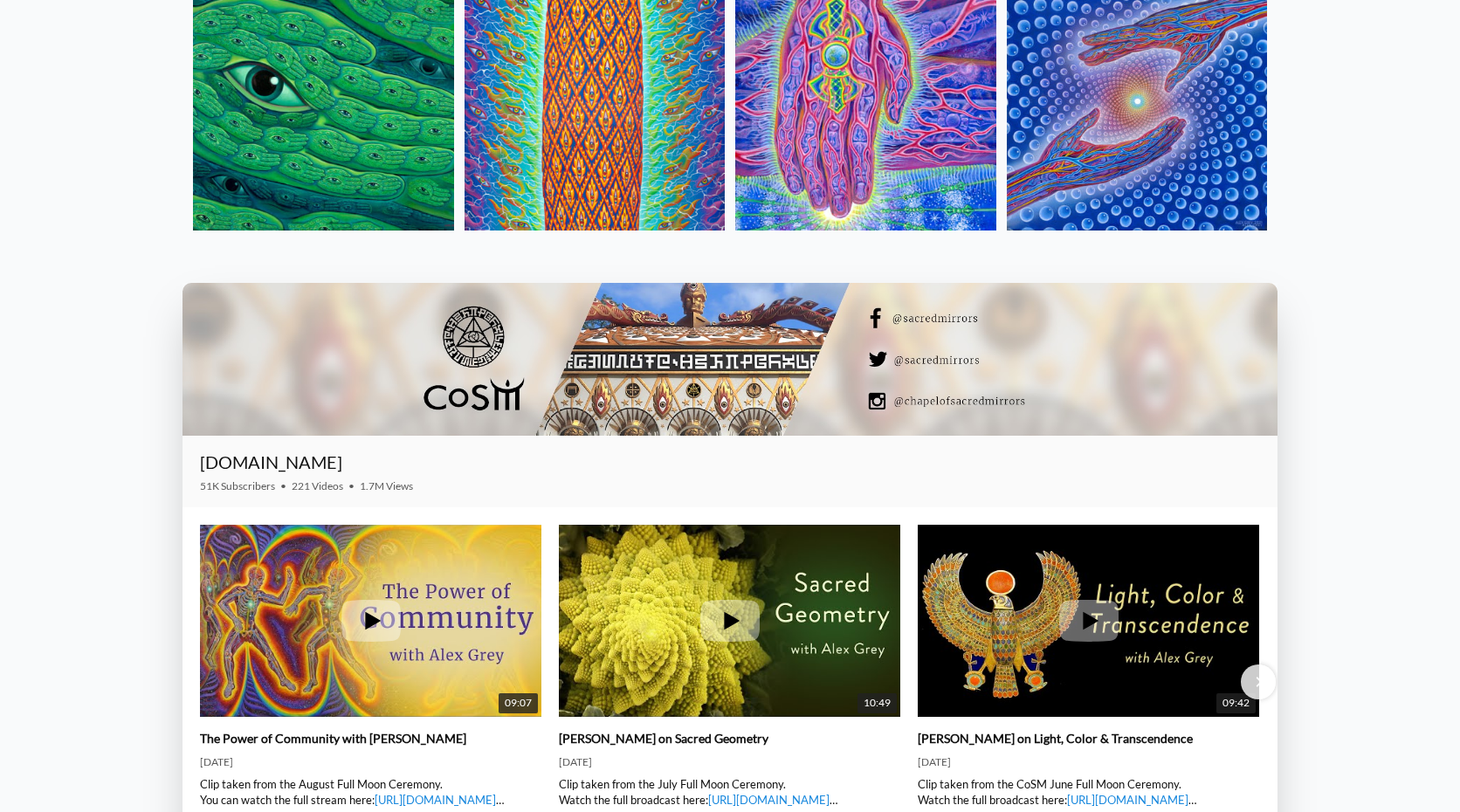
scroll to position [2595, 0]
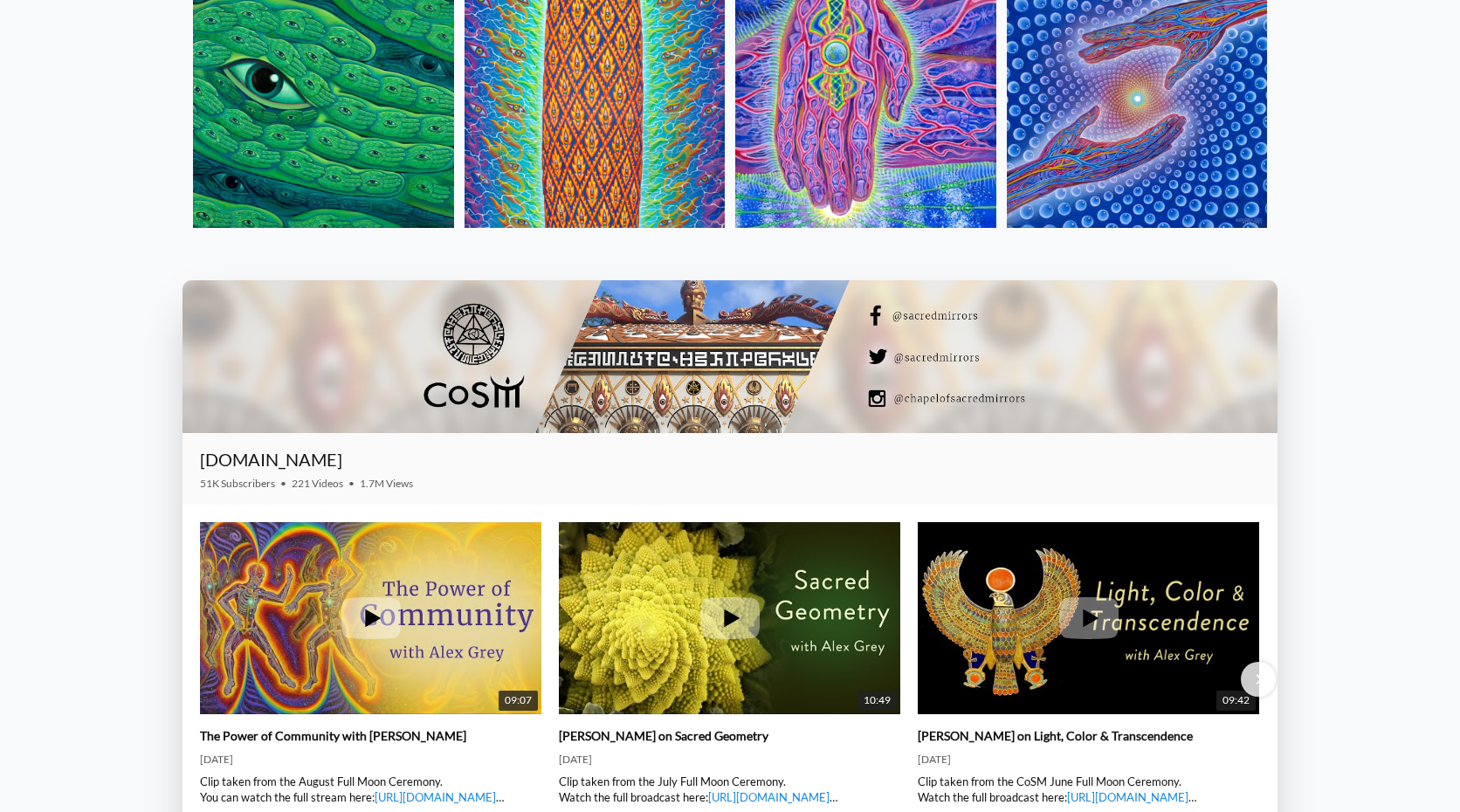
click at [477, 335] on div at bounding box center [730, 357] width 1095 height 153
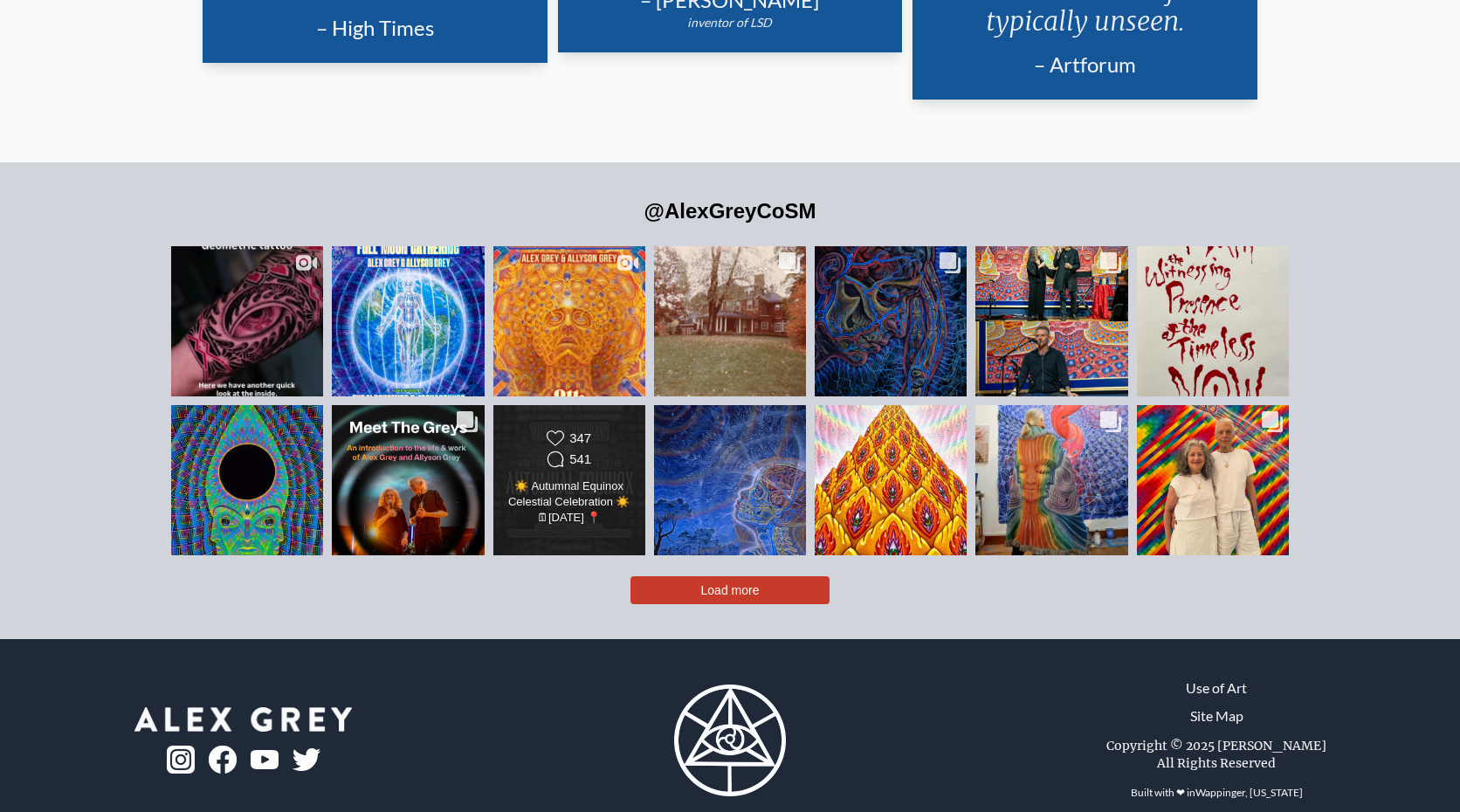
scroll to position [4200, 0]
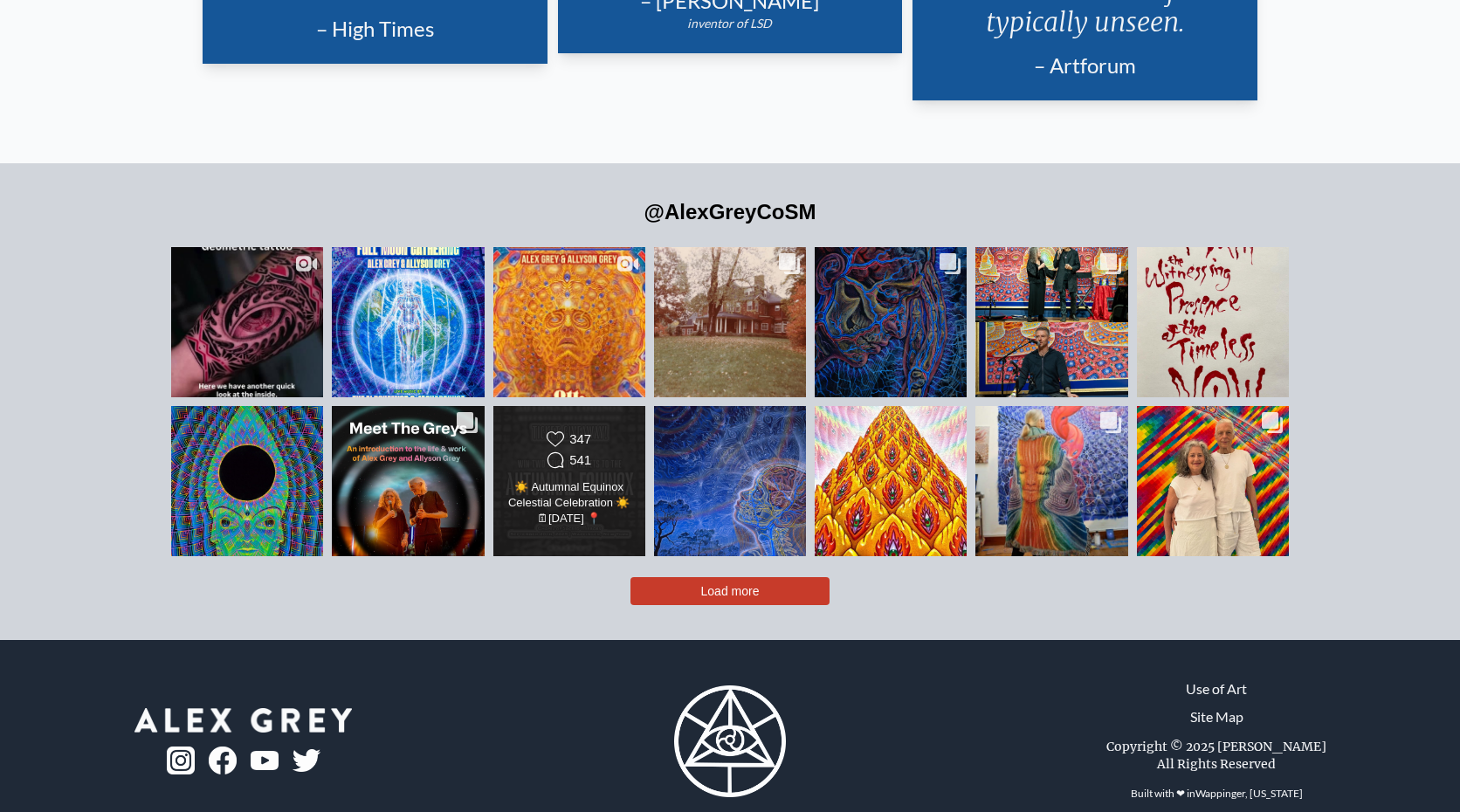
click at [580, 479] on div "☀️ Autumnal Equinox Celestial Celebration ☀️ 🗓[DATE] 📍 [STREET_ADDRESS] 🔗 Read …" at bounding box center [569, 503] width 123 height 49
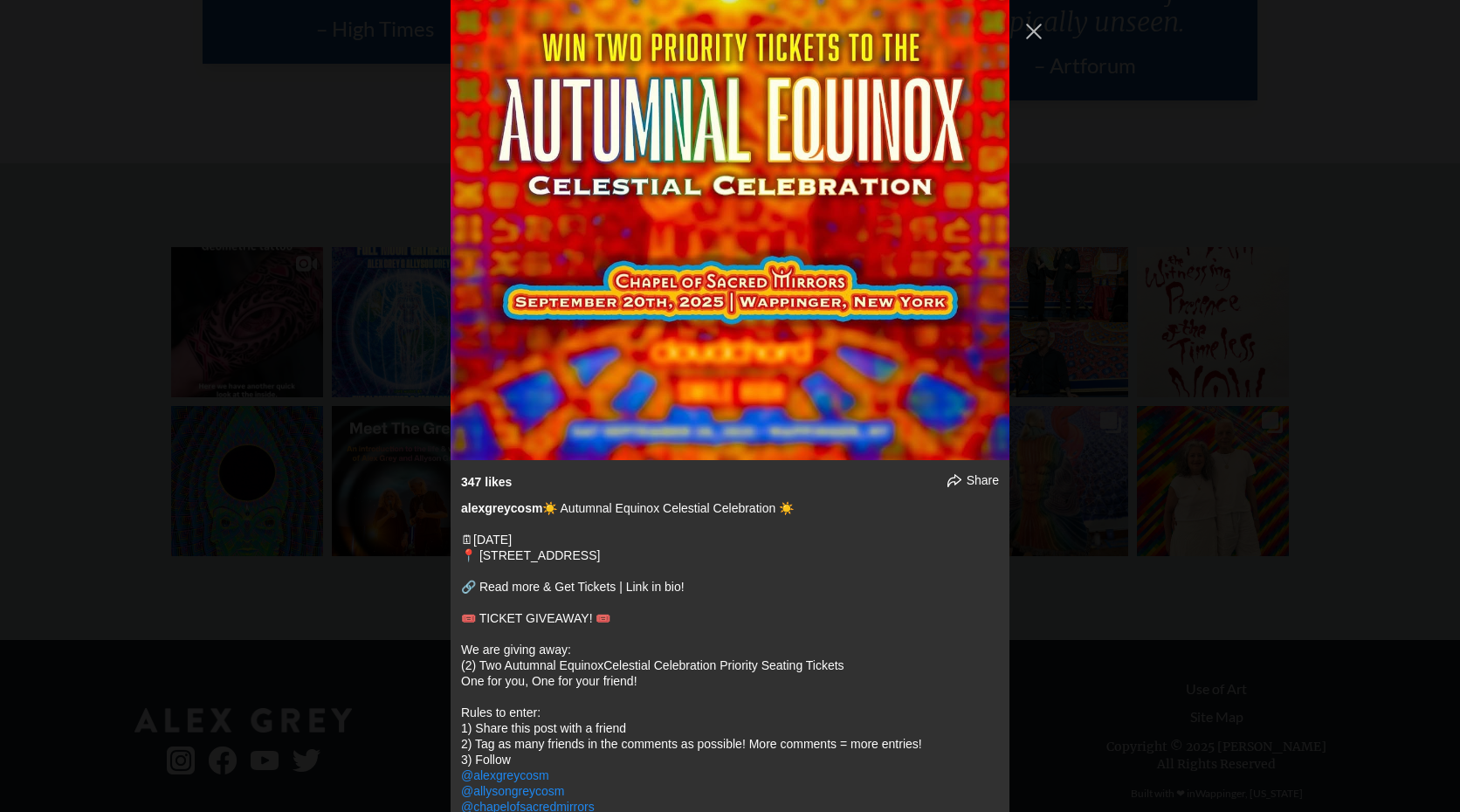
scroll to position [3630, 0]
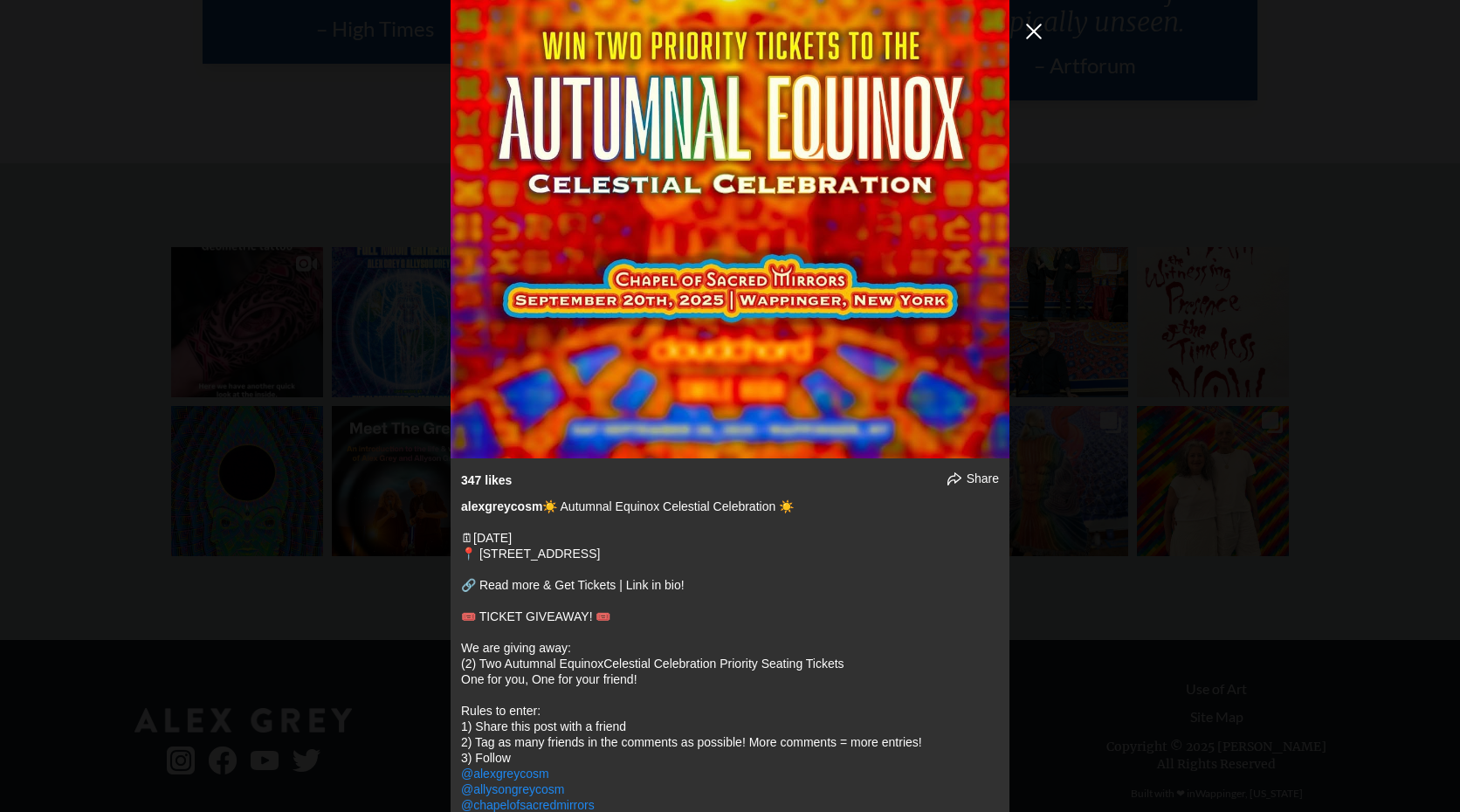
click at [1036, 28] on button "Close Instagram Feed Popup" at bounding box center [1033, 31] width 28 height 28
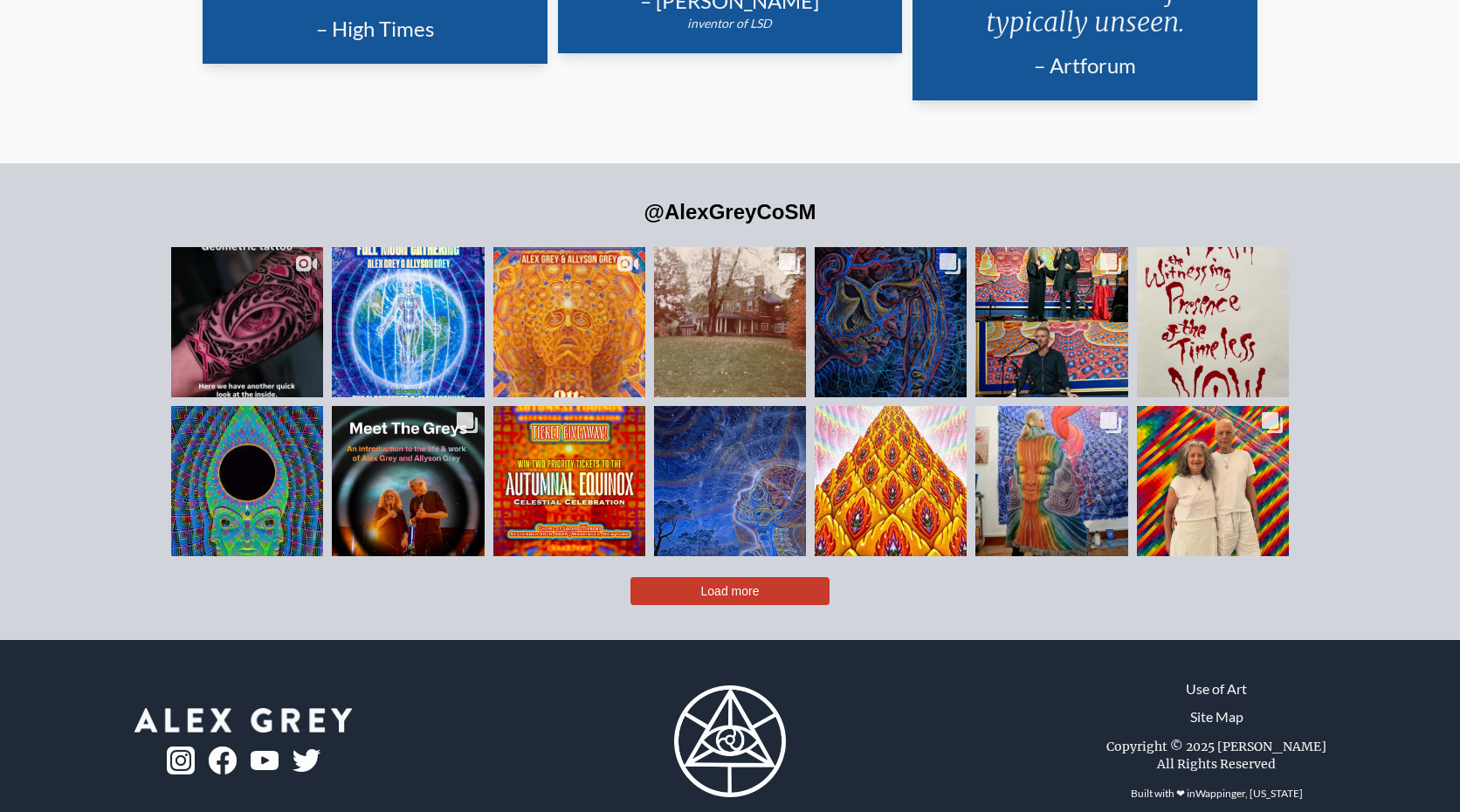
click at [737, 584] on span "Load more" at bounding box center [730, 591] width 59 height 14
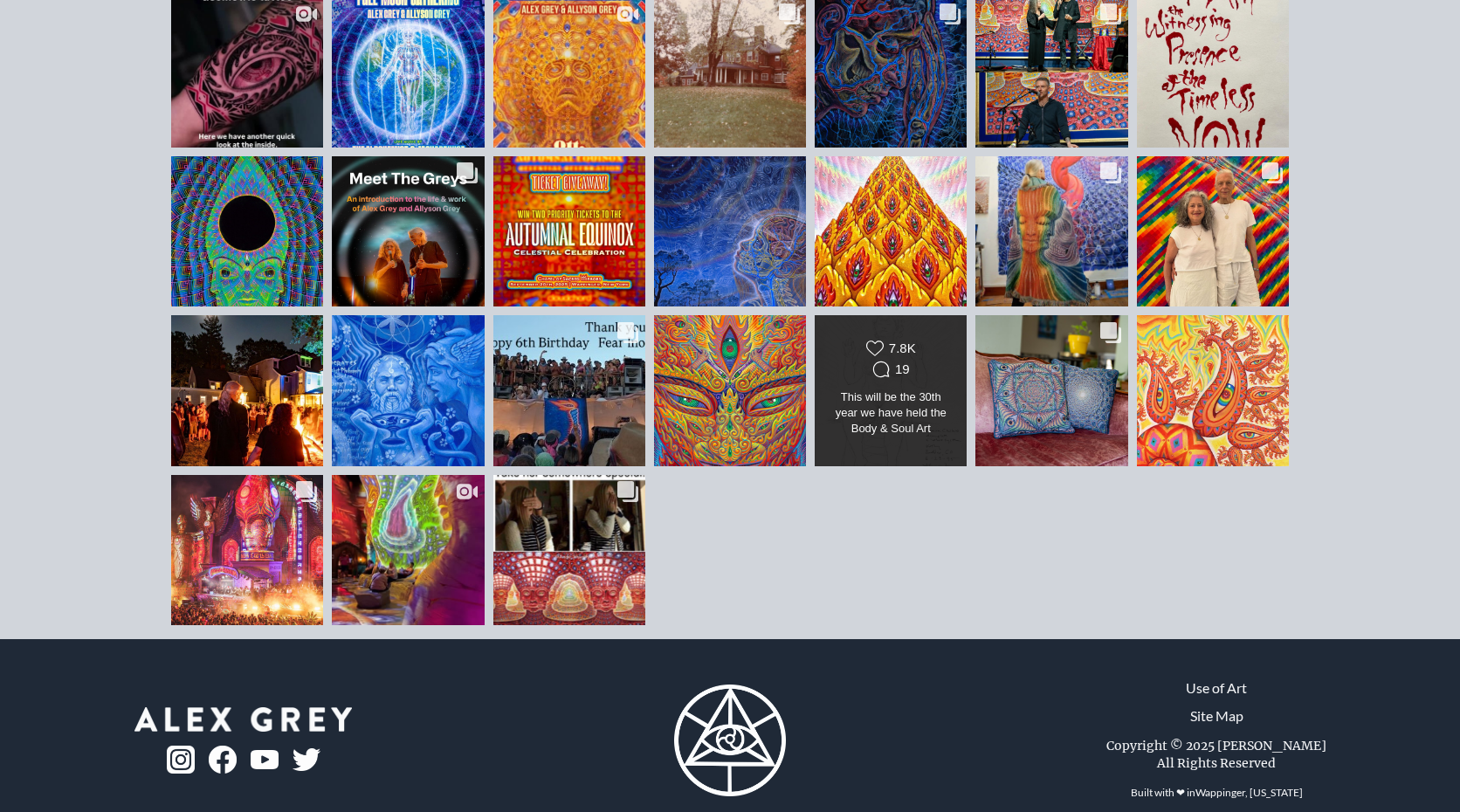
scroll to position [4448, 0]
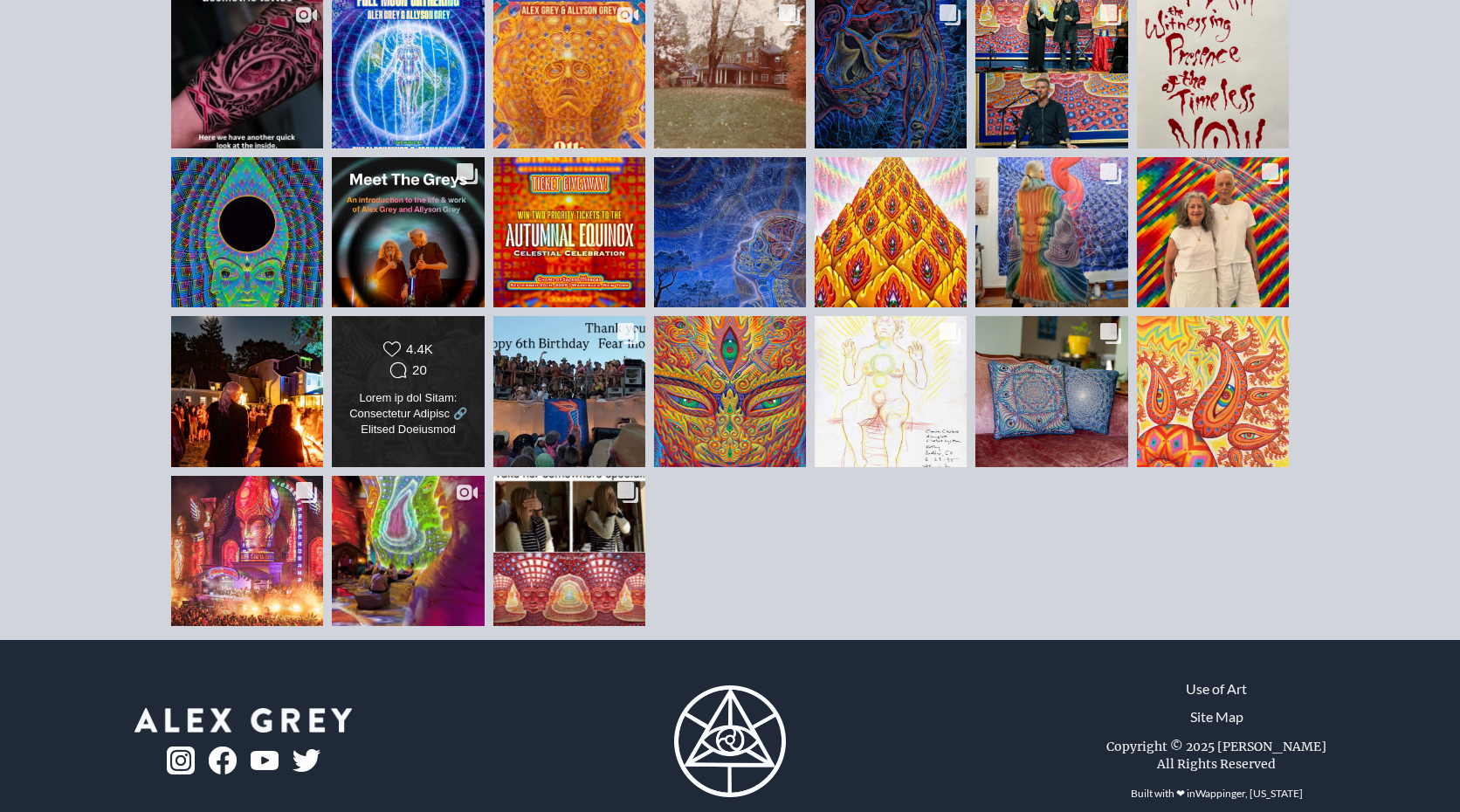
click at [443, 340] on div "Likes Count 4.4K Comments Count 20" at bounding box center [408, 361] width 123 height 42
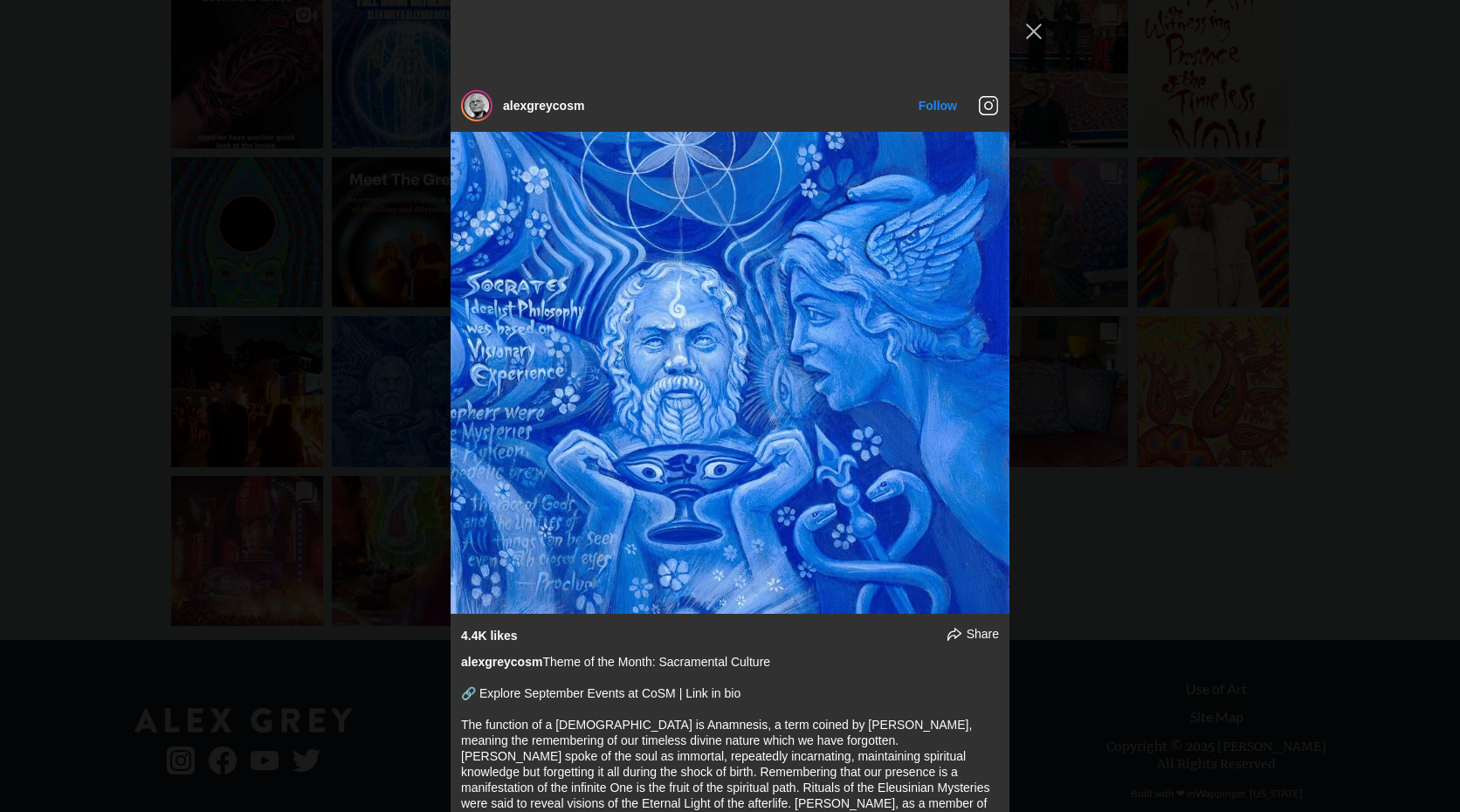
scroll to position [7326, 0]
click at [942, 103] on link "Follow" at bounding box center [937, 107] width 38 height 14
